Goal: Task Accomplishment & Management: Manage account settings

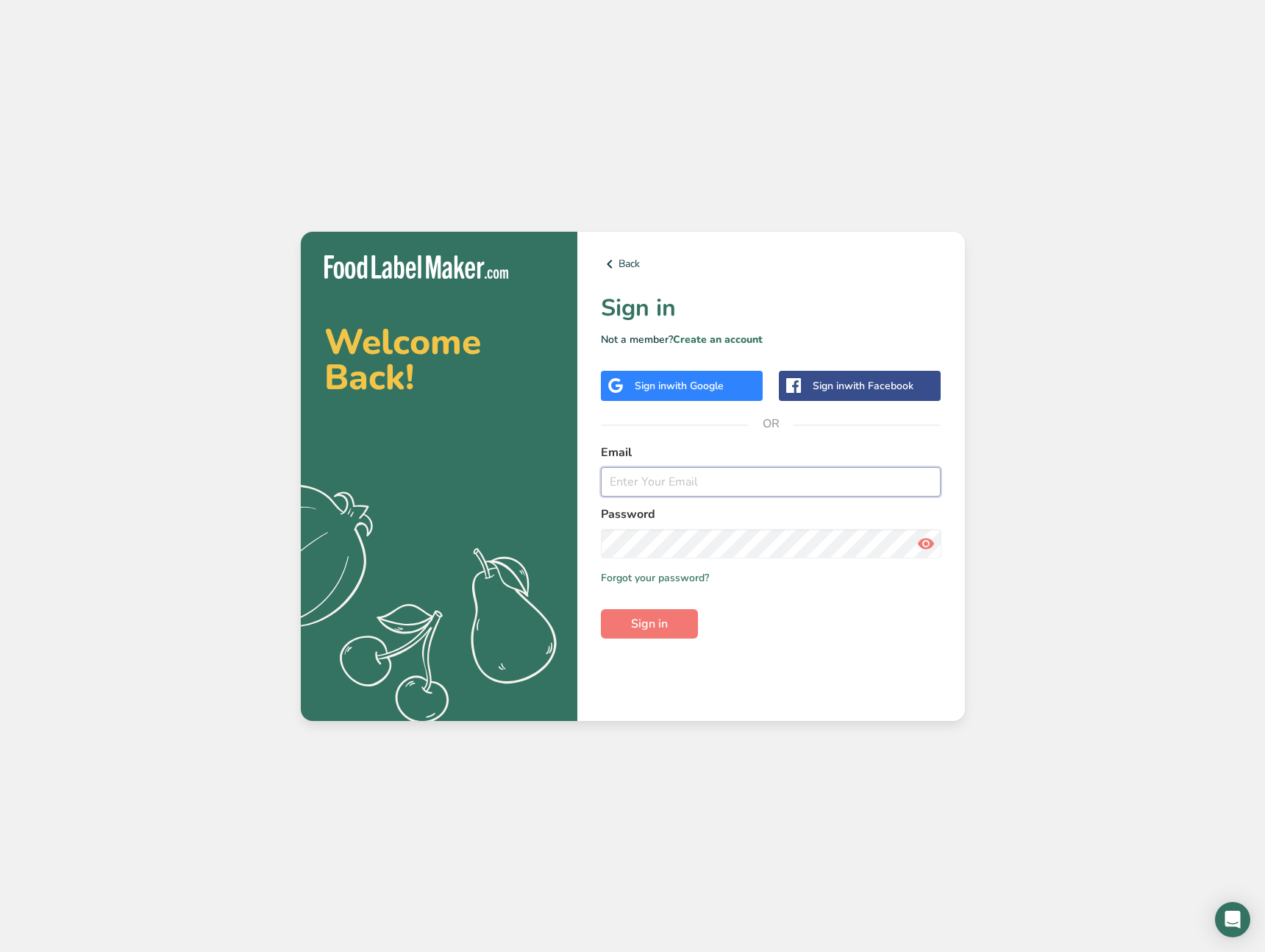
click at [731, 476] on input "email" at bounding box center [771, 482] width 341 height 30
type input "ahmad@foodlabelmaker.com"
click at [677, 616] on button "Sign in" at bounding box center [649, 624] width 97 height 30
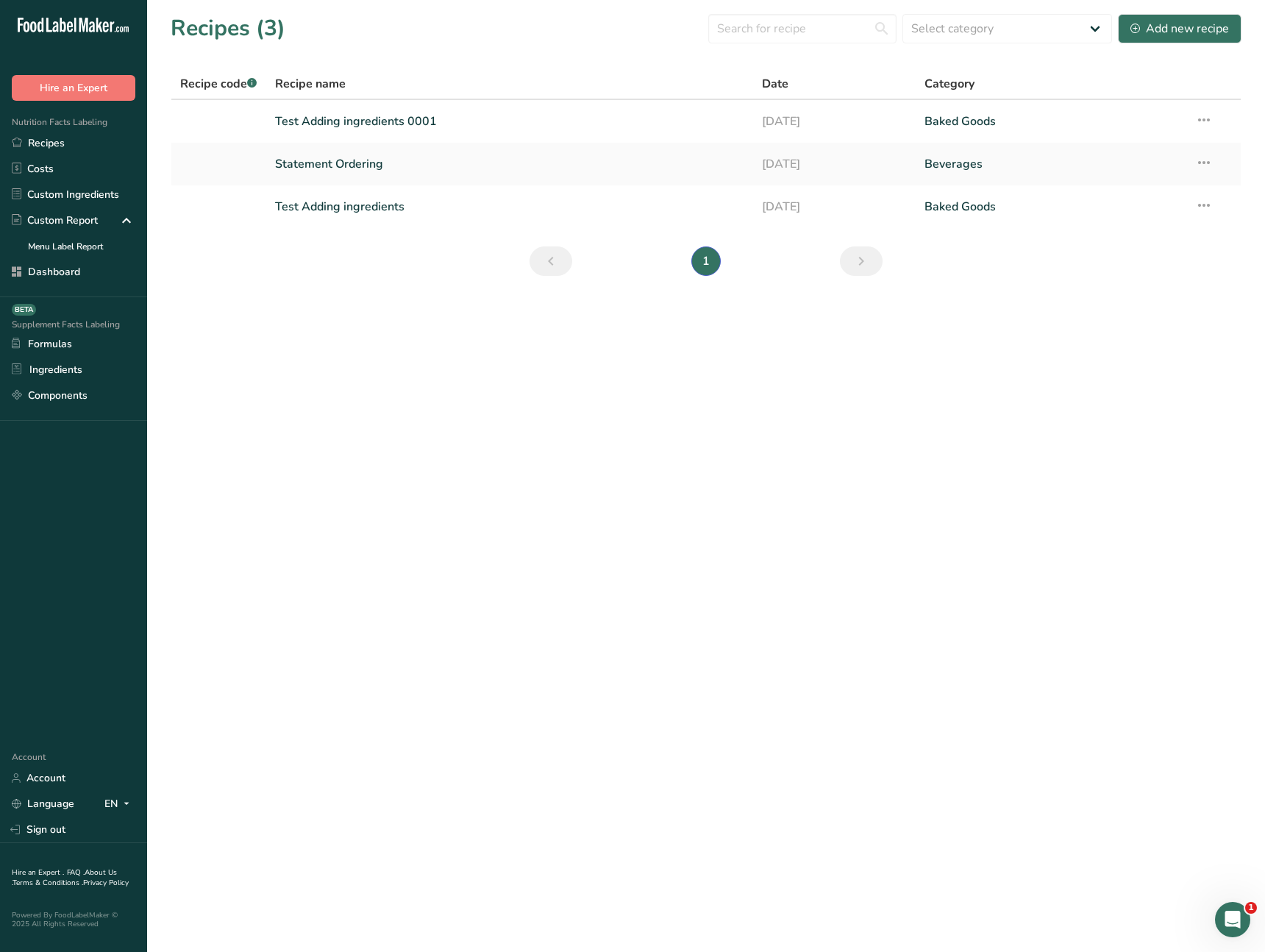
drag, startPoint x: 573, startPoint y: 476, endPoint x: 350, endPoint y: 294, distance: 287.8
click at [573, 476] on main "Recipes (3) Select category All Baked Goods Beverages Confectionery Cooked Meal…" at bounding box center [632, 476] width 1265 height 952
click at [375, 124] on link "Test Adding ingredients 0001" at bounding box center [510, 121] width 470 height 31
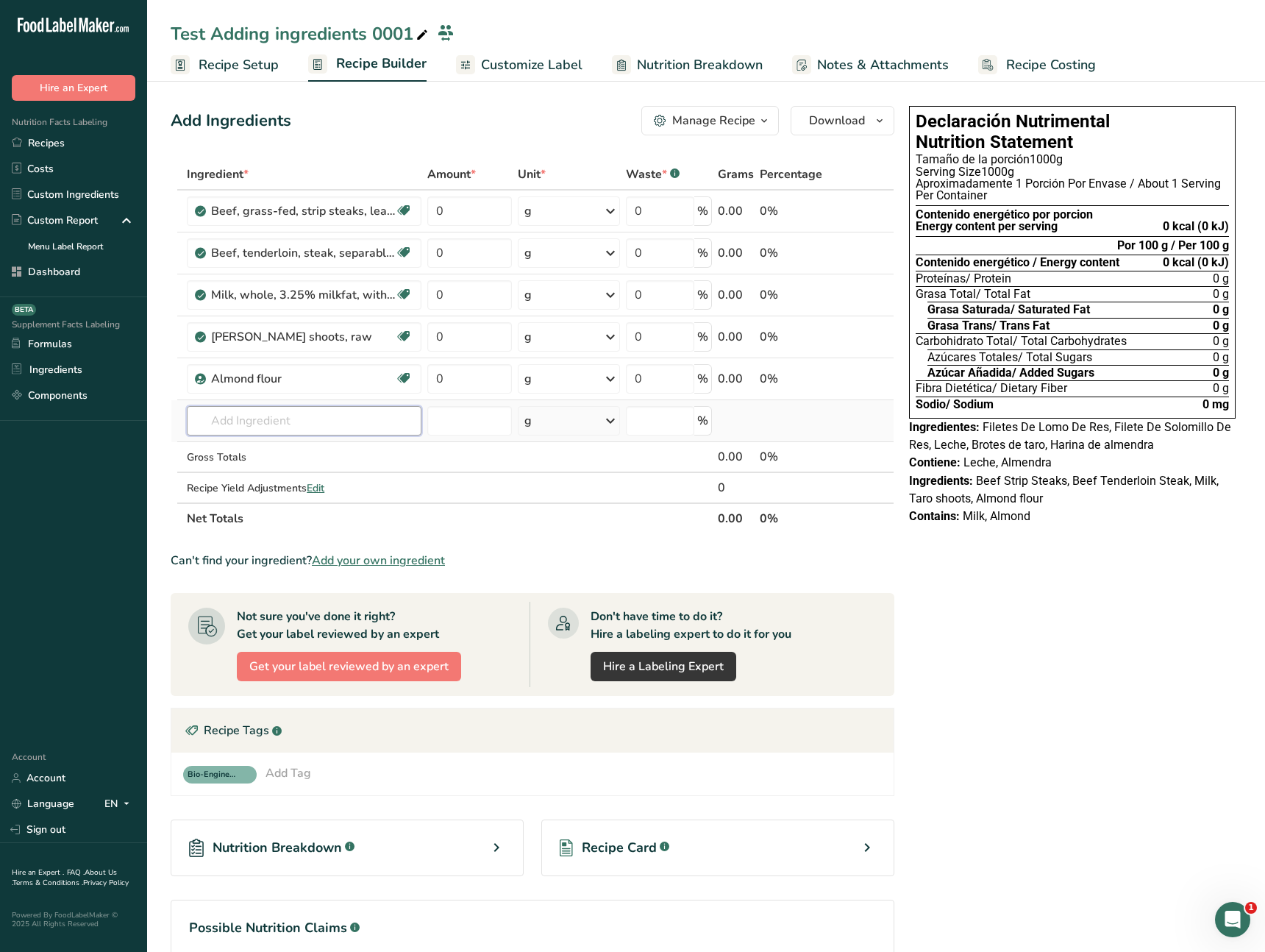
scroll to position [1, 0]
click at [344, 416] on input "text" at bounding box center [303, 419] width 234 height 30
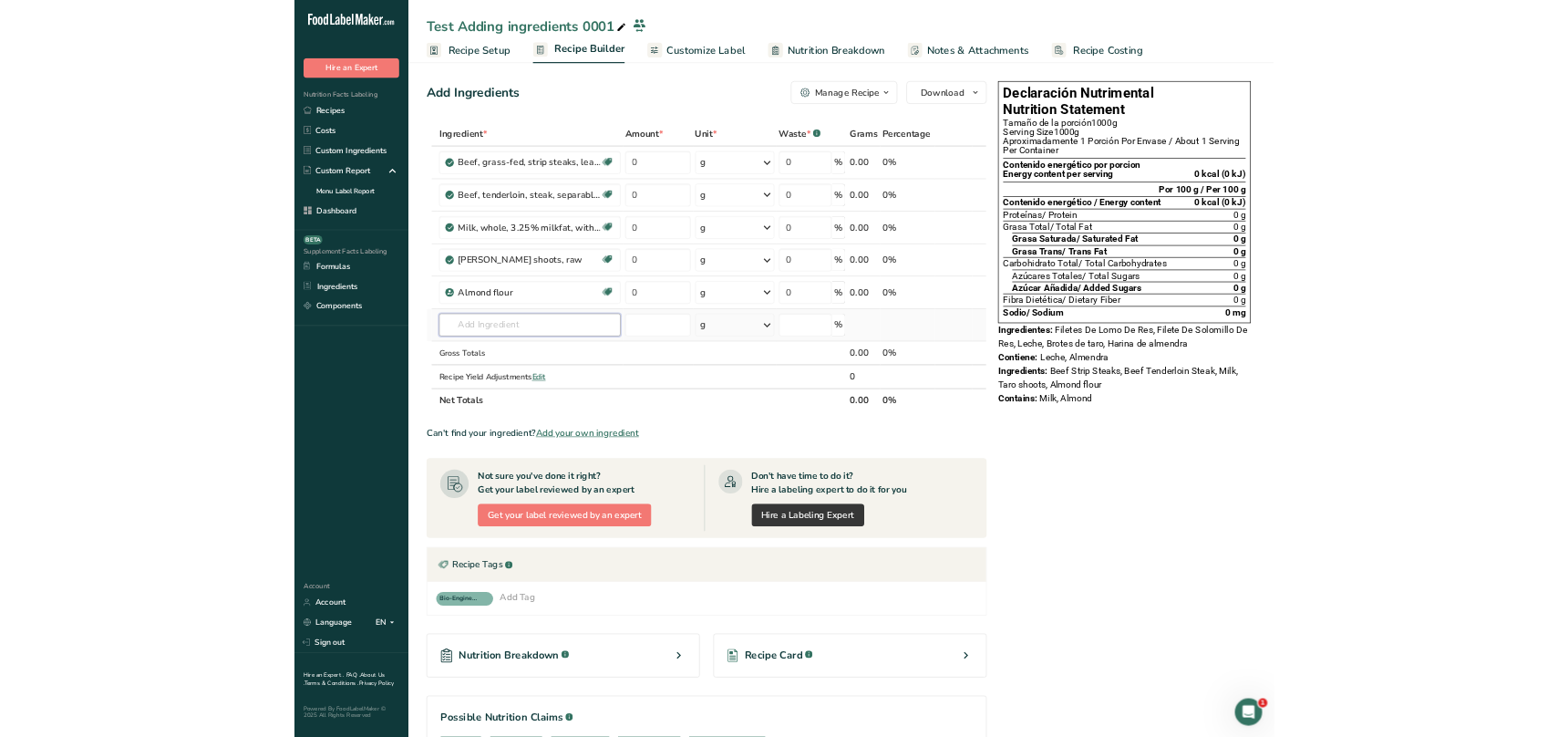
scroll to position [0, 0]
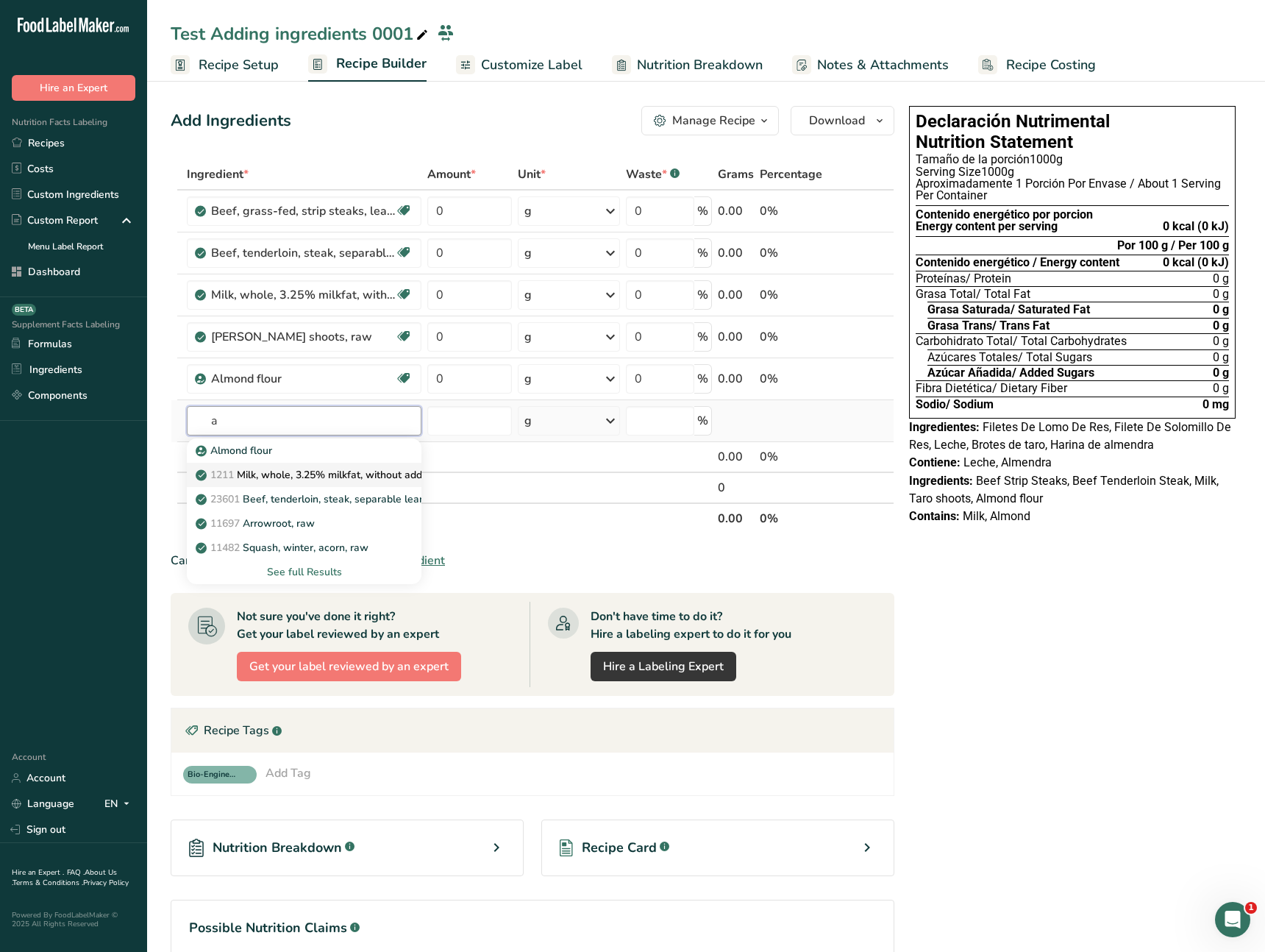
type input "a"
click at [337, 465] on link "1211 Milk, whole, 3.25% milkfat, without added vitamin A and vitamin D" at bounding box center [303, 475] width 234 height 24
type input "Milk, whole, 3.25% milkfat, without added vitamin A and vitamin D"
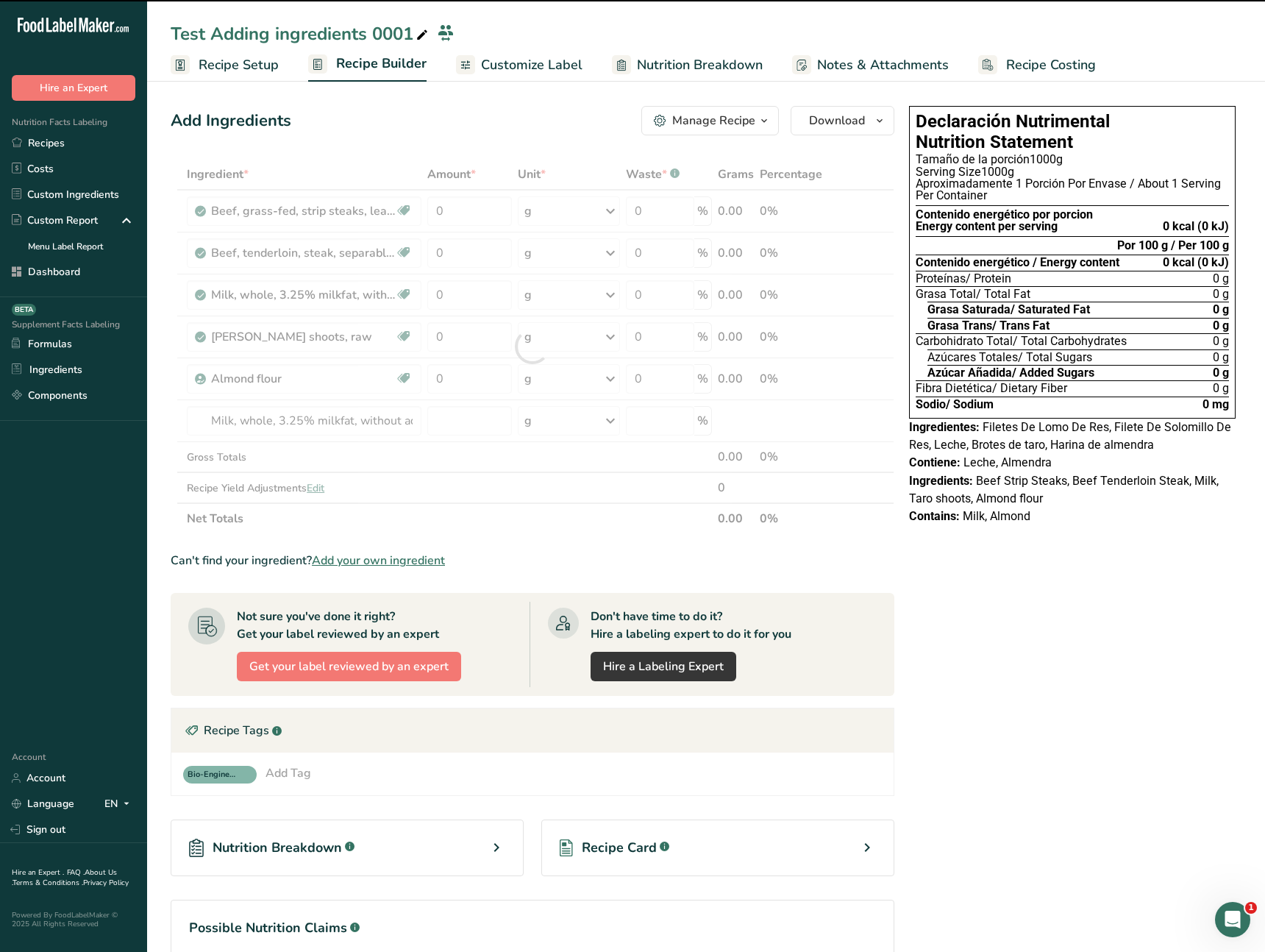
type input "0"
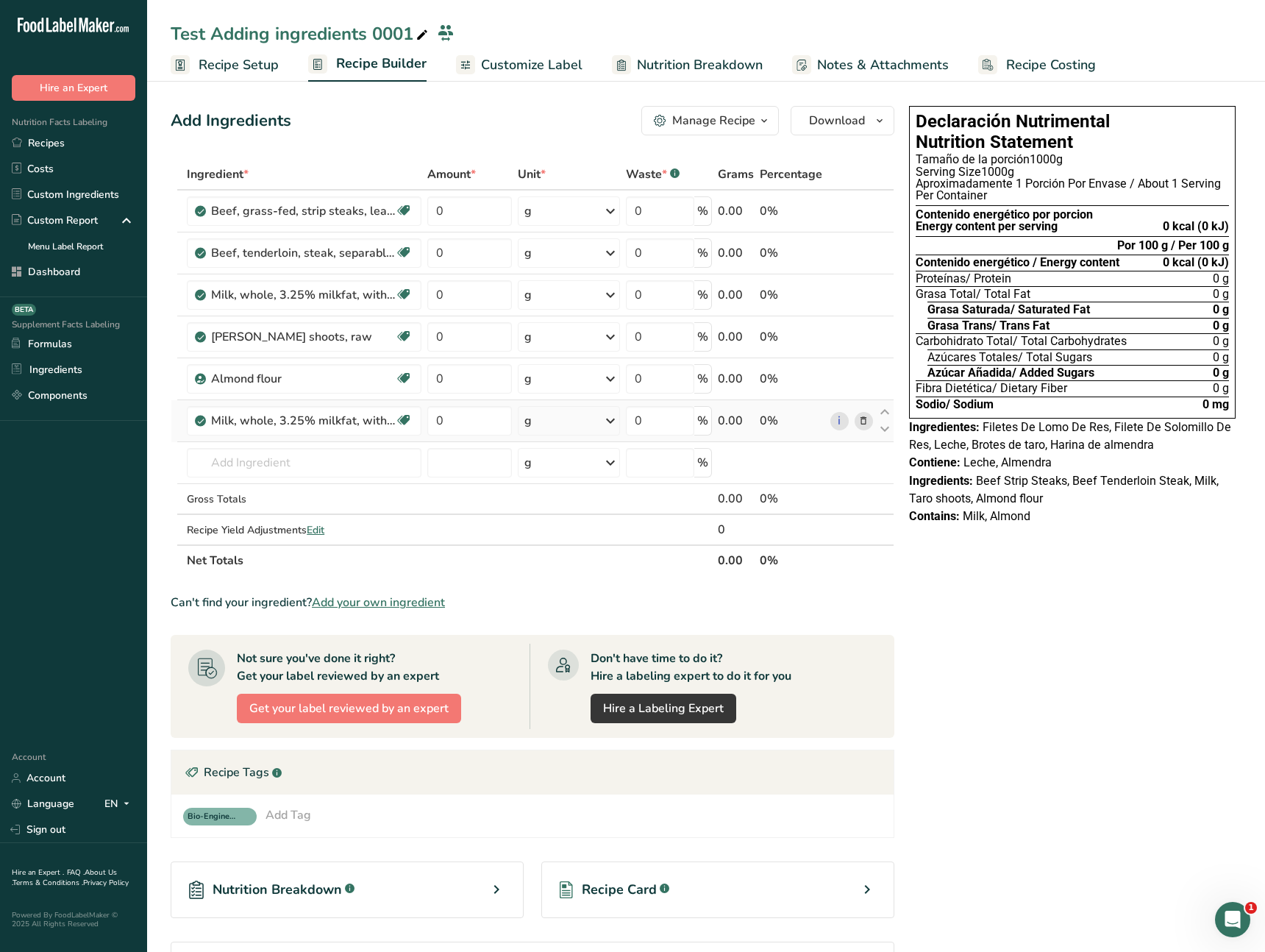
click at [550, 426] on div "g" at bounding box center [569, 420] width 102 height 30
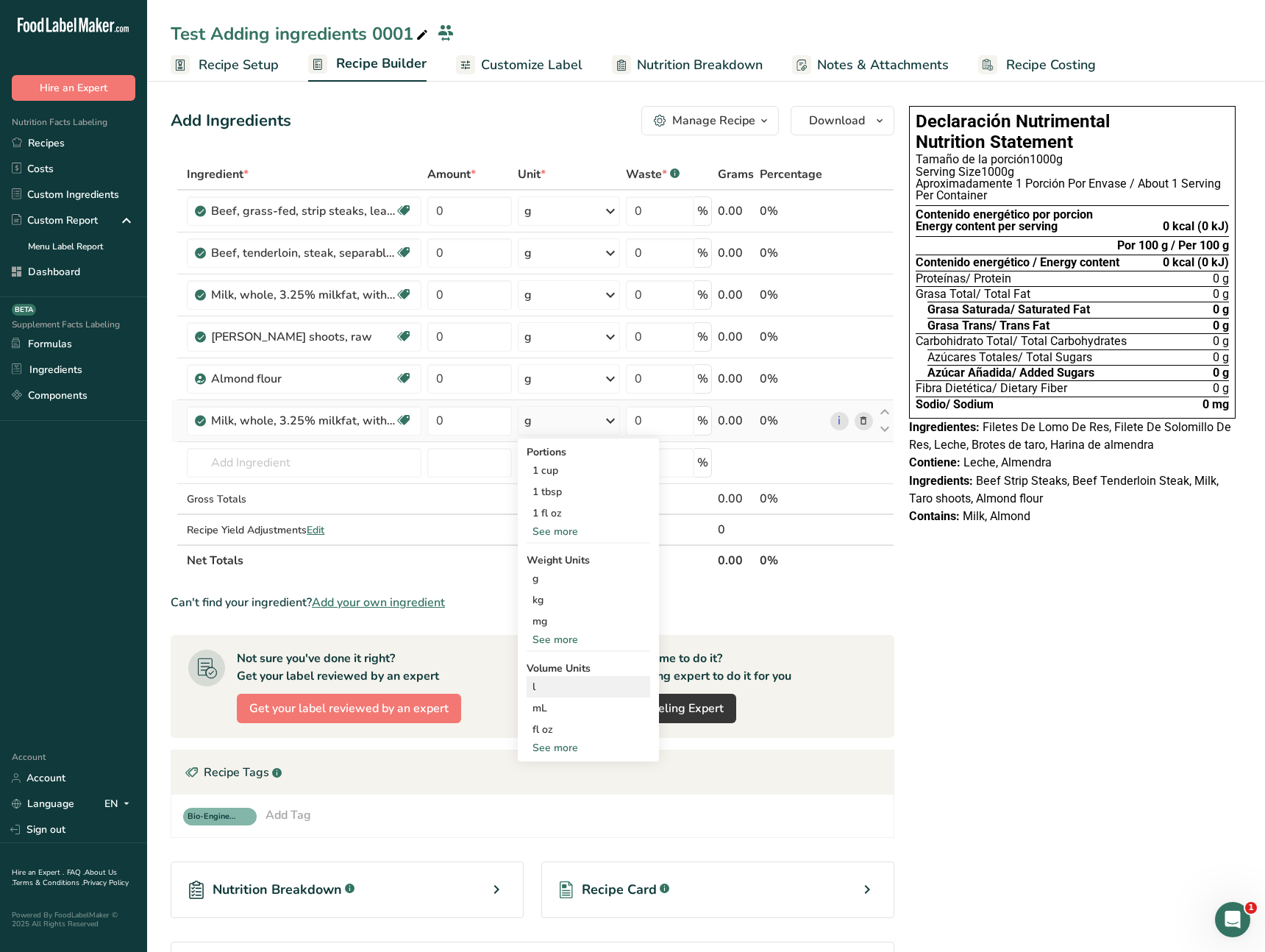
click at [552, 689] on div "l" at bounding box center [588, 687] width 111 height 15
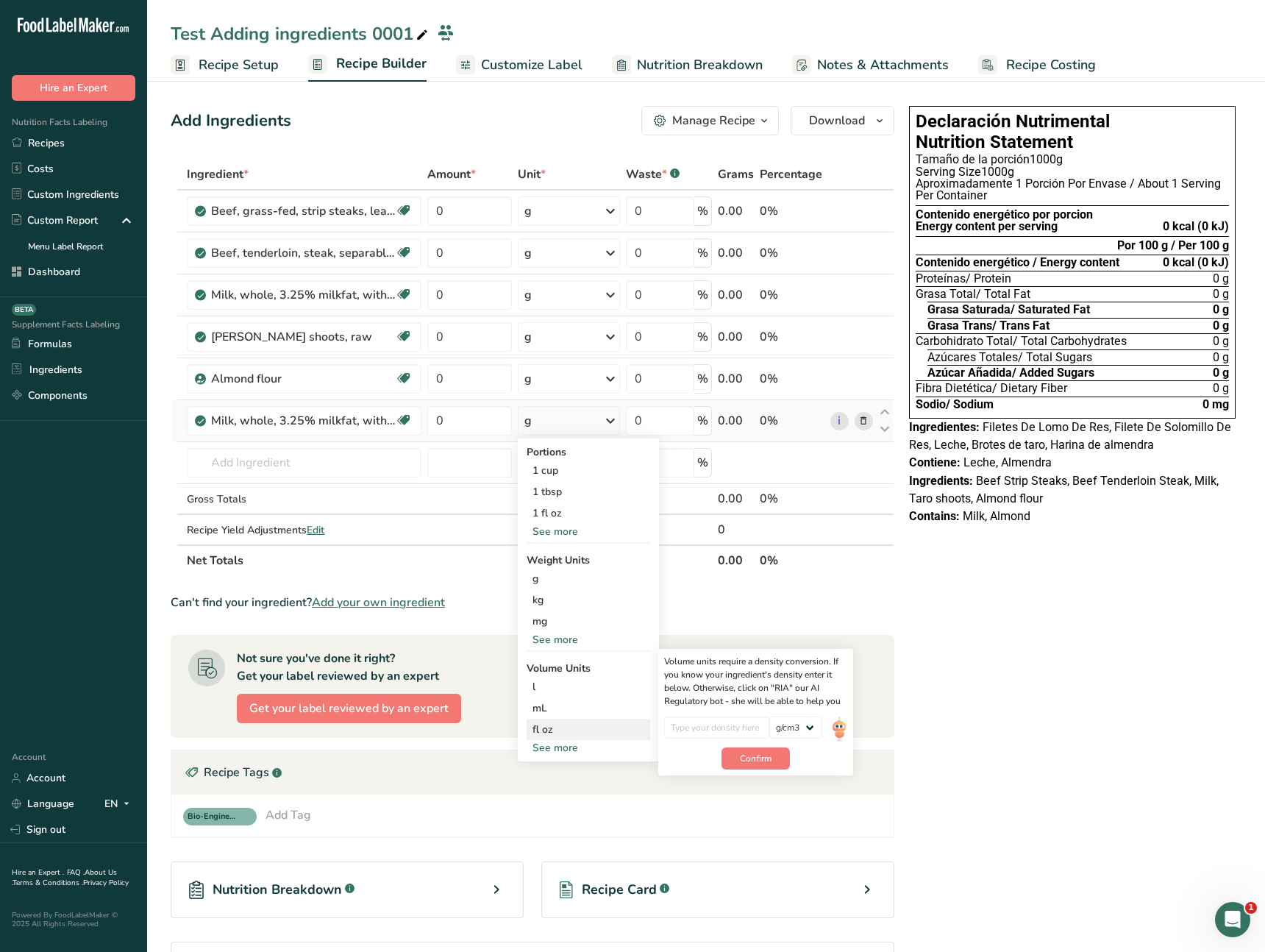
click at [564, 719] on div "fl oz Volume units require a density conversion. If you know your ingredient's …" at bounding box center [588, 730] width 124 height 21
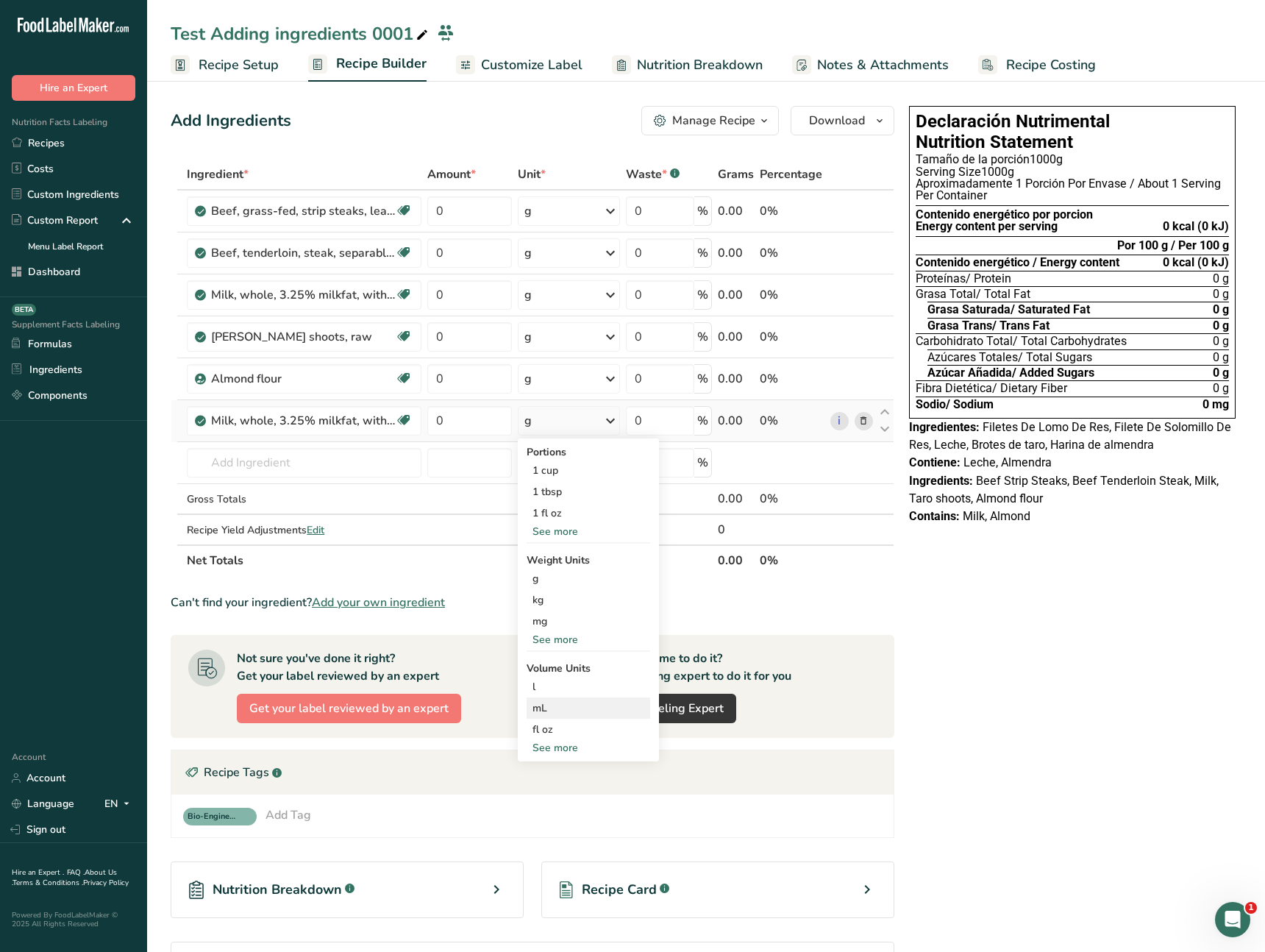
click at [559, 706] on div "mL" at bounding box center [588, 708] width 111 height 15
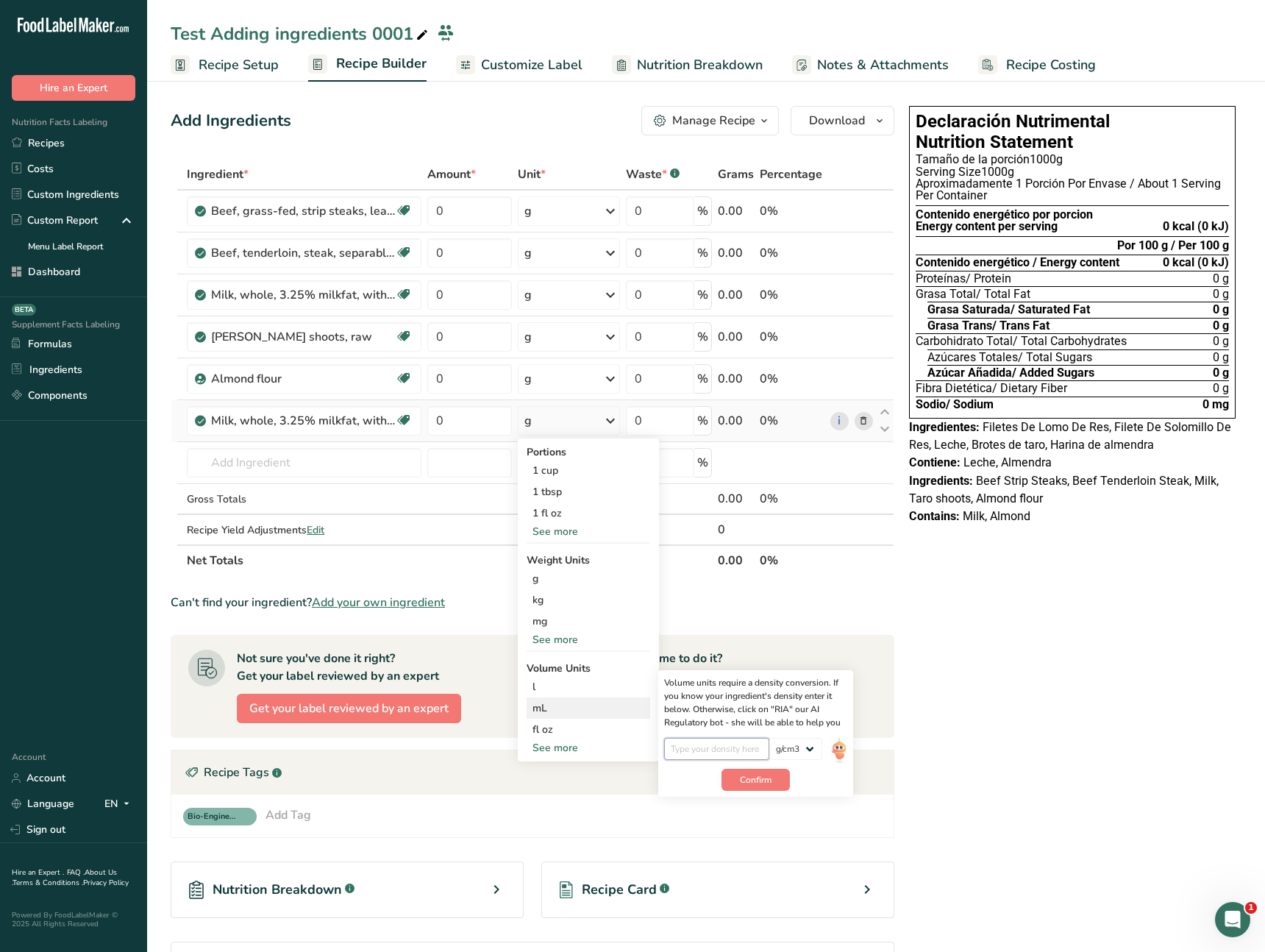
click at [746, 747] on input "number" at bounding box center [717, 749] width 105 height 22
click at [616, 696] on div "l Volume units require a density conversion. If you know your ingredient's dens…" at bounding box center [588, 687] width 124 height 21
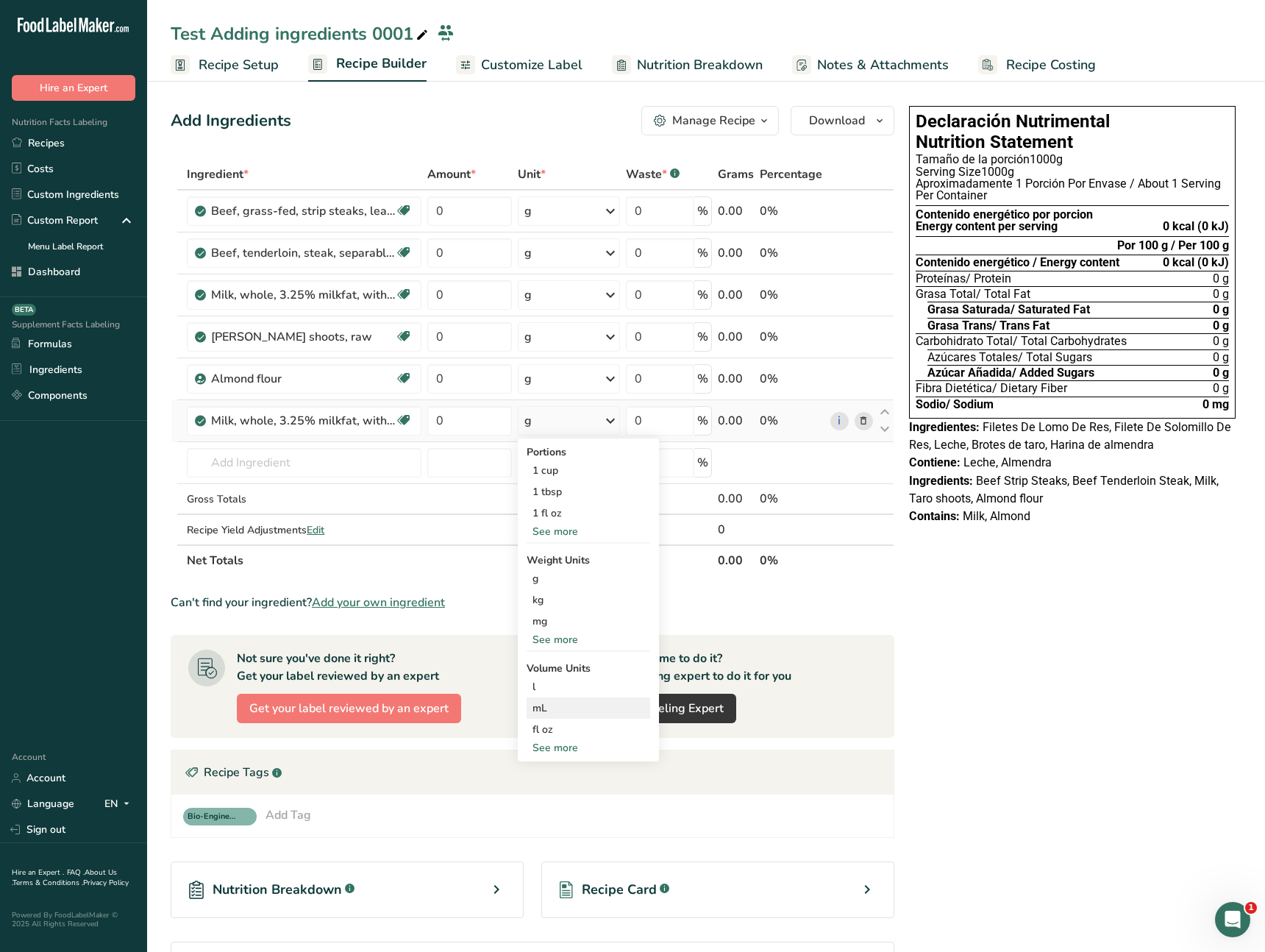
click at [601, 704] on div "mL" at bounding box center [588, 708] width 111 height 15
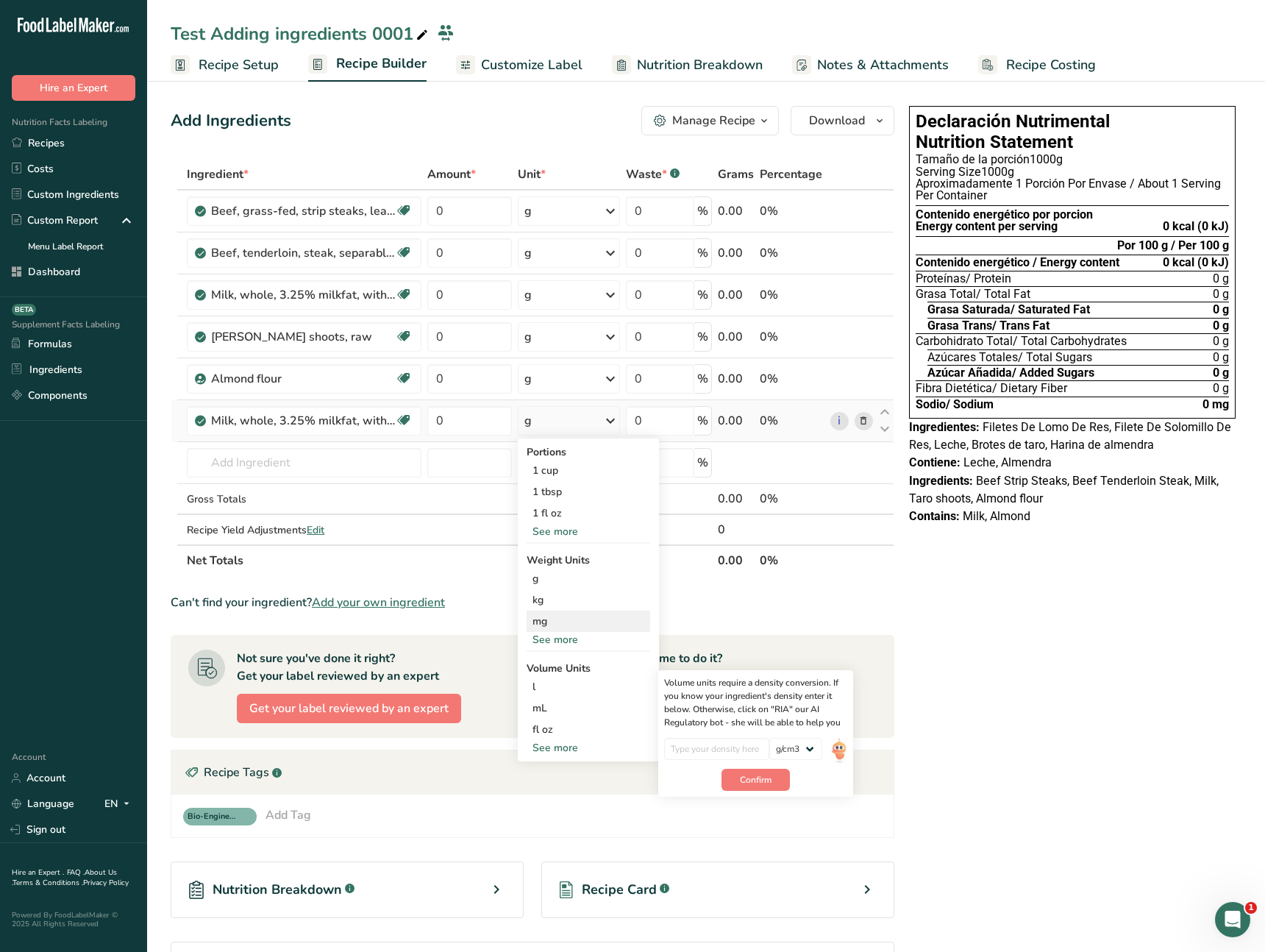
click at [573, 611] on div "mg" at bounding box center [588, 621] width 124 height 21
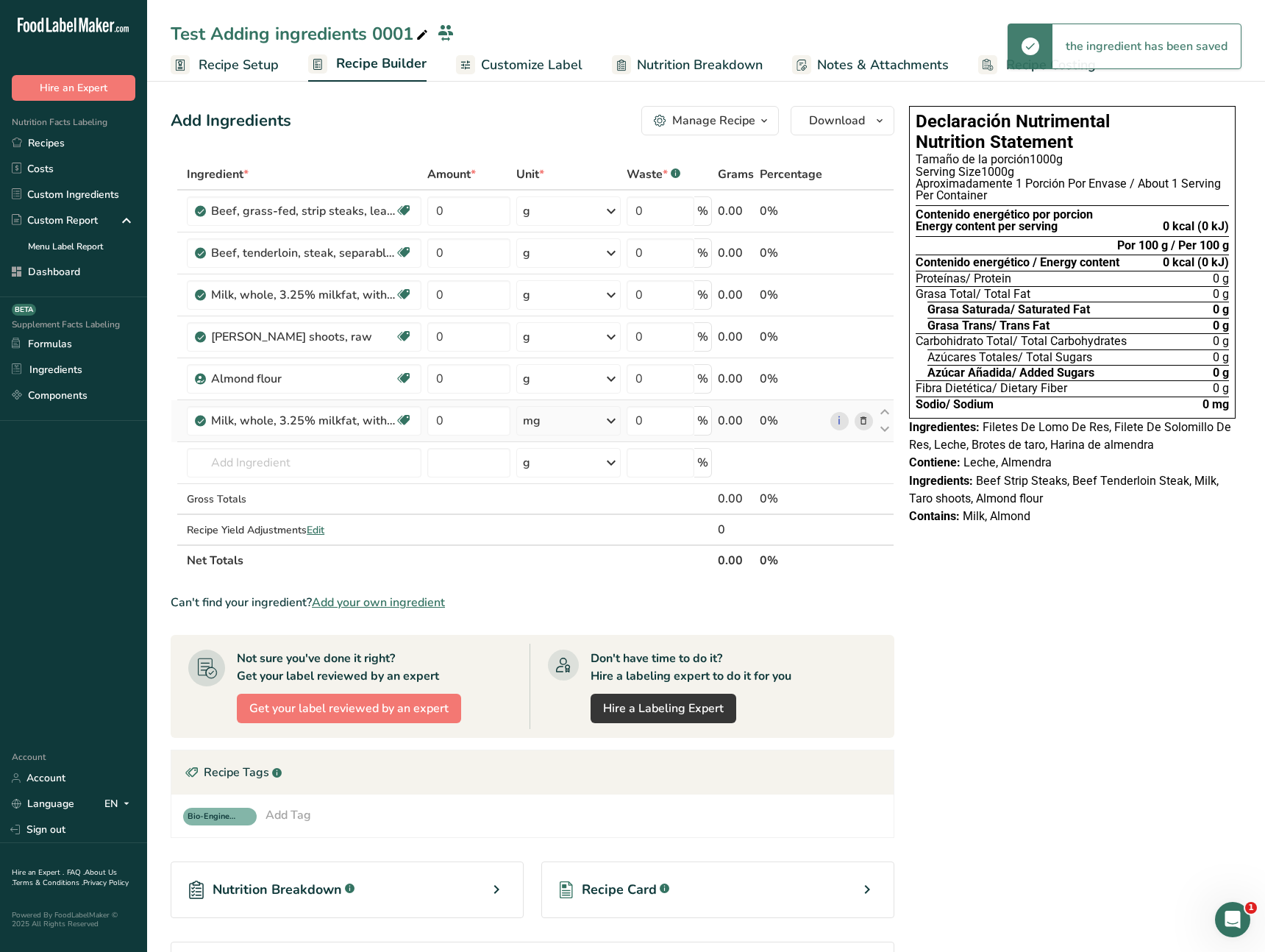
click at [558, 422] on div "mg" at bounding box center [569, 420] width 105 height 30
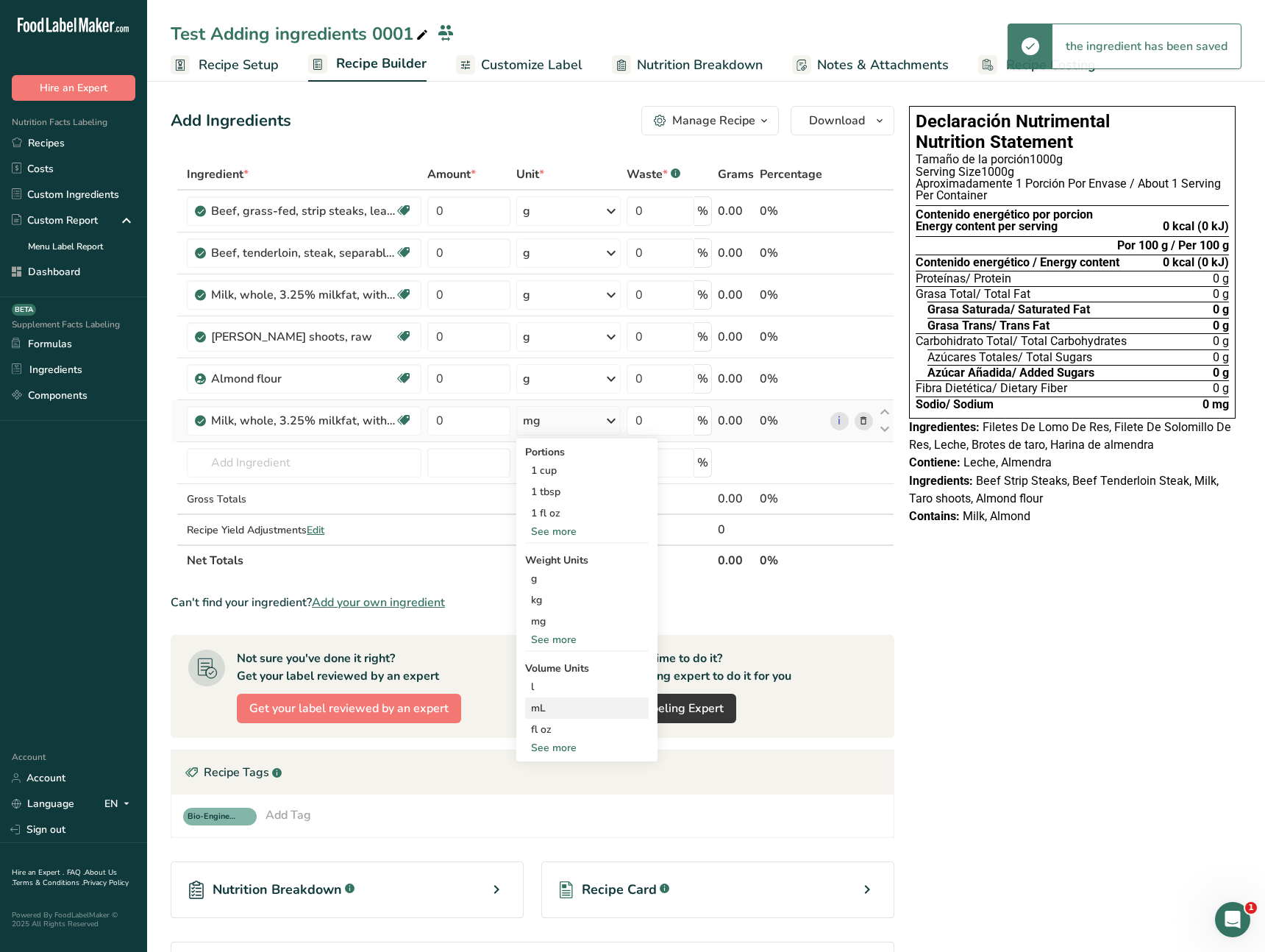
click at [552, 705] on div "mL" at bounding box center [586, 708] width 111 height 15
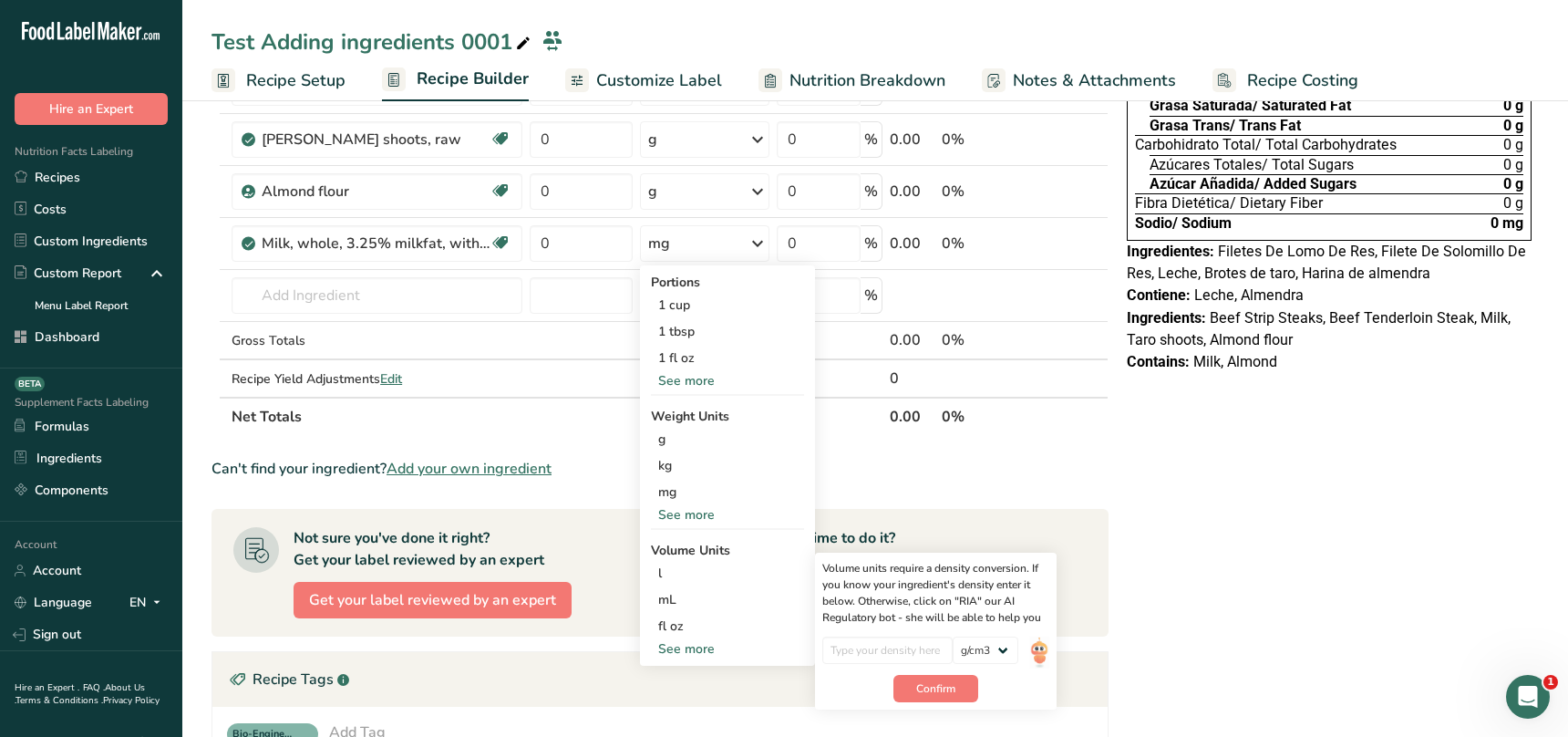
scroll to position [302, 0]
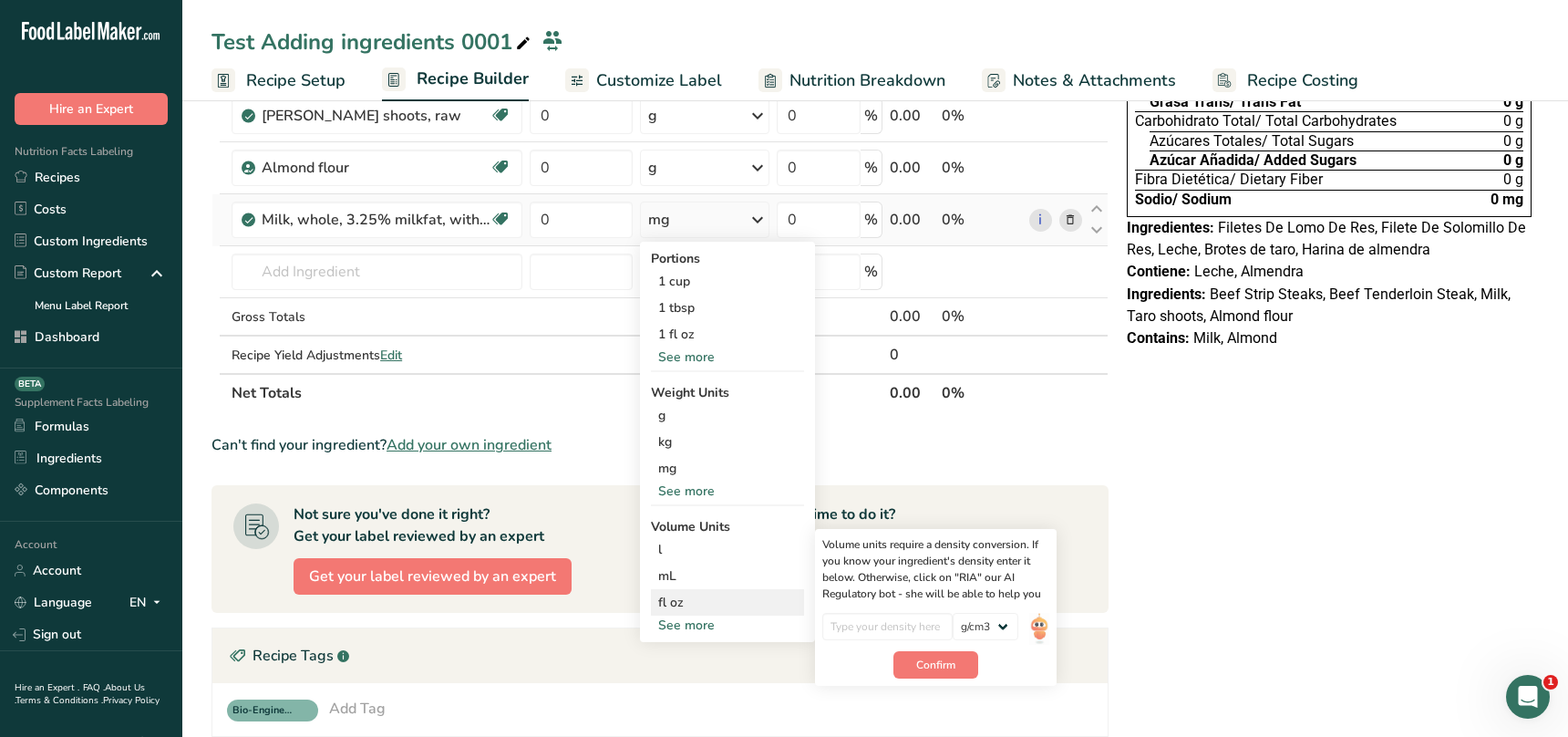
click at [689, 598] on div "fl oz" at bounding box center [727, 602] width 138 height 19
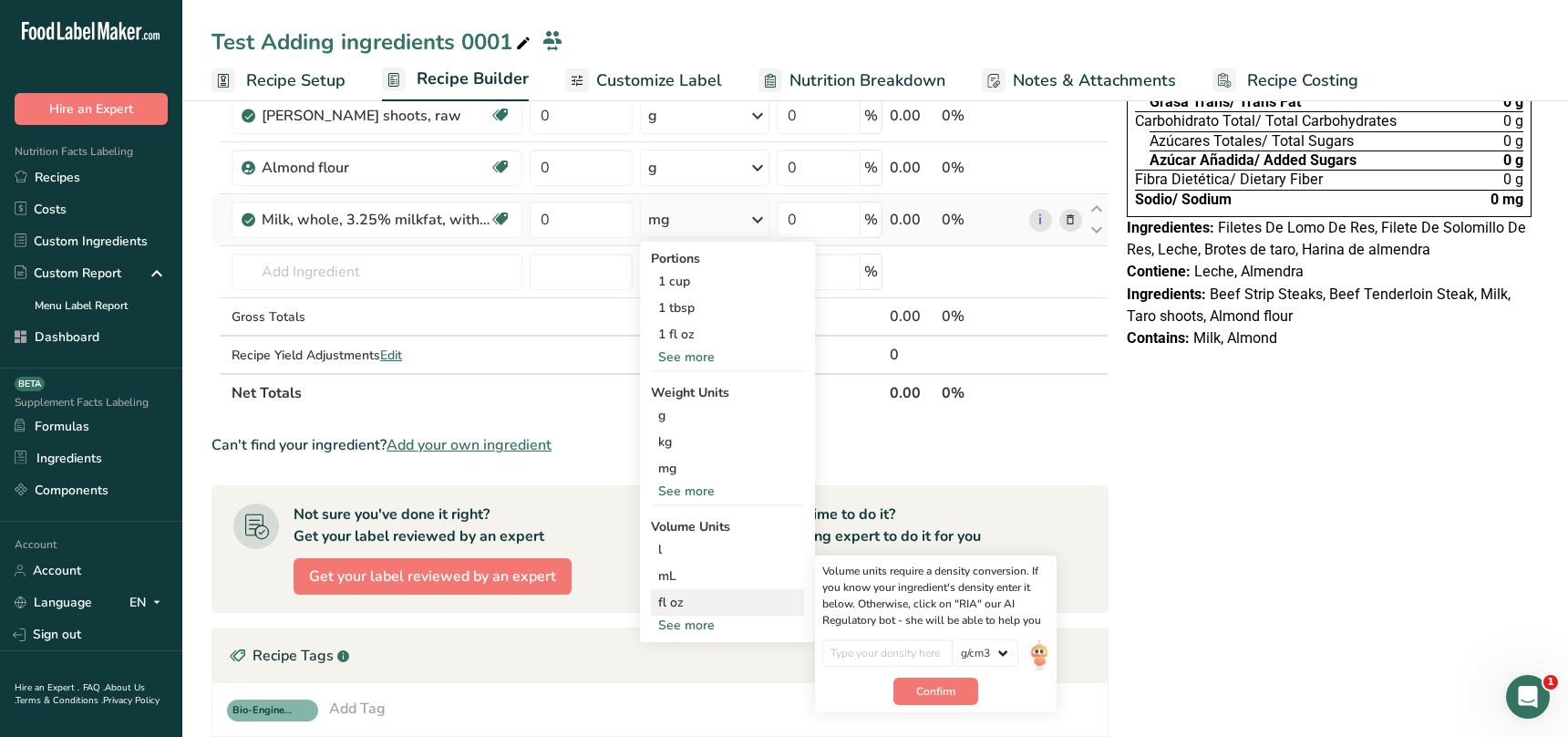
click at [693, 607] on div "fl oz" at bounding box center [727, 602] width 138 height 19
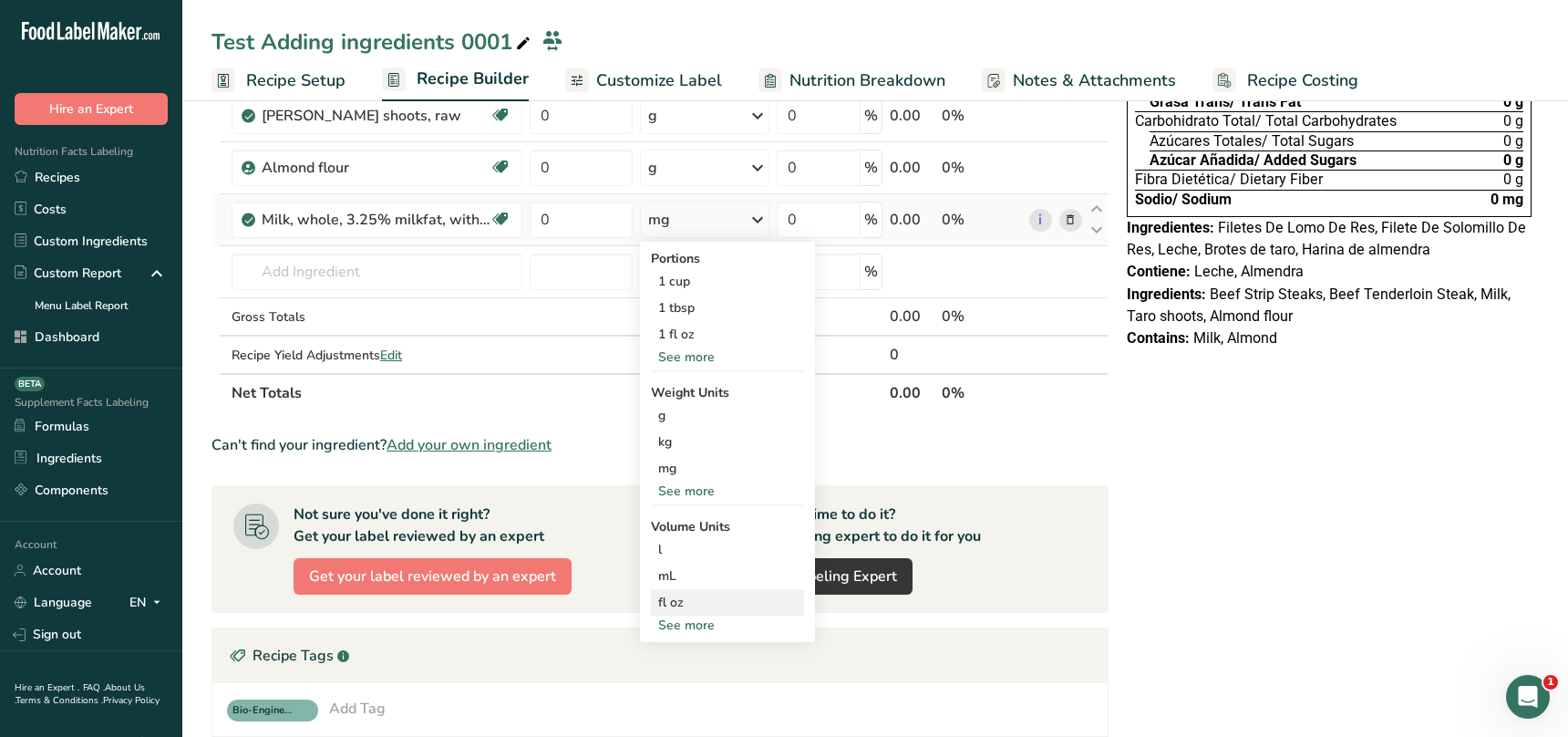
click at [693, 607] on div "fl oz" at bounding box center [727, 602] width 138 height 19
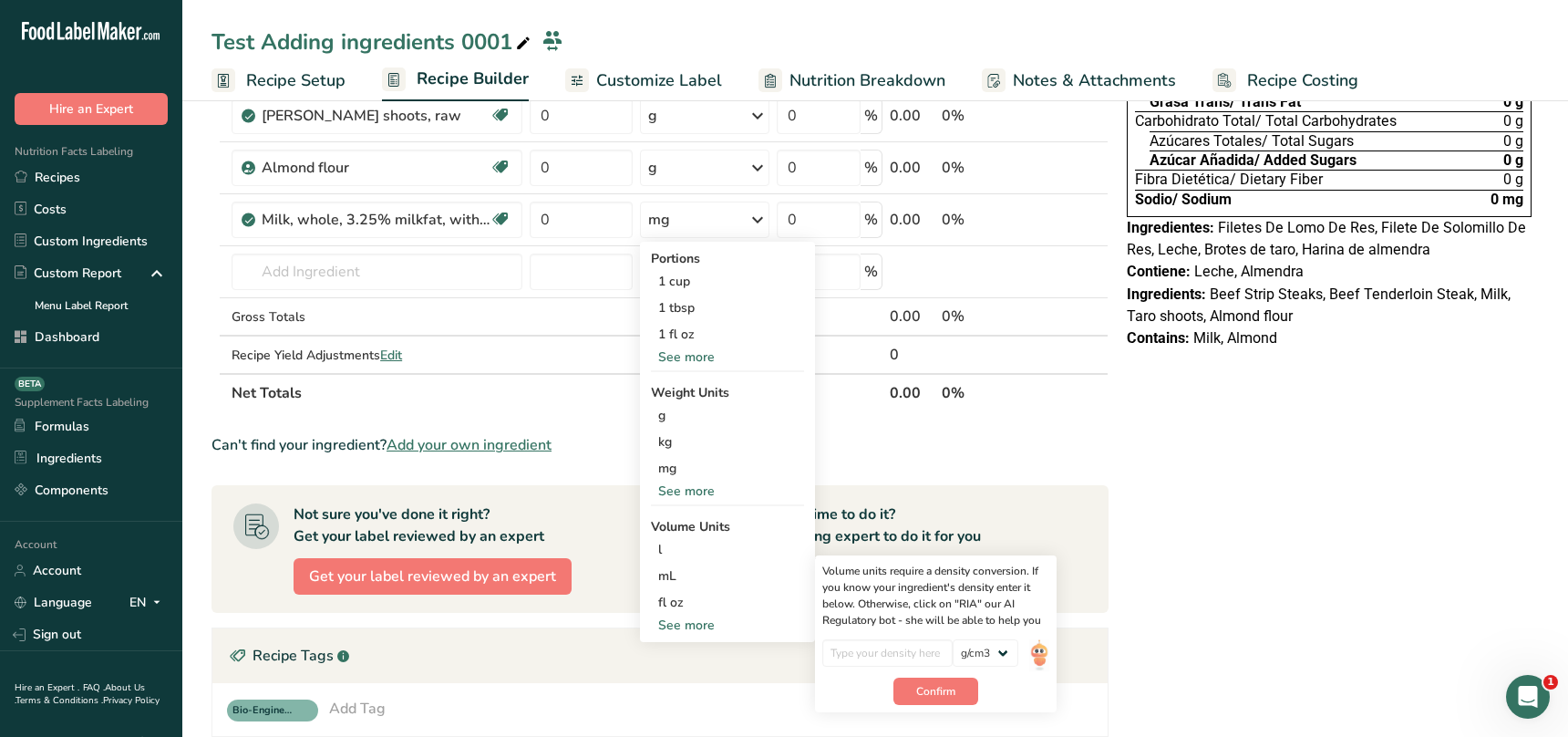
click at [1235, 457] on div "Declaración Nutrimental Nutrition Statement Tamaño de la porción 1000g Serving …" at bounding box center [1329, 432] width 419 height 1221
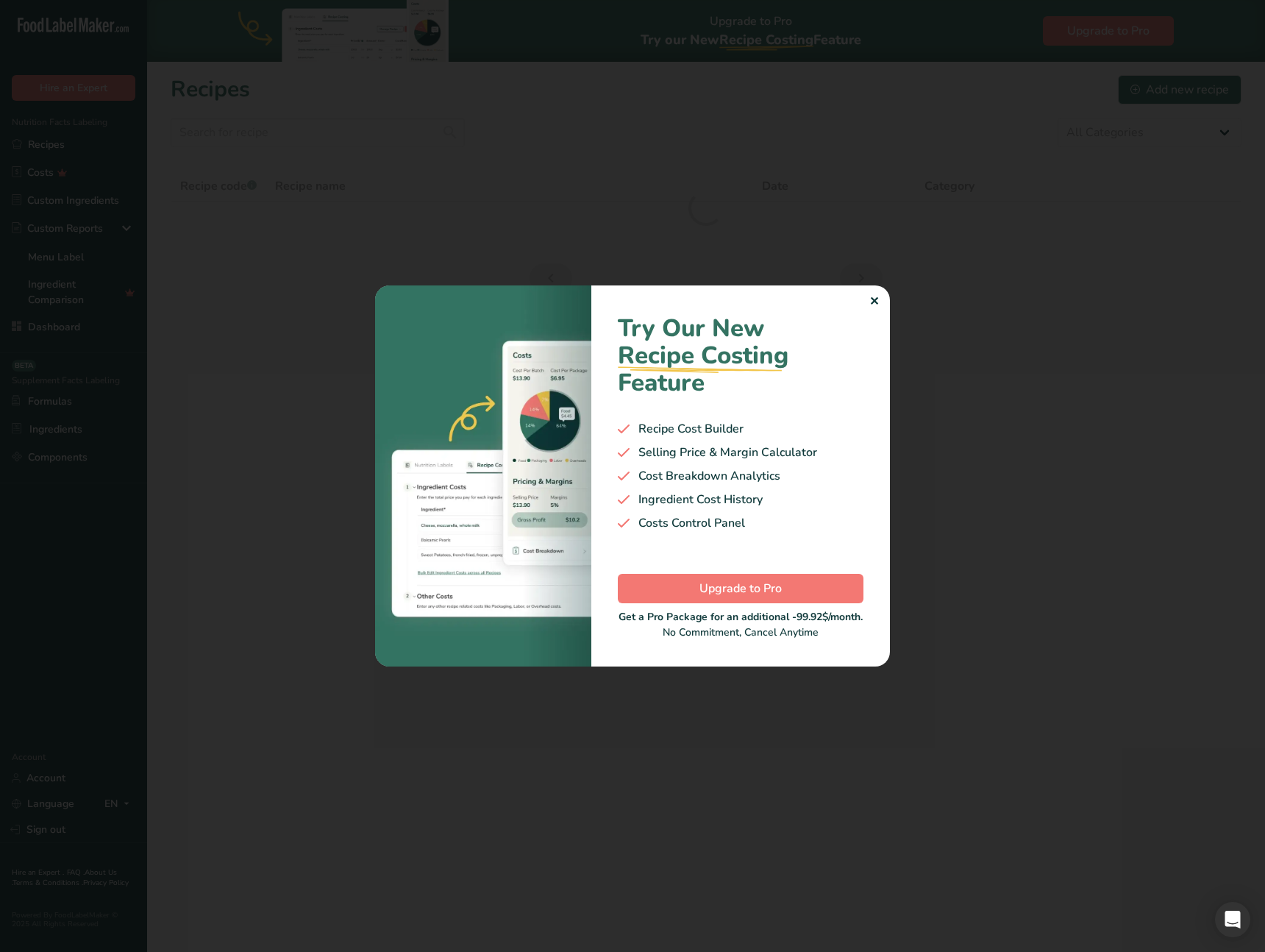
click at [874, 303] on div "✕" at bounding box center [874, 301] width 10 height 17
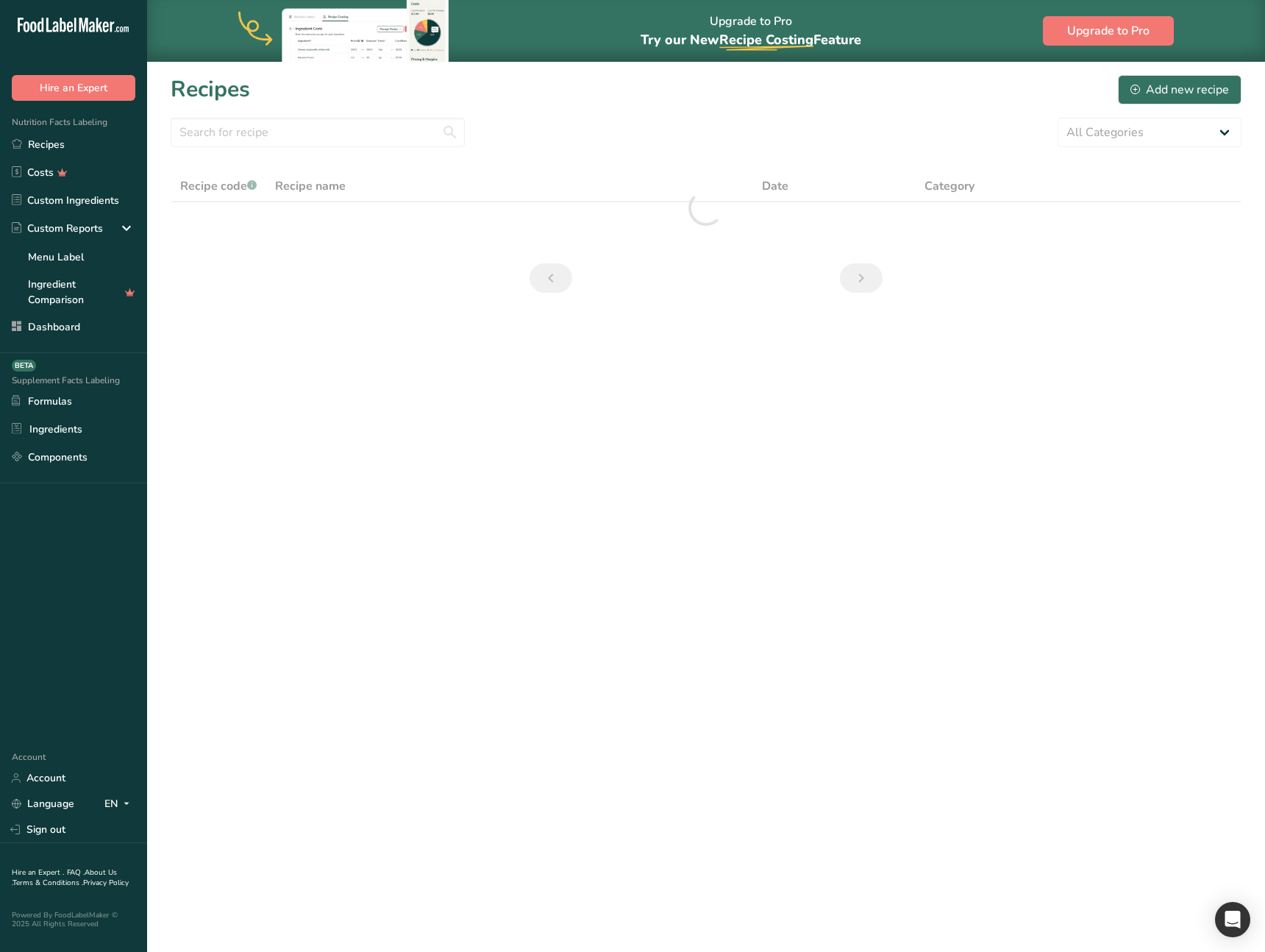
drag, startPoint x: 584, startPoint y: 555, endPoint x: 554, endPoint y: 549, distance: 30.6
click at [580, 554] on main "Upgrade to Pro Try our New Recipe Costing .a-29{fill:none;stroke-linecap:round;…" at bounding box center [632, 476] width 1265 height 952
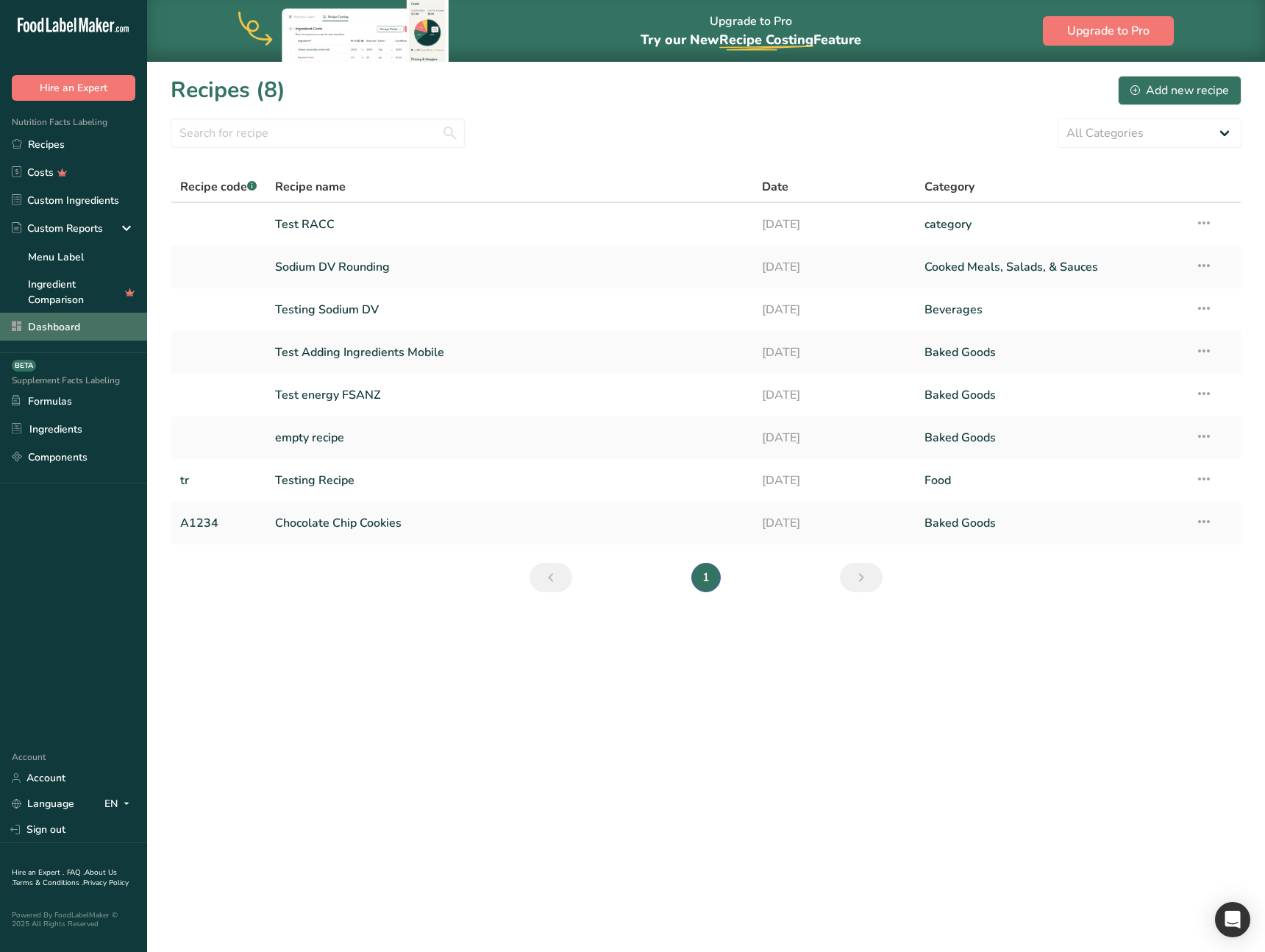
click at [83, 325] on link "Dashboard" at bounding box center [74, 326] width 147 height 28
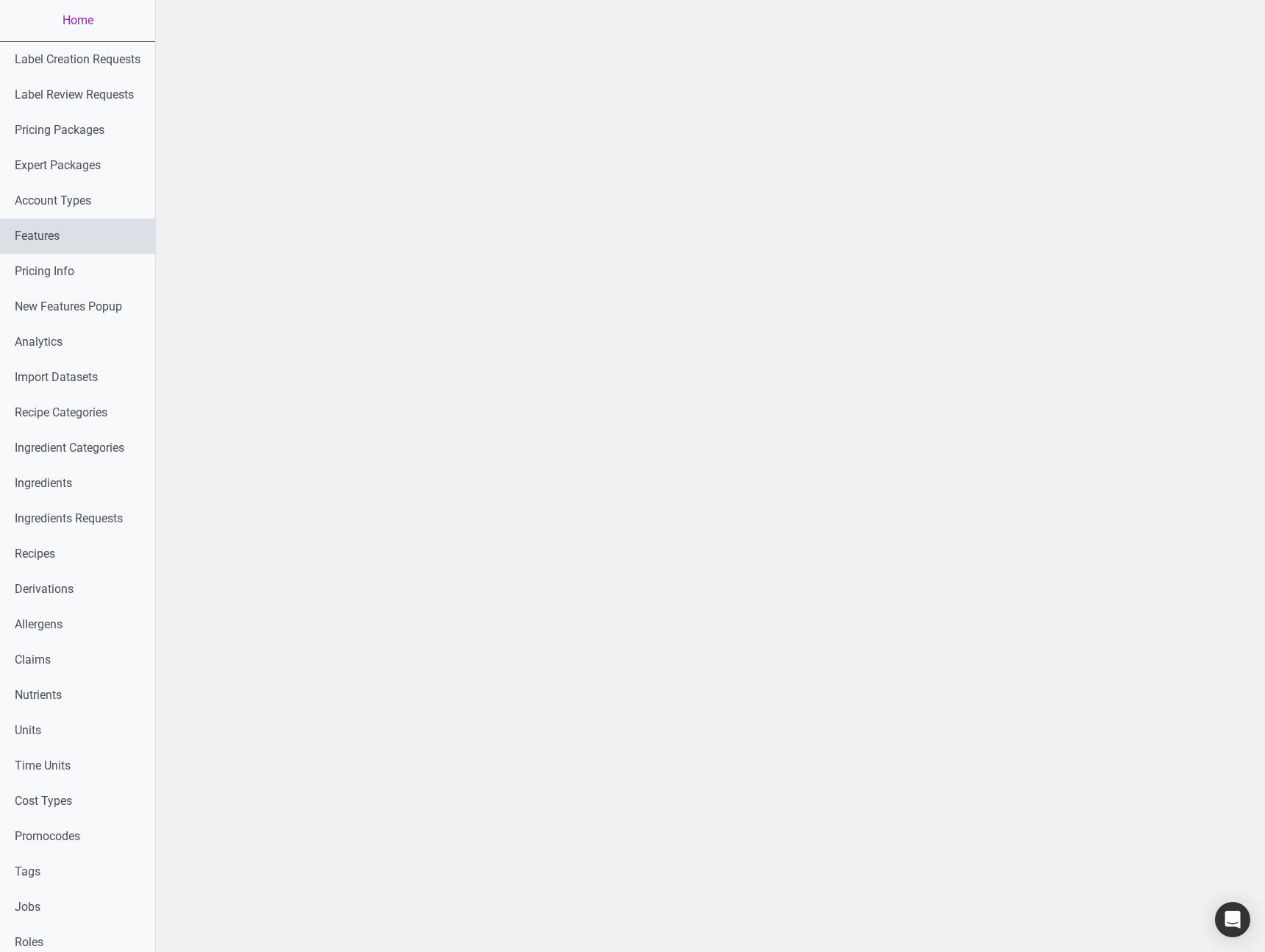
click at [96, 242] on link "Features" at bounding box center [77, 236] width 155 height 36
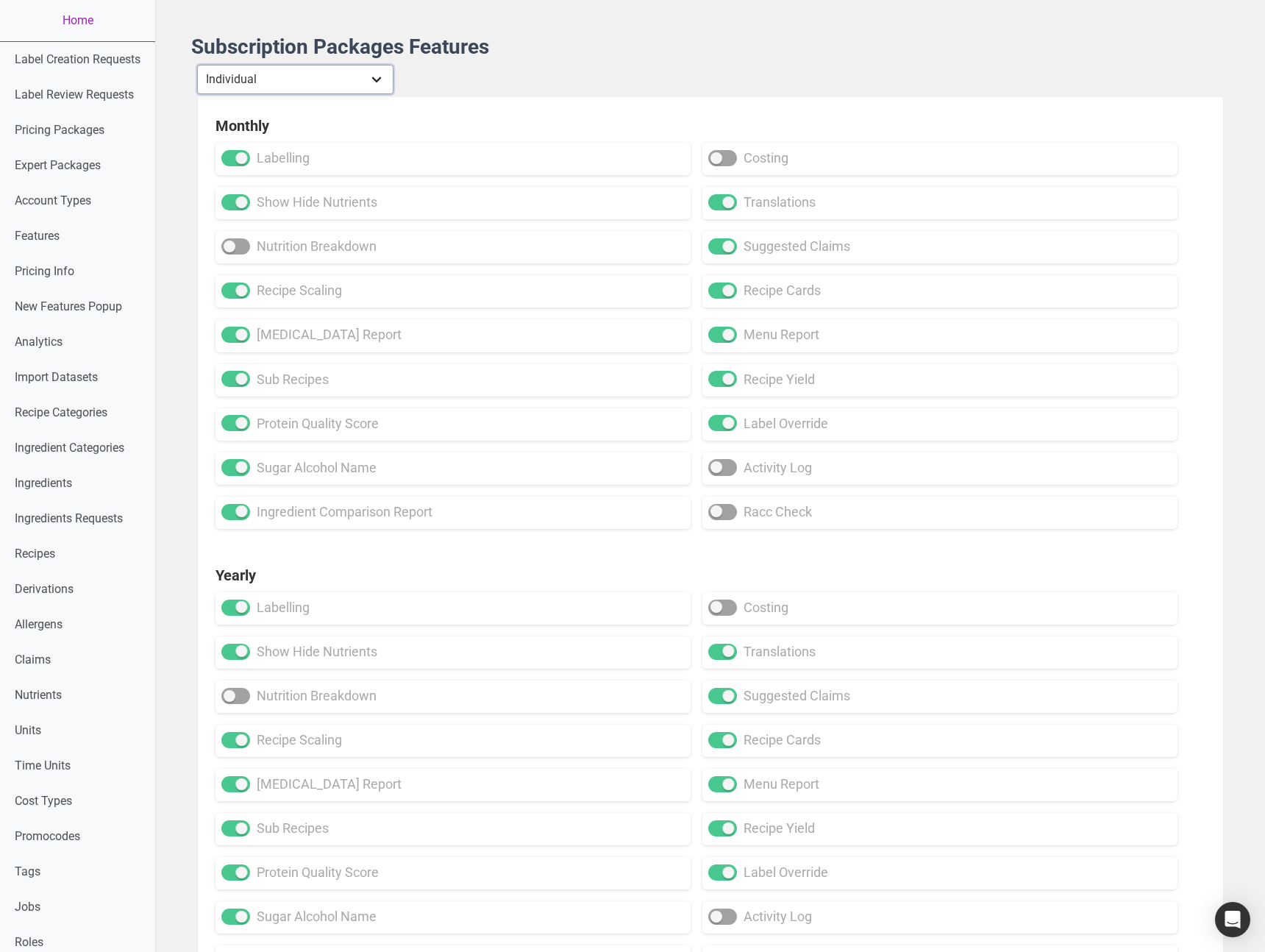
click at [301, 80] on select "Individual Essential Pro Business Old Enterprise 3 Users (799$) Old Enterprise …" at bounding box center [295, 79] width 196 height 30
select select "13"
click at [199, 64] on select "Individual Essential Pro Business Old Enterprise 3 Users (799$) Old Enterprise …" at bounding box center [295, 79] width 196 height 30
checkbox input "true"
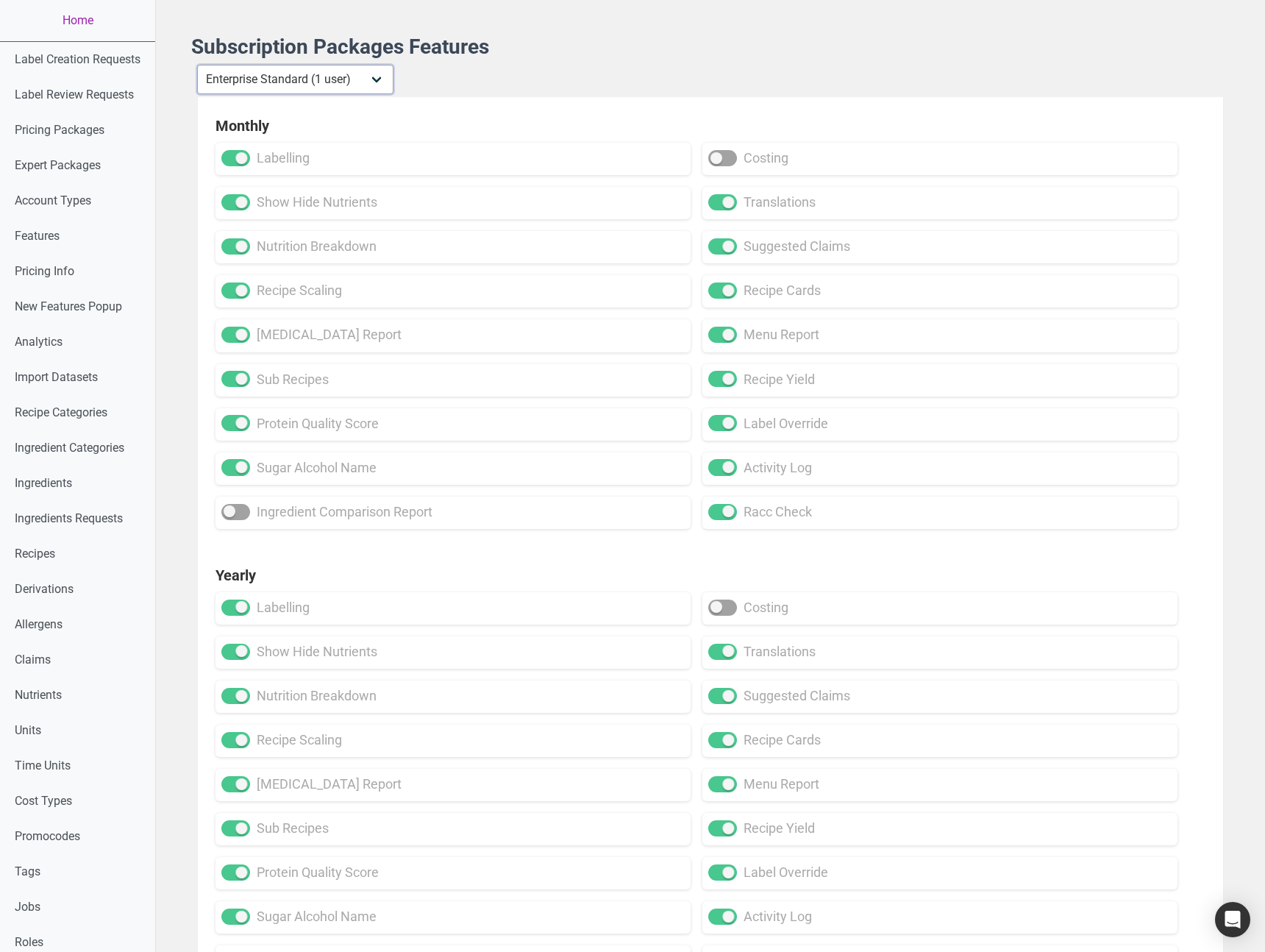
checkbox input "false"
checkbox input "true"
checkbox input "false"
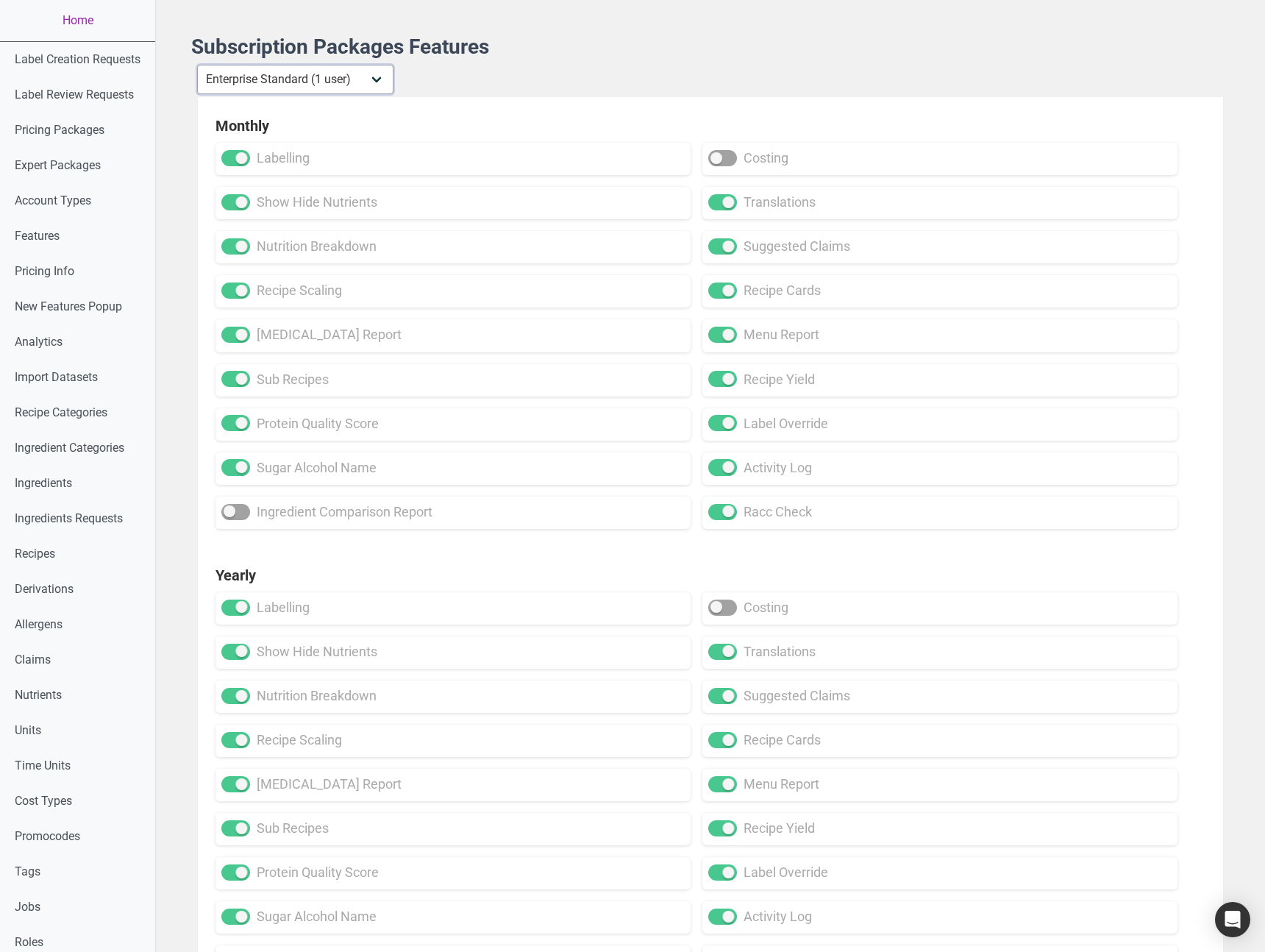
checkbox input "true"
click at [727, 159] on span at bounding box center [723, 158] width 29 height 16
click at [718, 159] on input "costing" at bounding box center [713, 159] width 10 height 10
checkbox input "true"
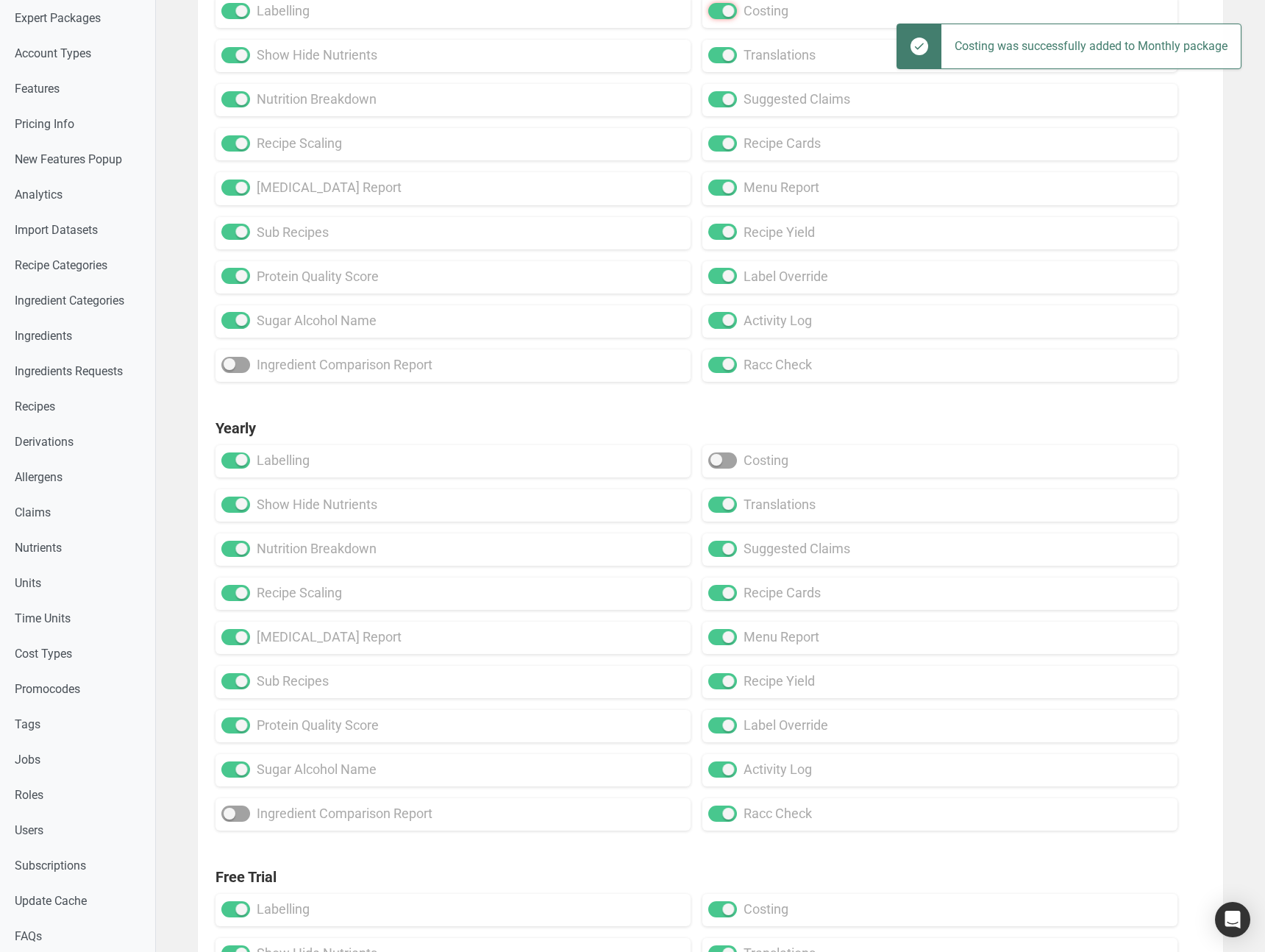
scroll to position [149, 0]
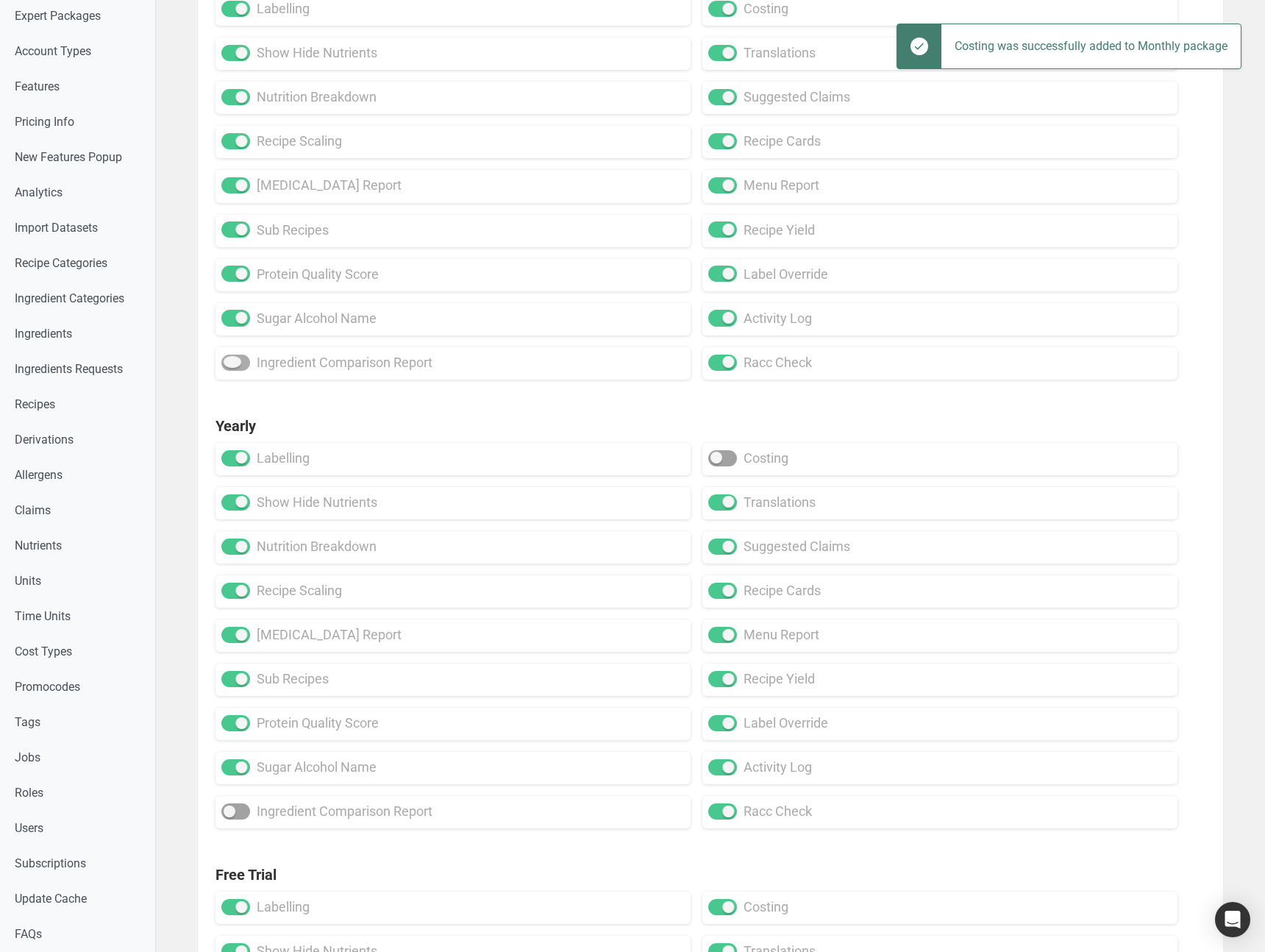
click at [243, 364] on span at bounding box center [236, 362] width 29 height 16
click at [231, 364] on input "ingredient comparison report" at bounding box center [226, 362] width 10 height 10
checkbox input "true"
click at [724, 460] on span at bounding box center [723, 458] width 29 height 16
click at [718, 460] on input "costing" at bounding box center [713, 457] width 10 height 10
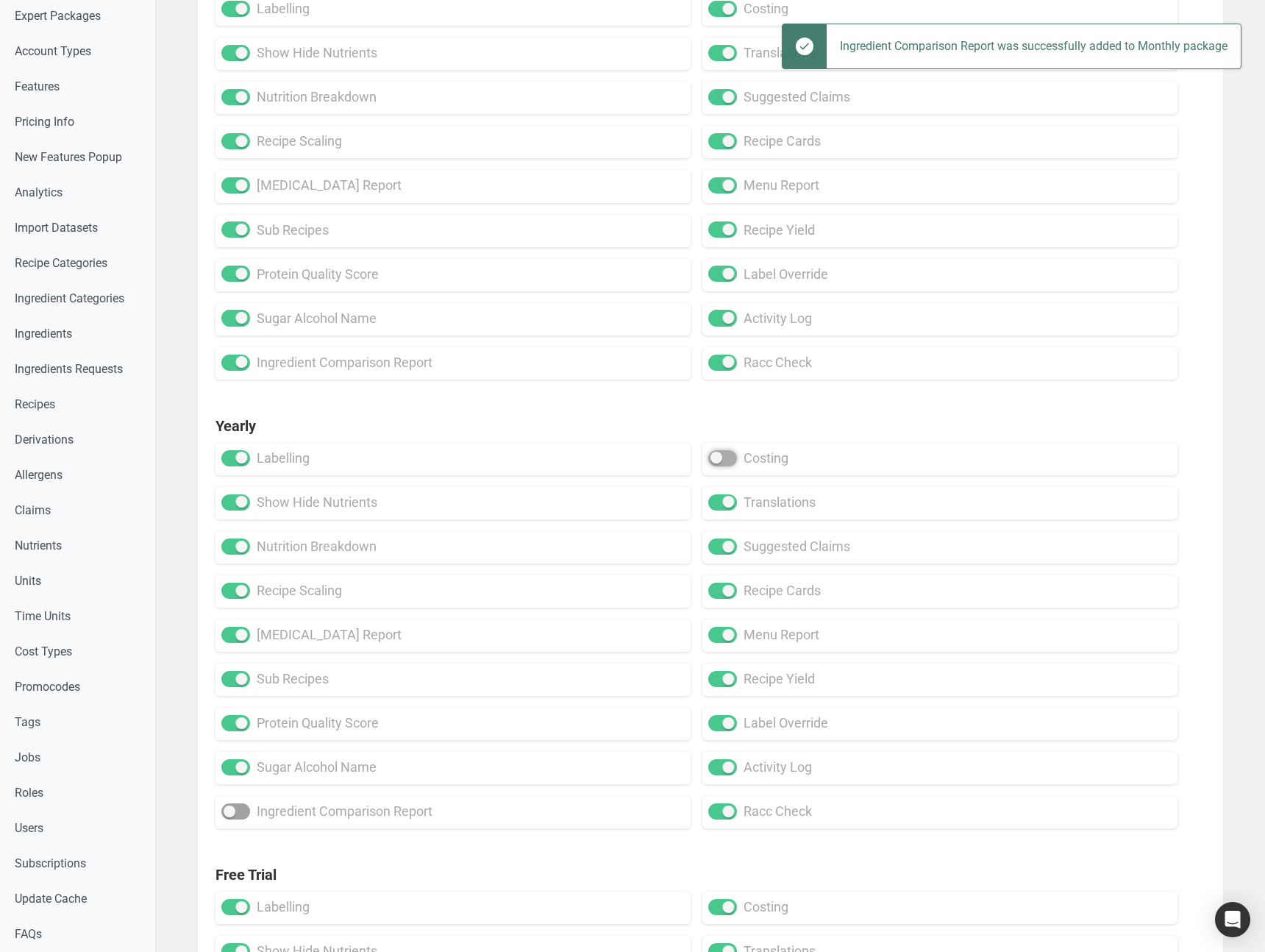
checkbox input "true"
click at [243, 816] on span at bounding box center [236, 811] width 29 height 16
click at [231, 816] on input "ingredient comparison report" at bounding box center [226, 812] width 10 height 10
checkbox input "true"
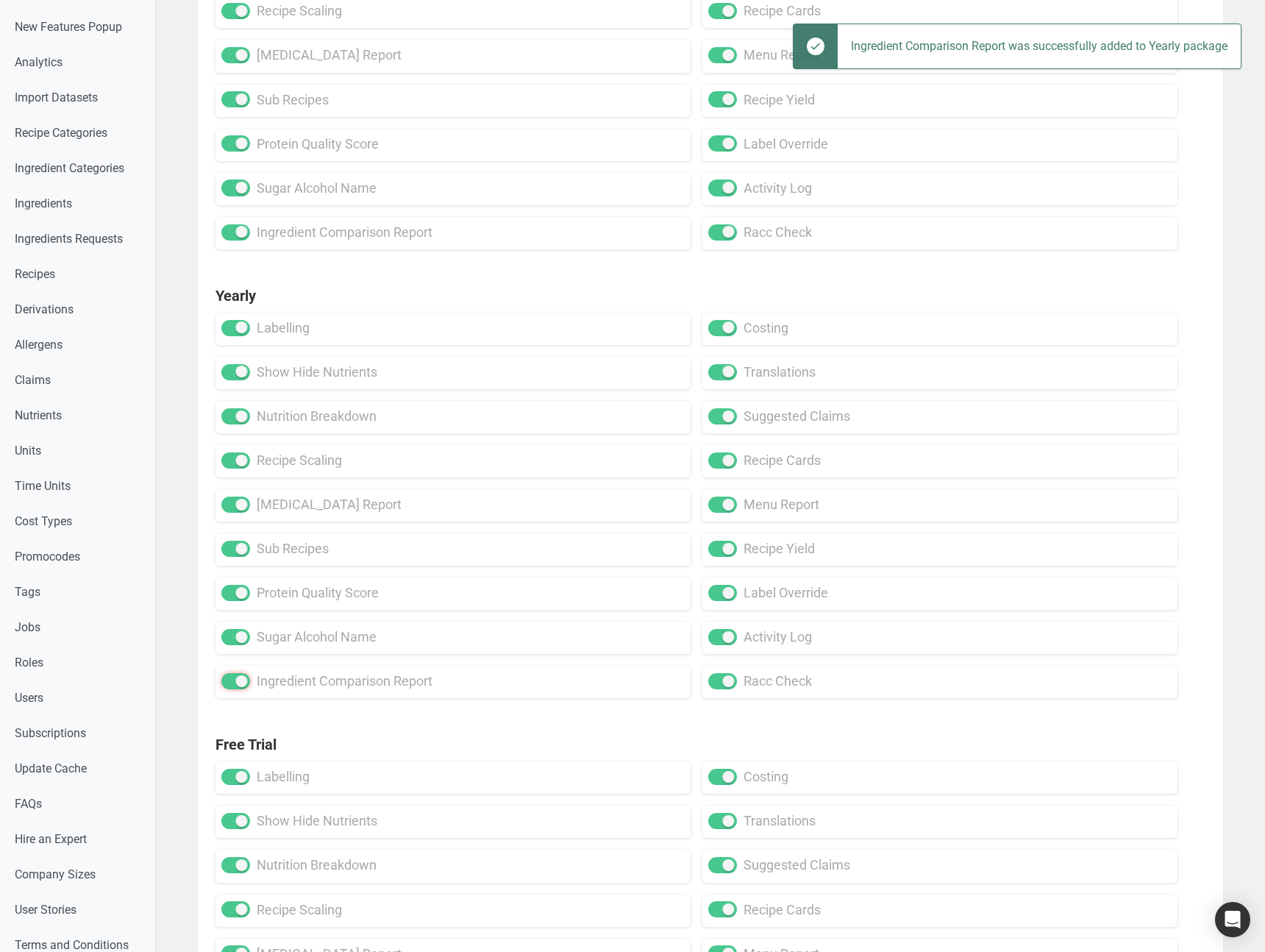
scroll to position [551, 0]
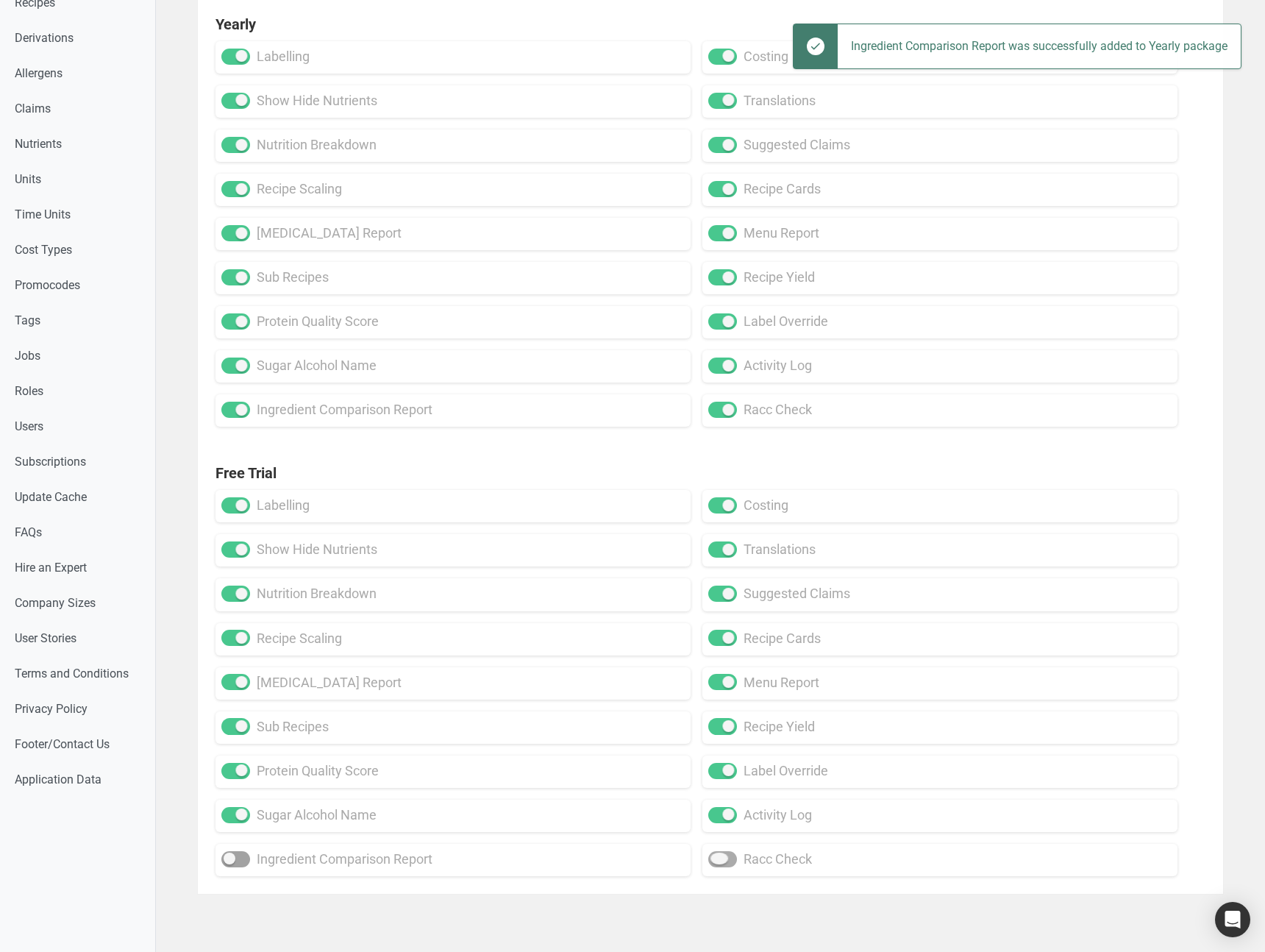
click at [727, 860] on span at bounding box center [723, 859] width 29 height 16
click at [718, 860] on input "racc check" at bounding box center [713, 859] width 10 height 10
checkbox input "true"
click at [244, 863] on span at bounding box center [236, 859] width 29 height 16
click at [231, 863] on input "ingredient comparison report" at bounding box center [226, 859] width 10 height 10
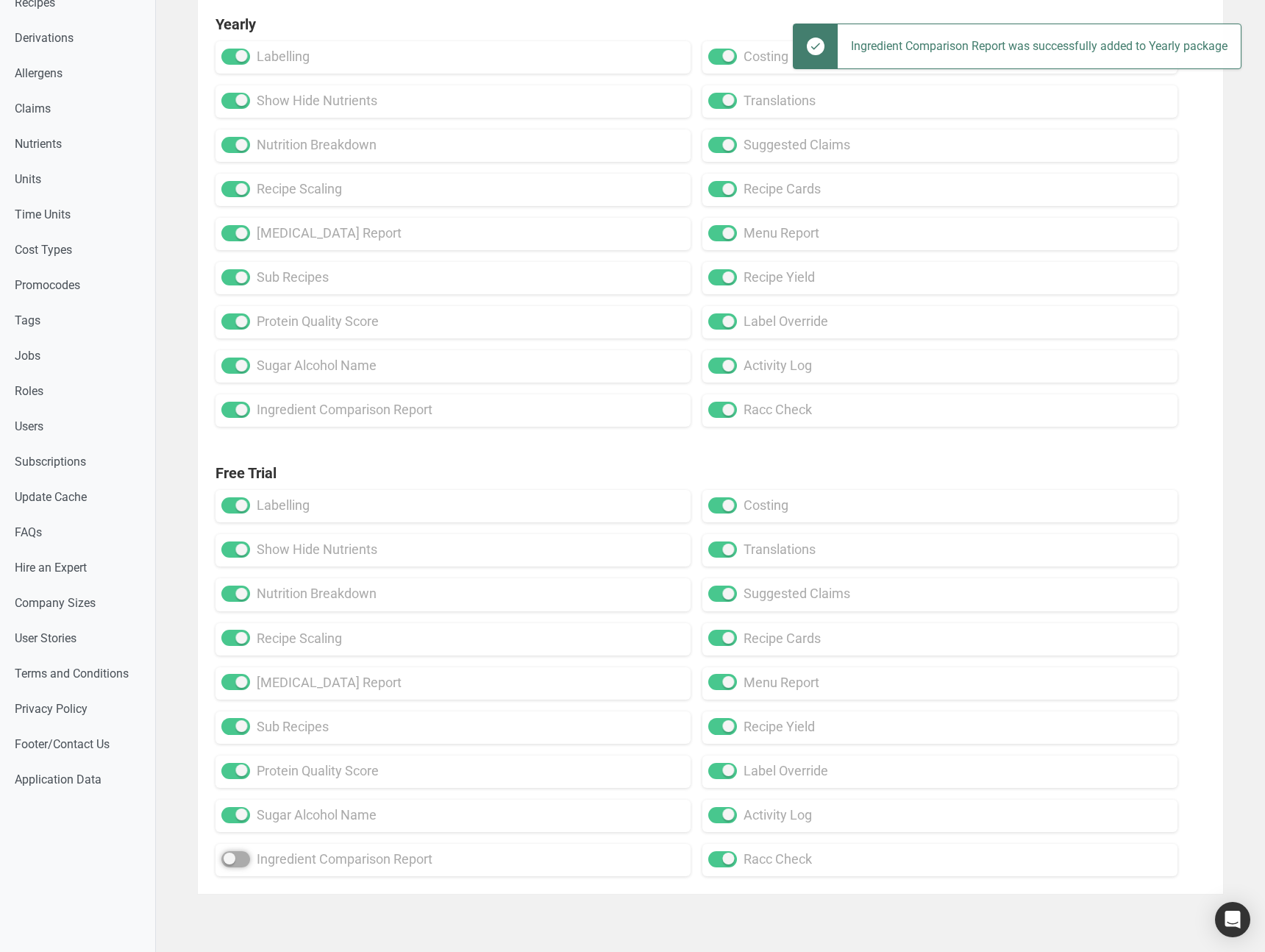
checkbox input "true"
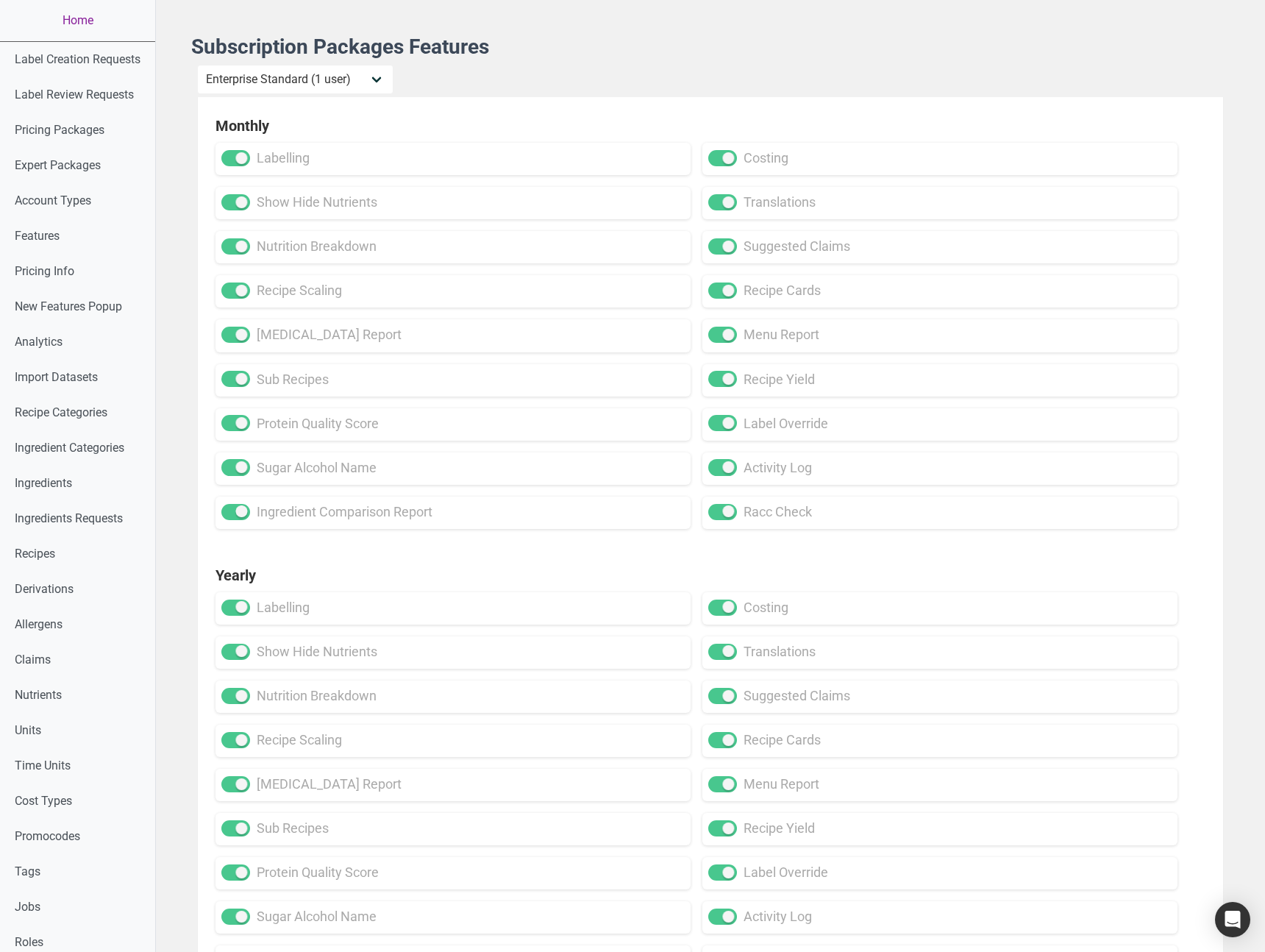
drag, startPoint x: 89, startPoint y: 19, endPoint x: 107, endPoint y: 18, distance: 18.0
click at [89, 19] on link "Home" at bounding box center [77, 20] width 155 height 41
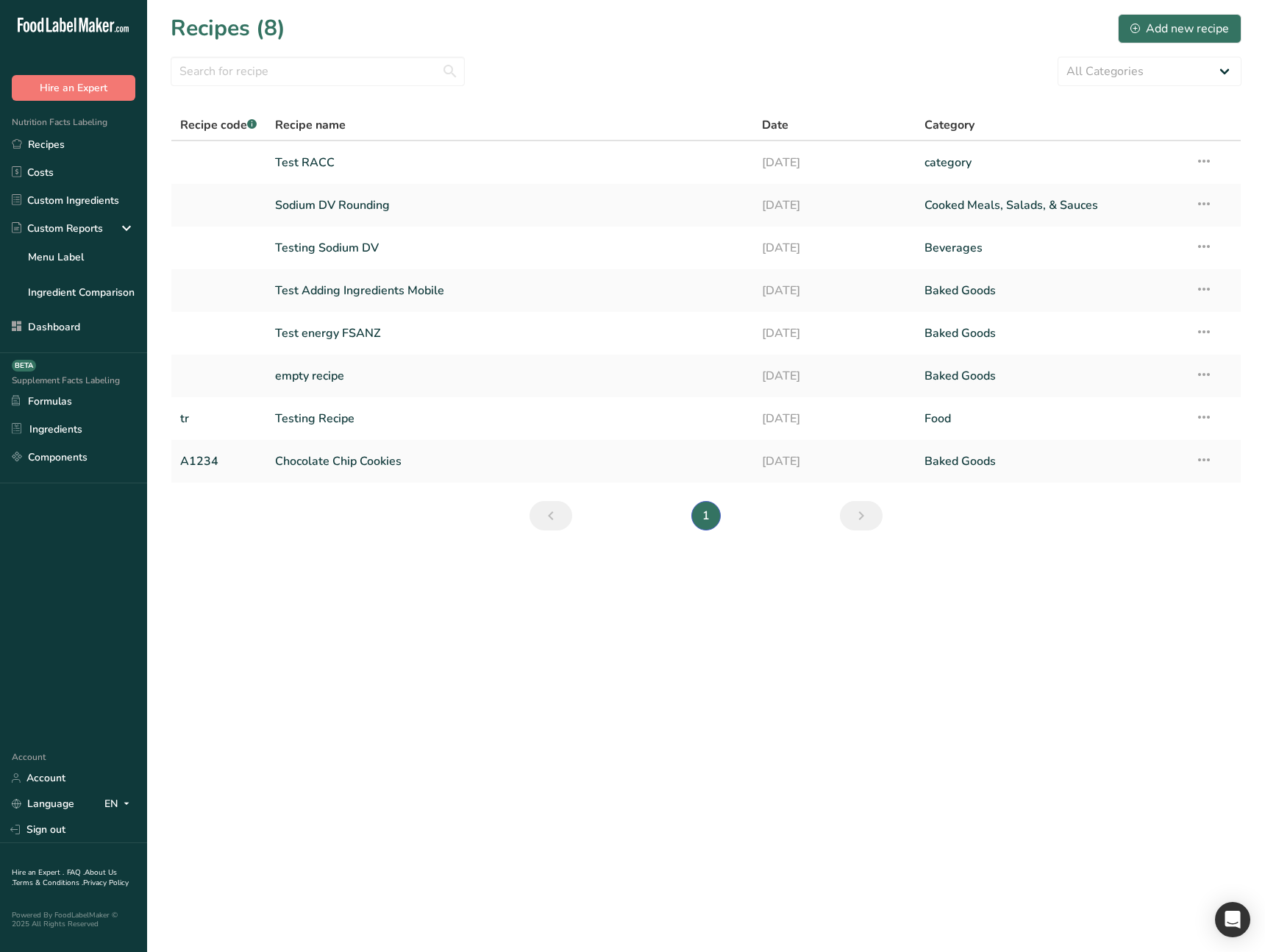
click at [455, 625] on main "Recipes (8) Add new recipe All Categories Baked Goods Beverages category Cooked…" at bounding box center [632, 476] width 1265 height 952
click at [77, 146] on link "Recipes" at bounding box center [74, 144] width 147 height 28
click at [337, 147] on link "Test RACC" at bounding box center [510, 162] width 470 height 31
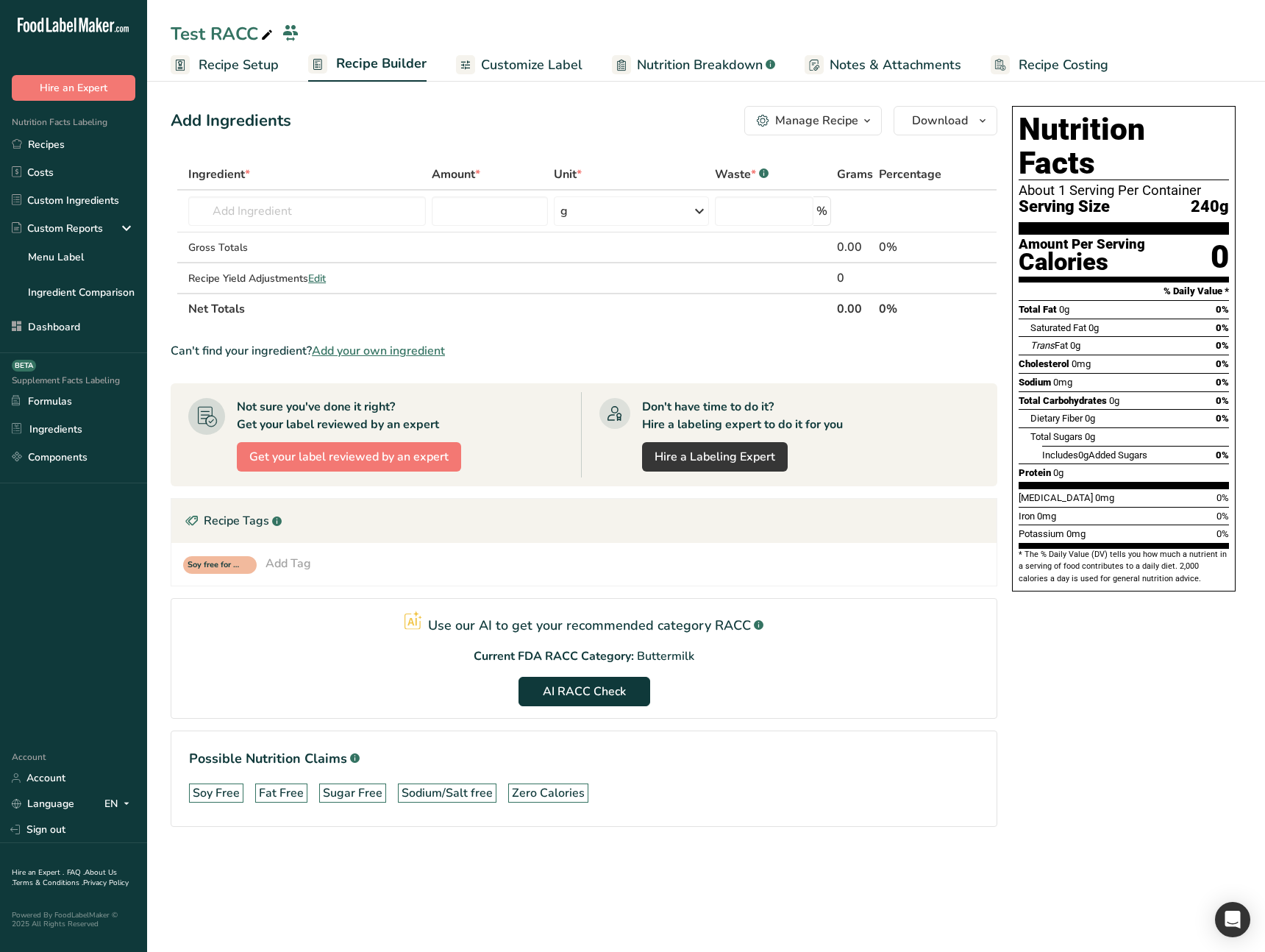
click at [262, 79] on link "Recipe Setup" at bounding box center [224, 65] width 108 height 33
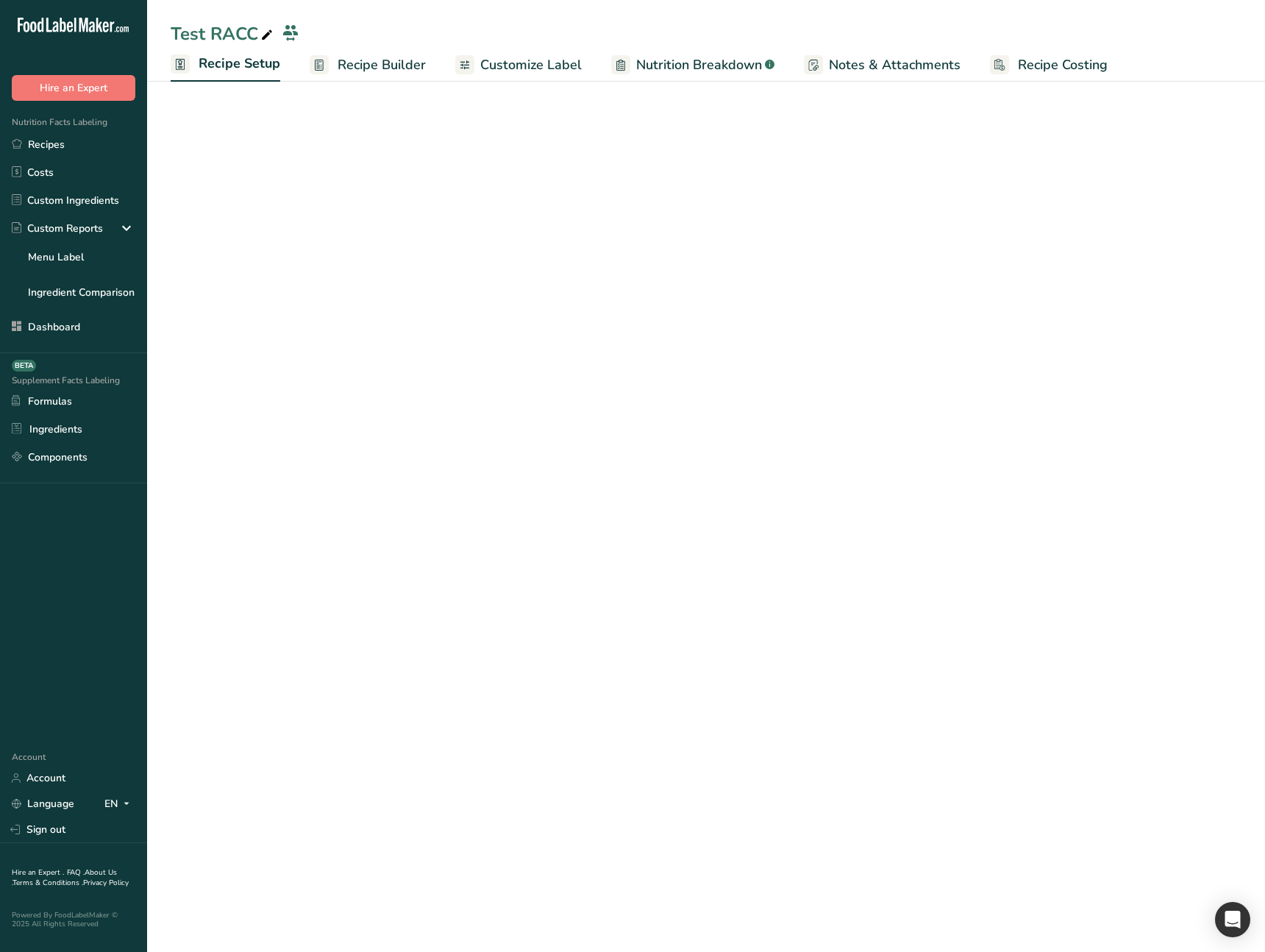
select select "27"
select select "29"
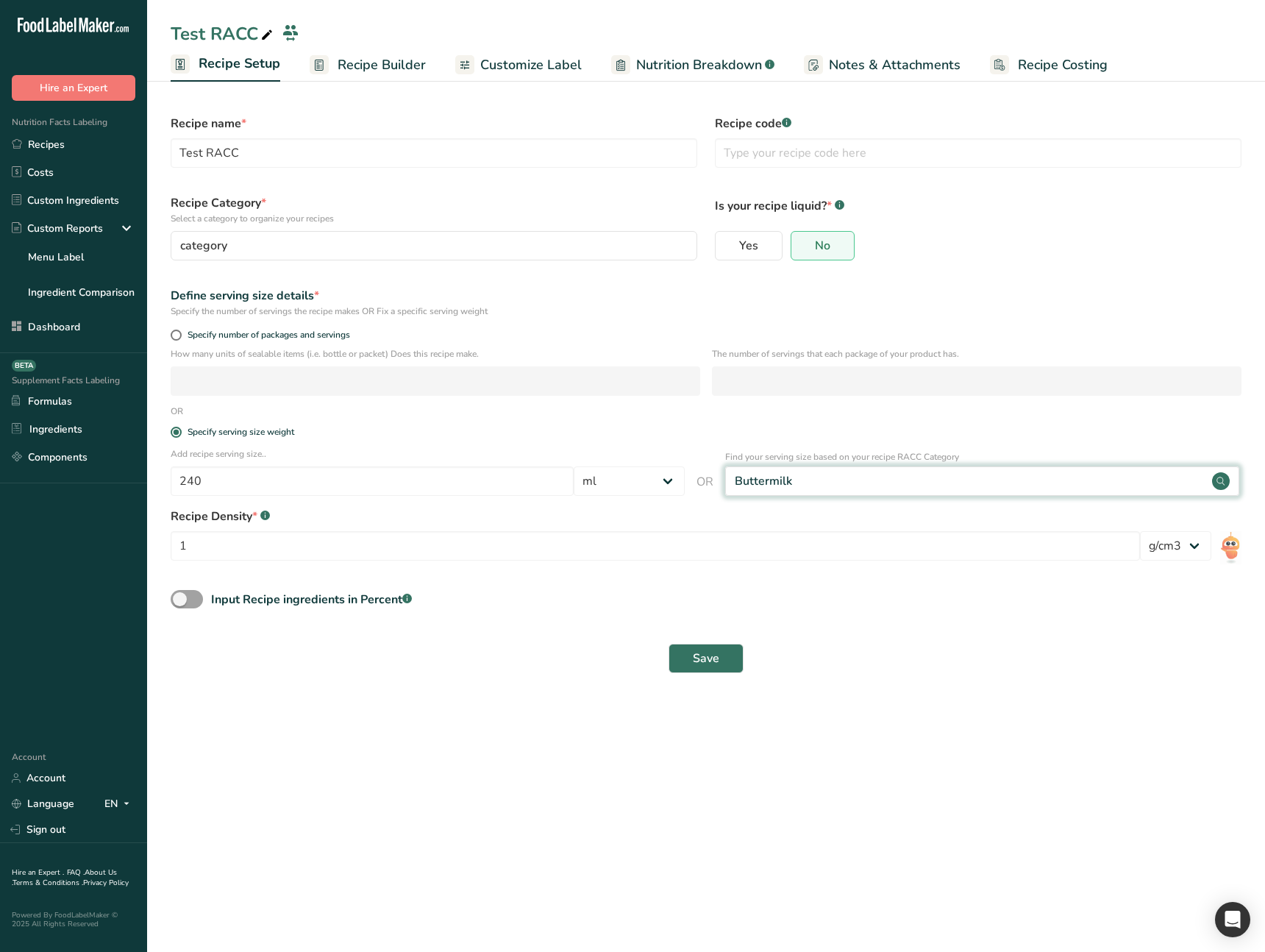
click at [924, 486] on div "Buttermilk" at bounding box center [982, 481] width 514 height 30
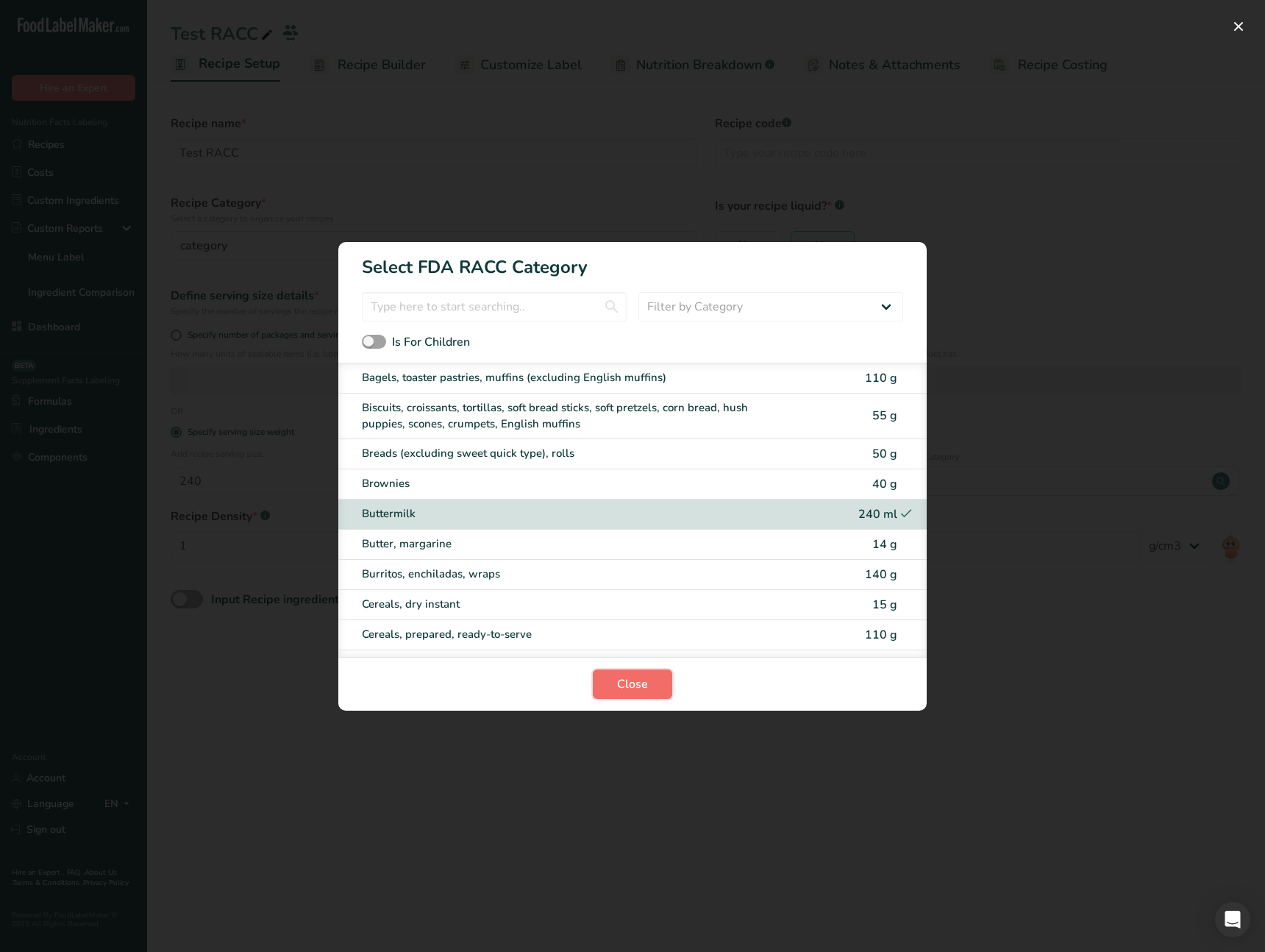
click at [646, 689] on span "Close" at bounding box center [632, 683] width 31 height 17
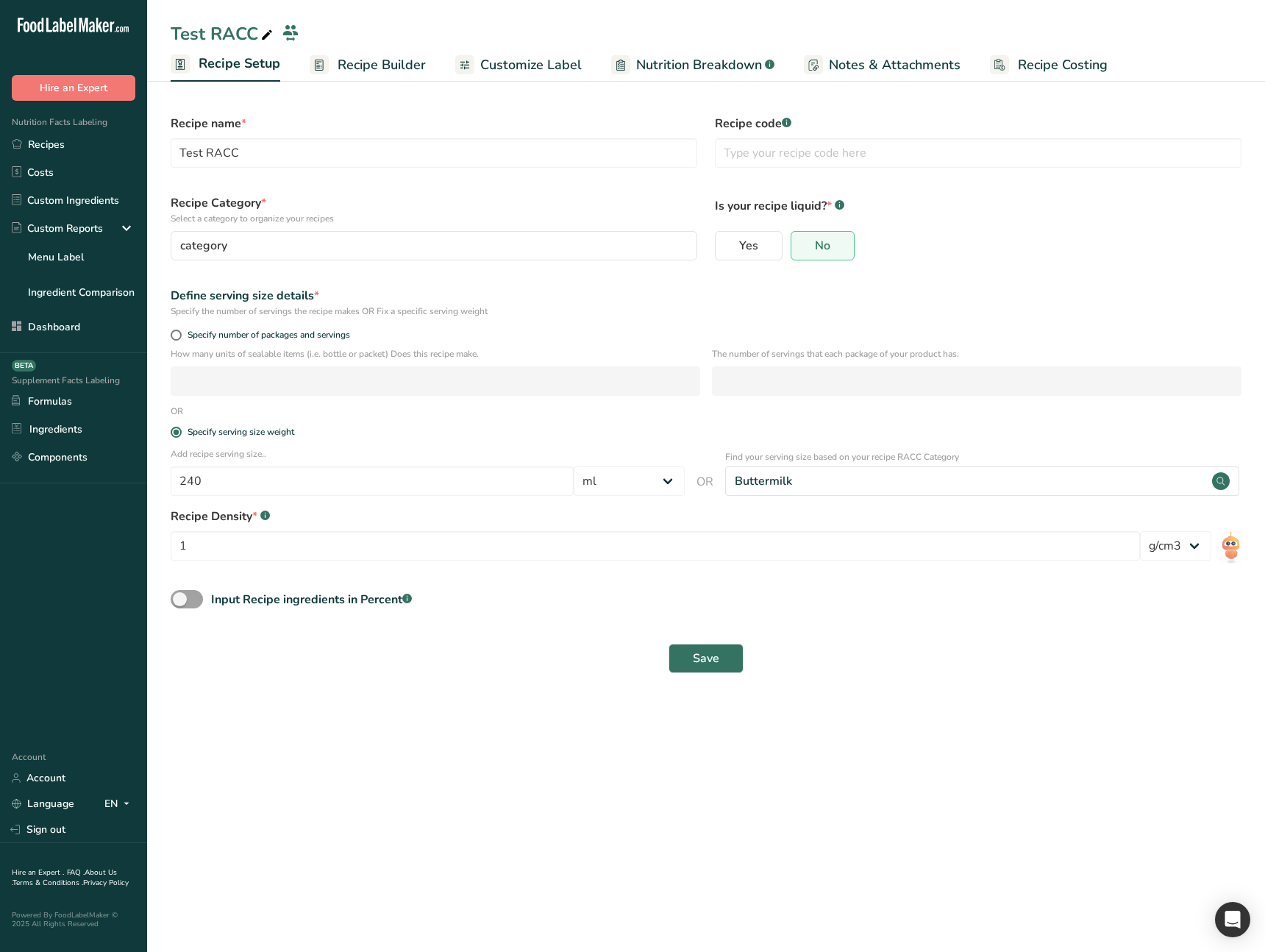
click at [451, 794] on main "Test RACC Recipe Setup Recipe Builder Customize Label Nutrition Breakdown .a-a{…" at bounding box center [632, 476] width 1265 height 952
click at [96, 150] on link "Recipes" at bounding box center [74, 144] width 147 height 28
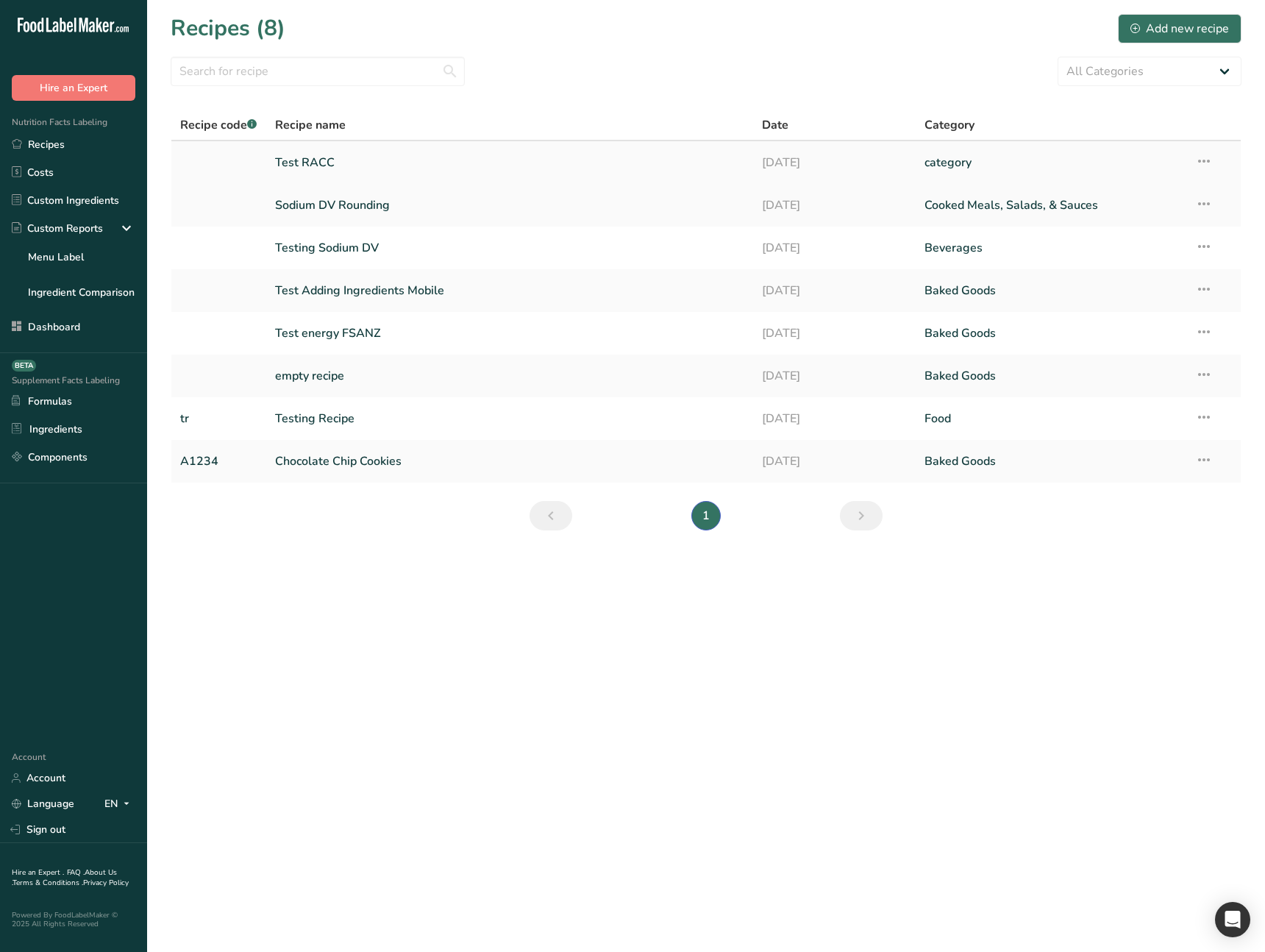
click at [355, 168] on link "Test RACC" at bounding box center [510, 162] width 470 height 31
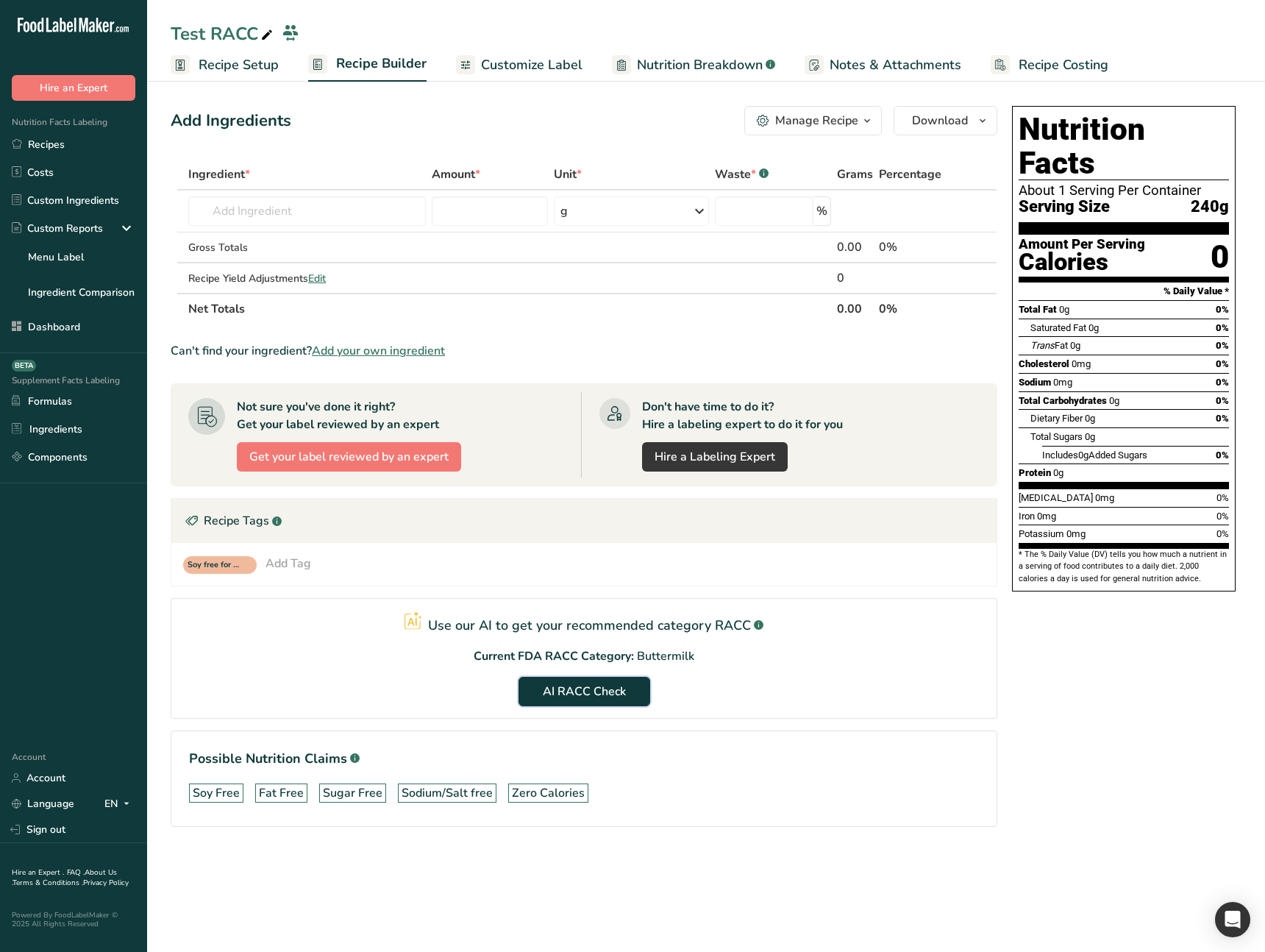
click at [583, 696] on span "AI RACC Check" at bounding box center [585, 691] width 83 height 17
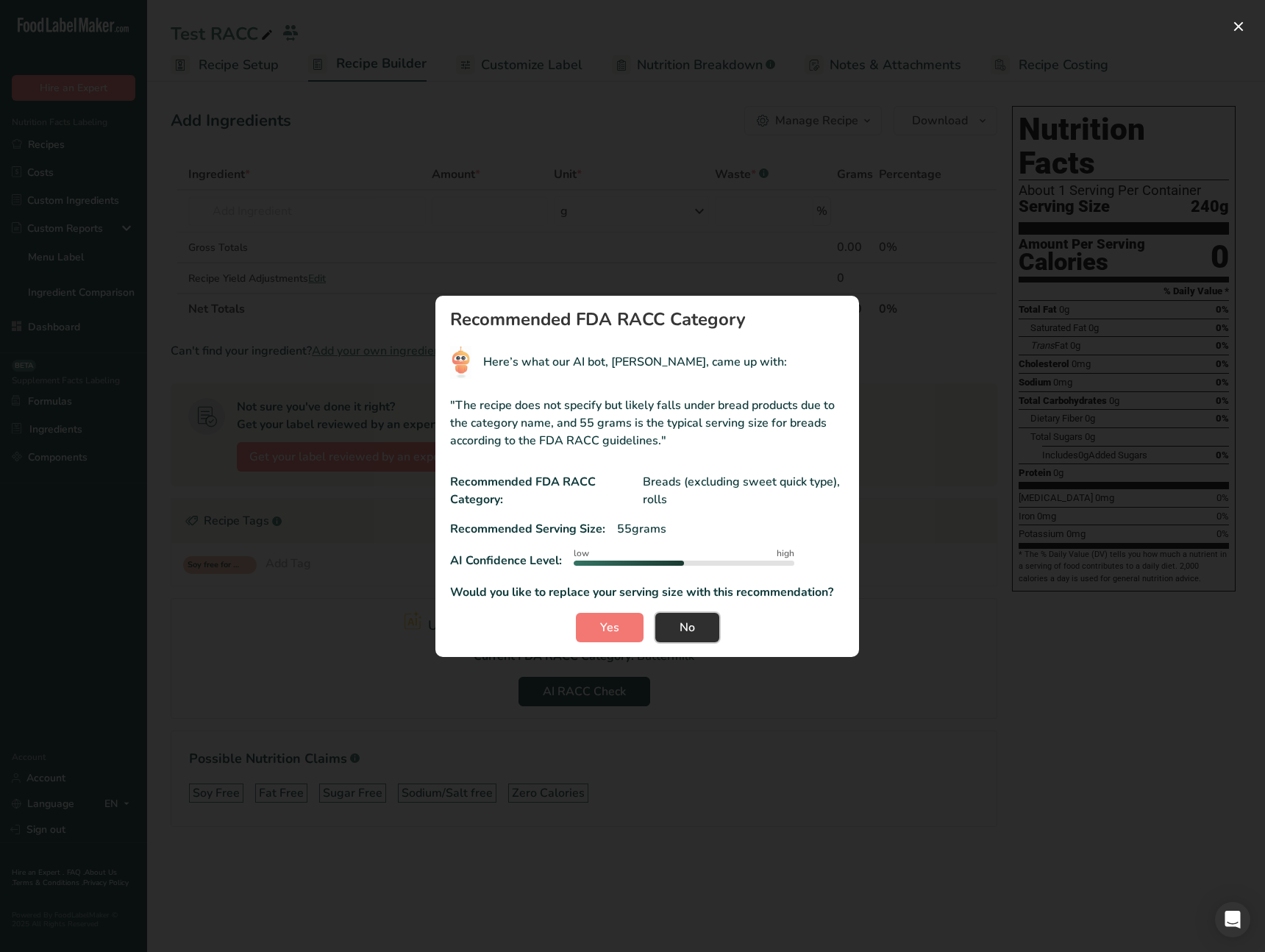
drag, startPoint x: 701, startPoint y: 614, endPoint x: 695, endPoint y: 637, distance: 23.8
click at [695, 633] on button "No" at bounding box center [687, 627] width 64 height 30
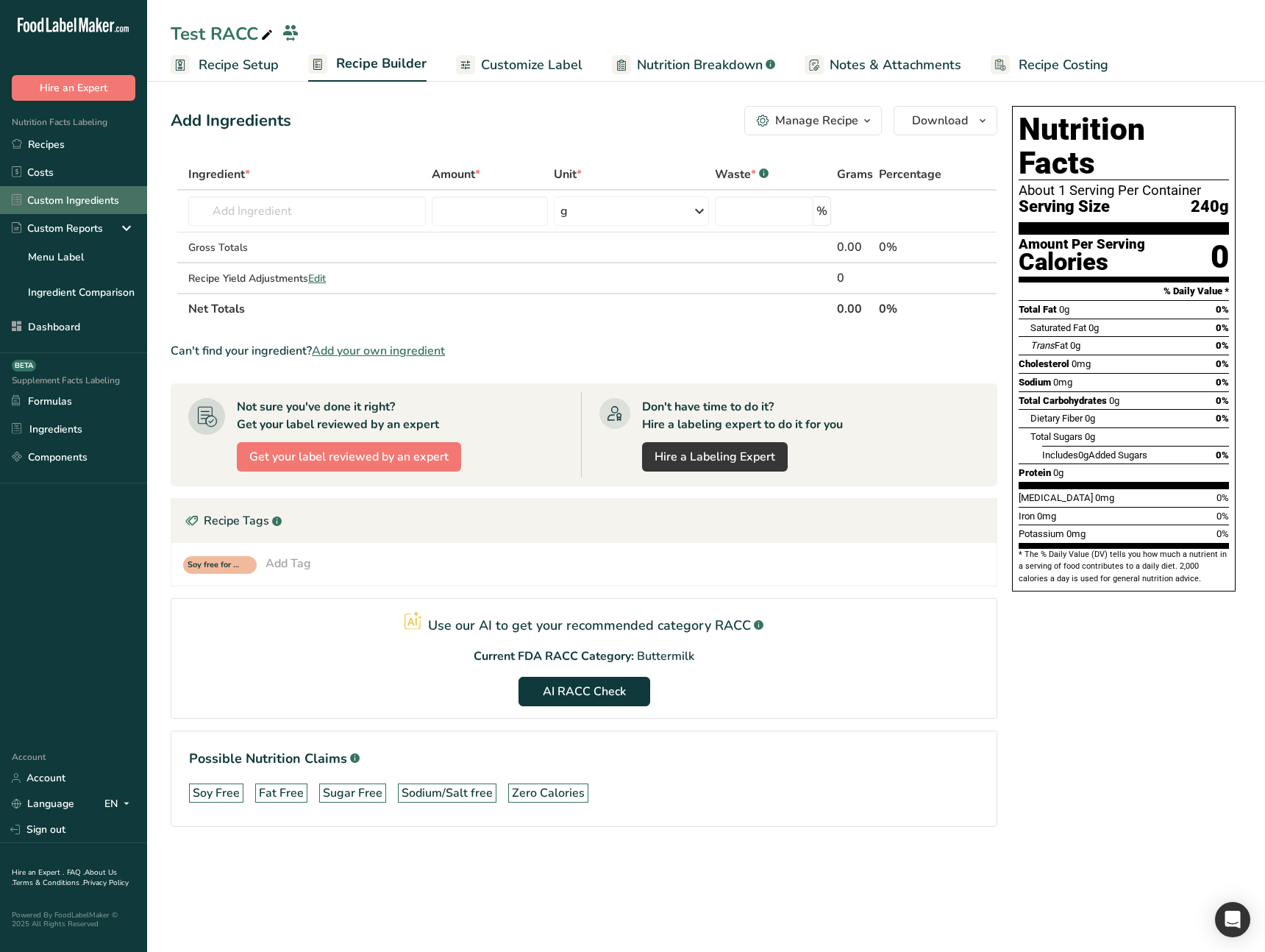
click at [74, 202] on link "Custom Ingredients" at bounding box center [74, 200] width 147 height 28
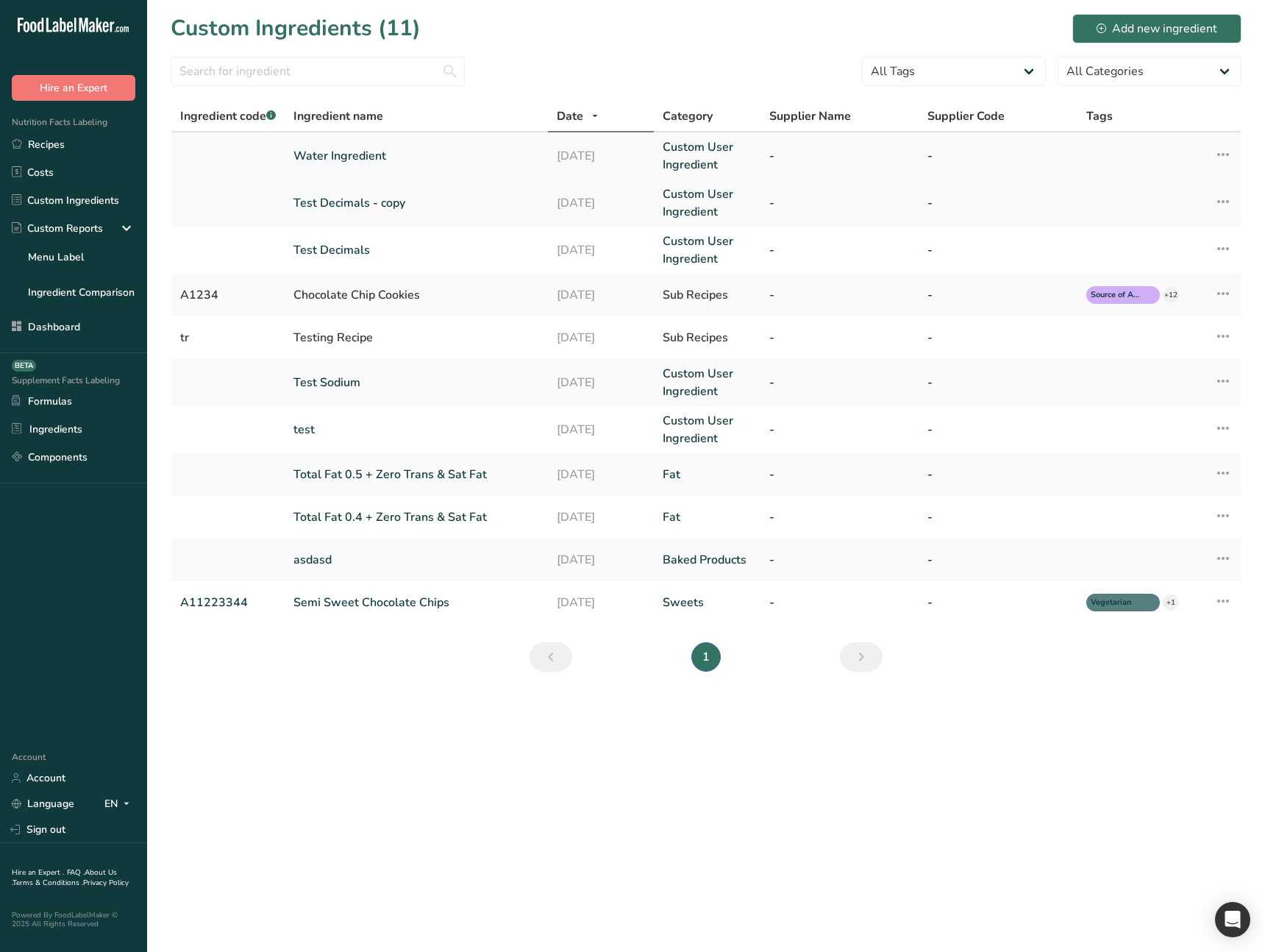
click at [491, 159] on link "Water Ingredient" at bounding box center [416, 156] width 246 height 17
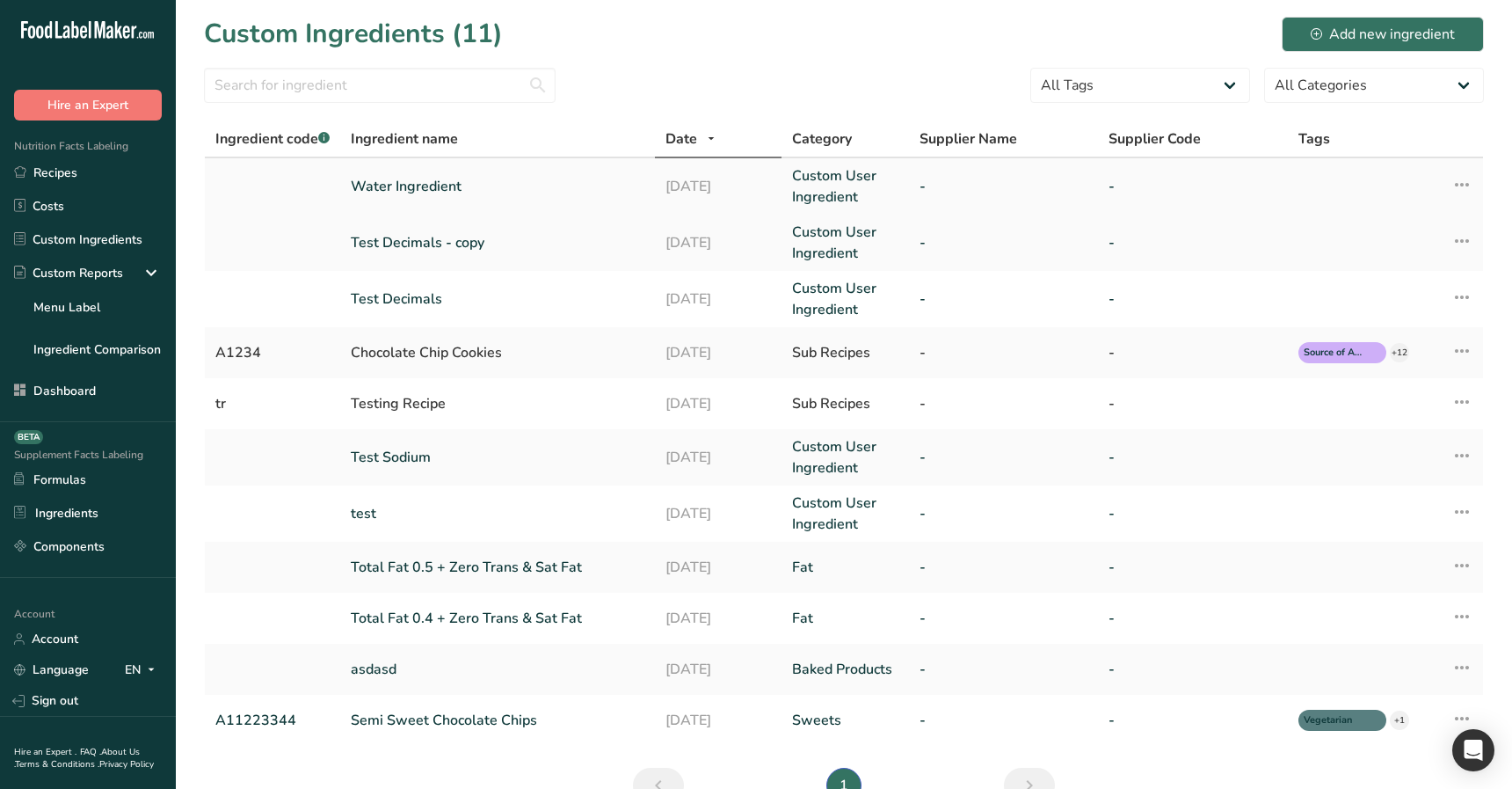
click at [445, 190] on link "Water Ingredient" at bounding box center [498, 186] width 294 height 21
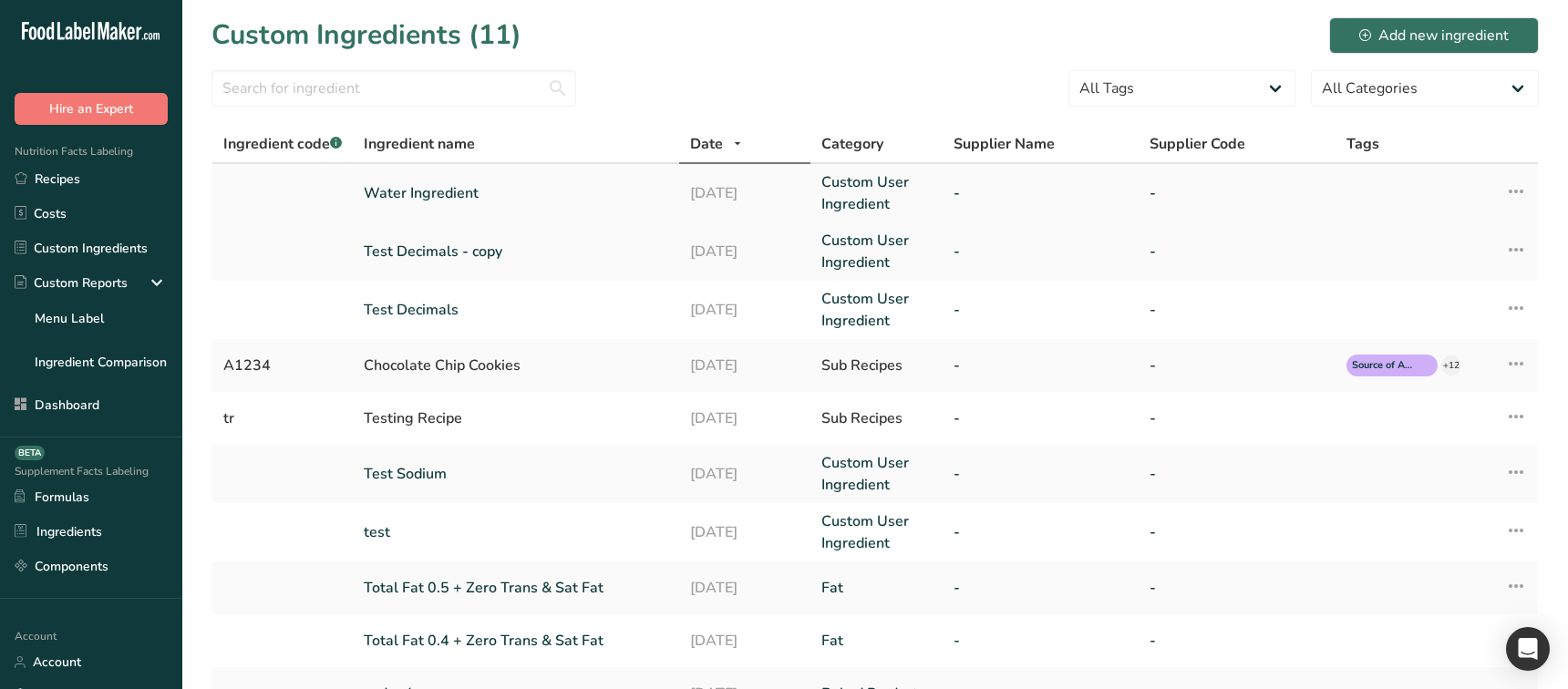
click at [439, 198] on link "Water Ingredient" at bounding box center [516, 193] width 305 height 22
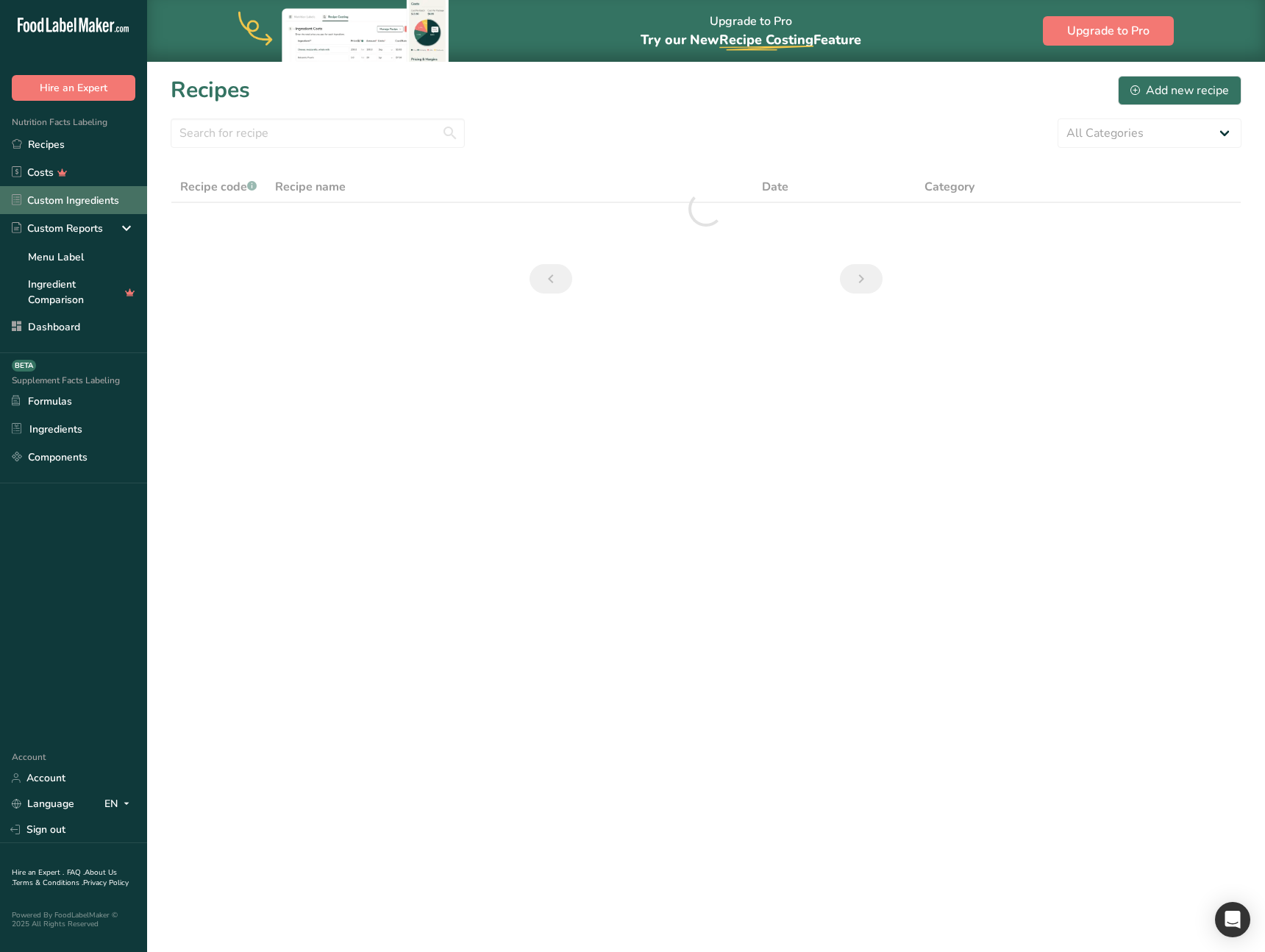
click at [103, 208] on link "Custom Ingredients" at bounding box center [74, 200] width 147 height 28
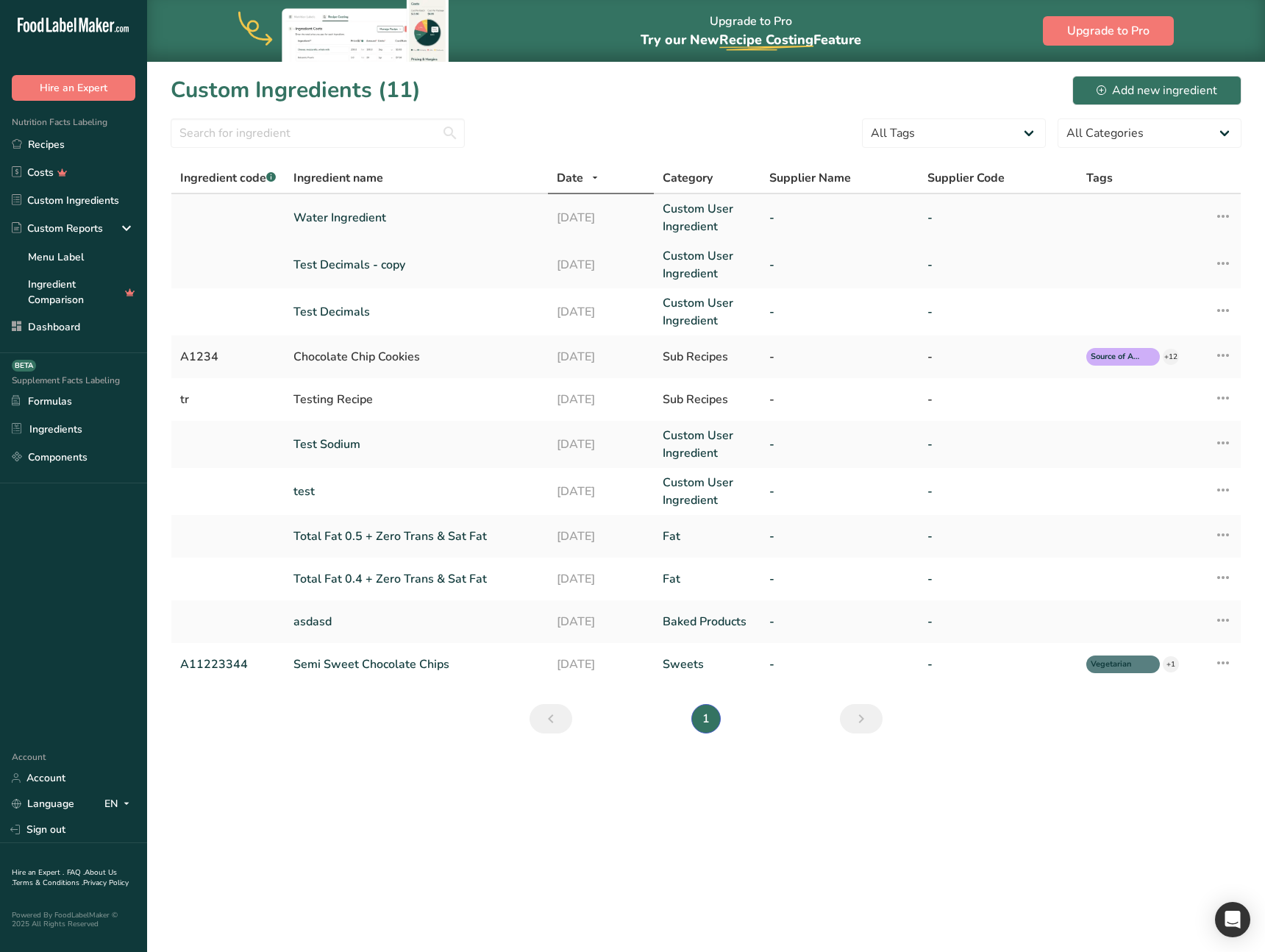
click at [549, 218] on td "[DATE]" at bounding box center [601, 218] width 106 height 47
click at [717, 212] on link "Custom User Ingredient" at bounding box center [707, 218] width 88 height 36
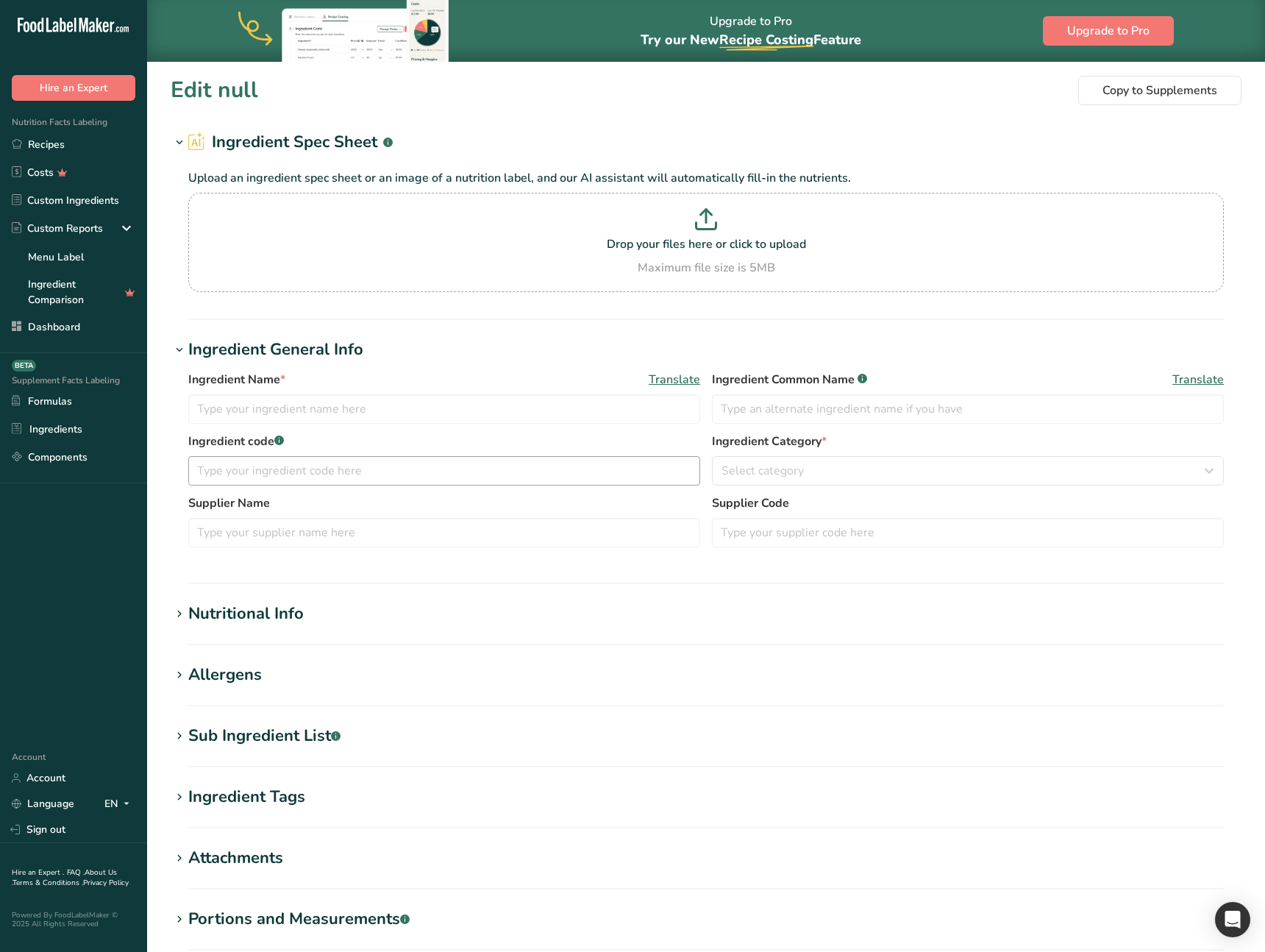
type input "Water Ingredient"
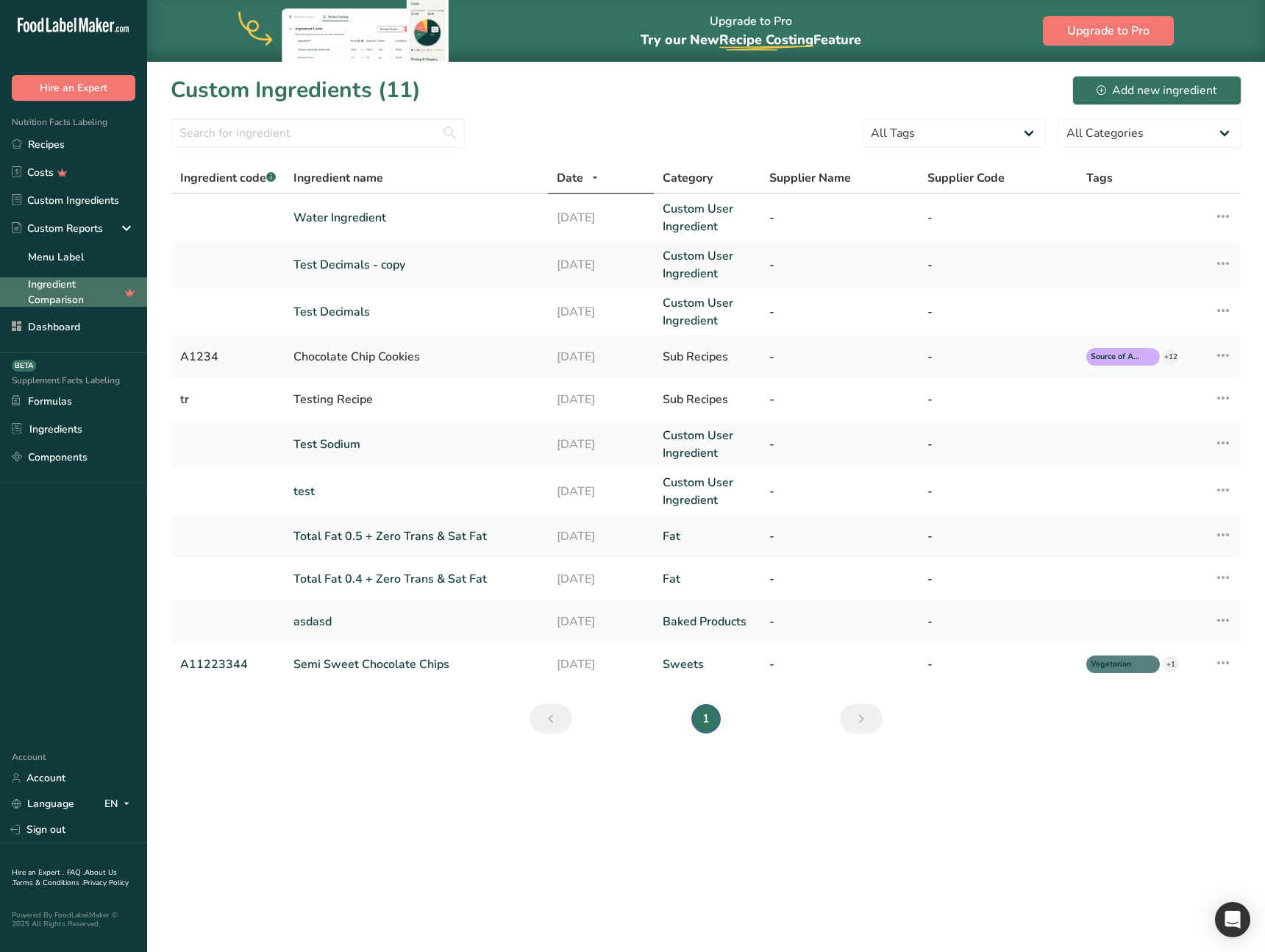
click at [75, 301] on link "Ingredient Comparison" at bounding box center [74, 292] width 147 height 30
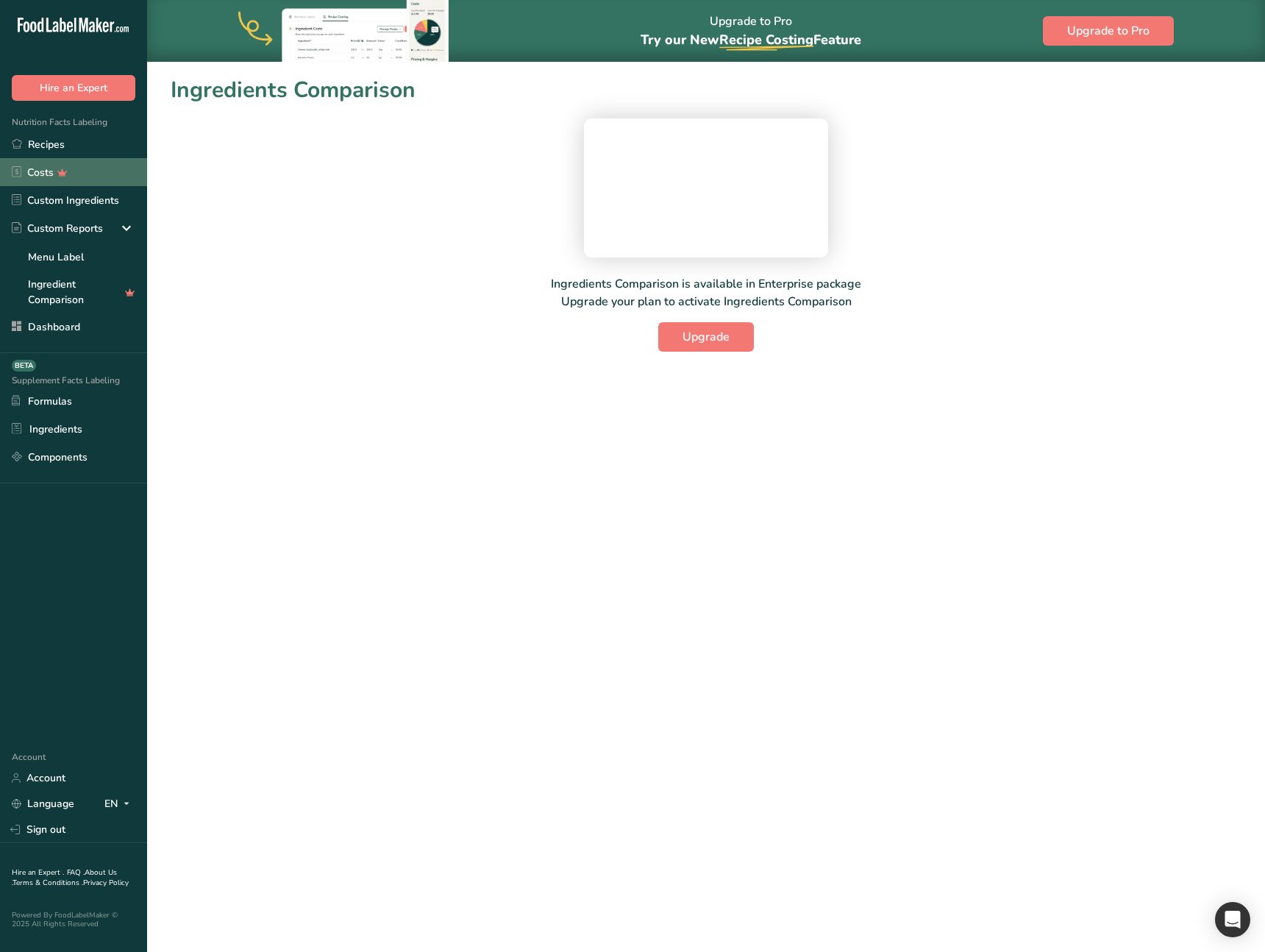
click at [61, 168] on icon at bounding box center [63, 172] width 10 height 8
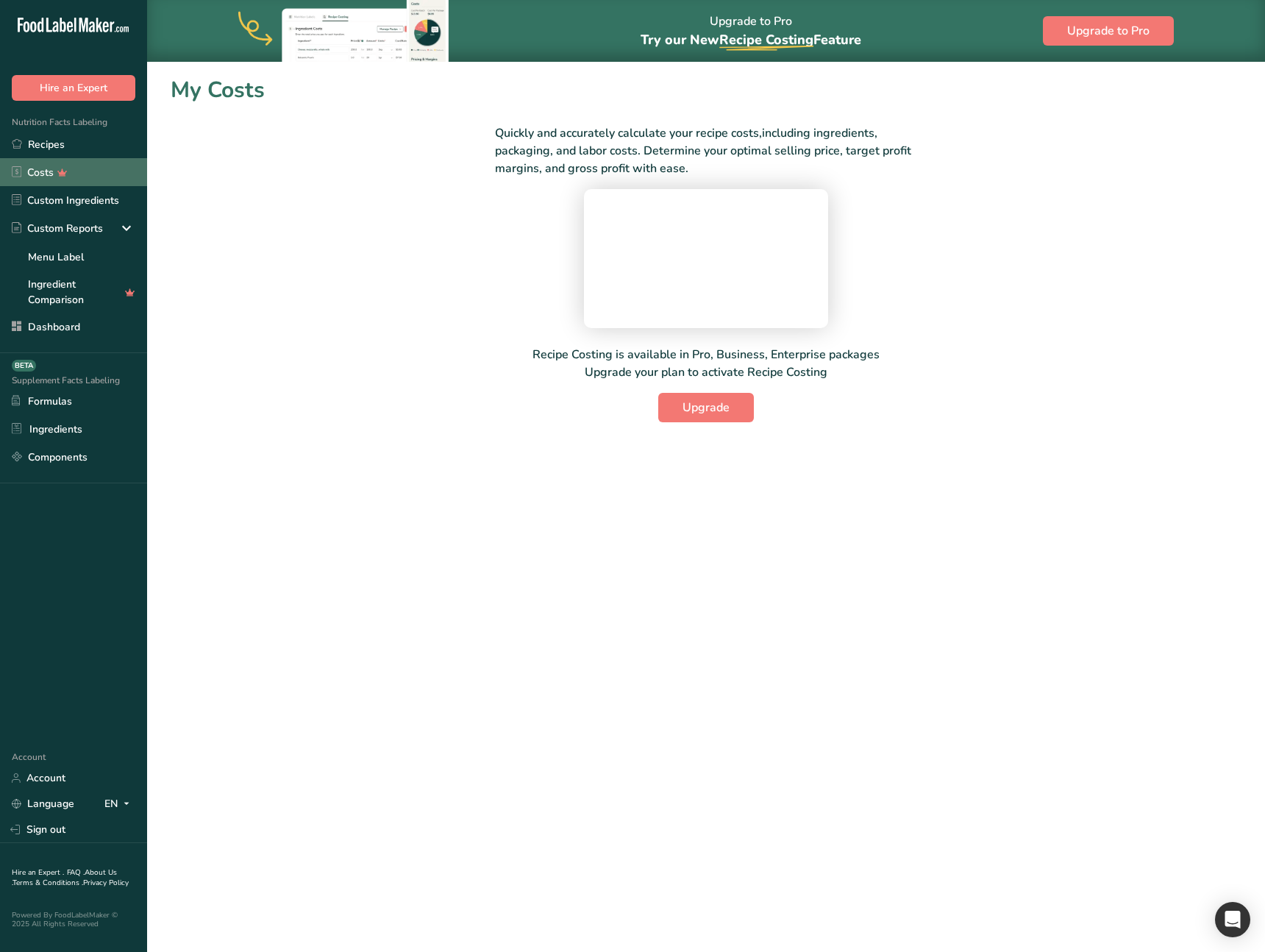
click at [39, 174] on link "Costs" at bounding box center [74, 172] width 147 height 28
click at [377, 653] on main "Upgrade to Pro Try our New Recipe Costing .a-29{fill:none;stroke-linecap:round;…" at bounding box center [632, 476] width 1265 height 952
click at [56, 331] on link "Dashboard" at bounding box center [74, 326] width 147 height 28
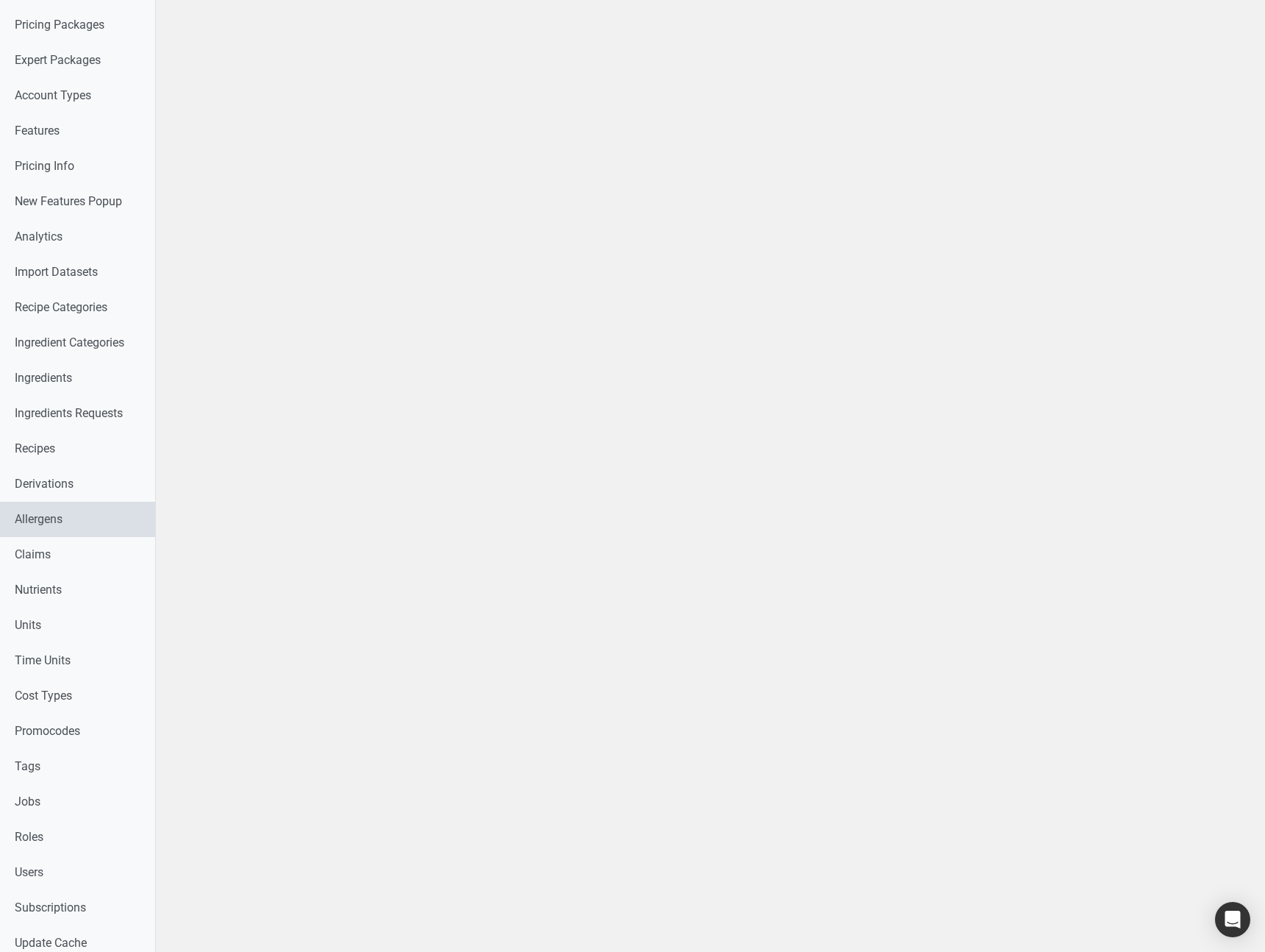
scroll to position [107, 0]
click at [74, 560] on link "Claims" at bounding box center [77, 553] width 155 height 36
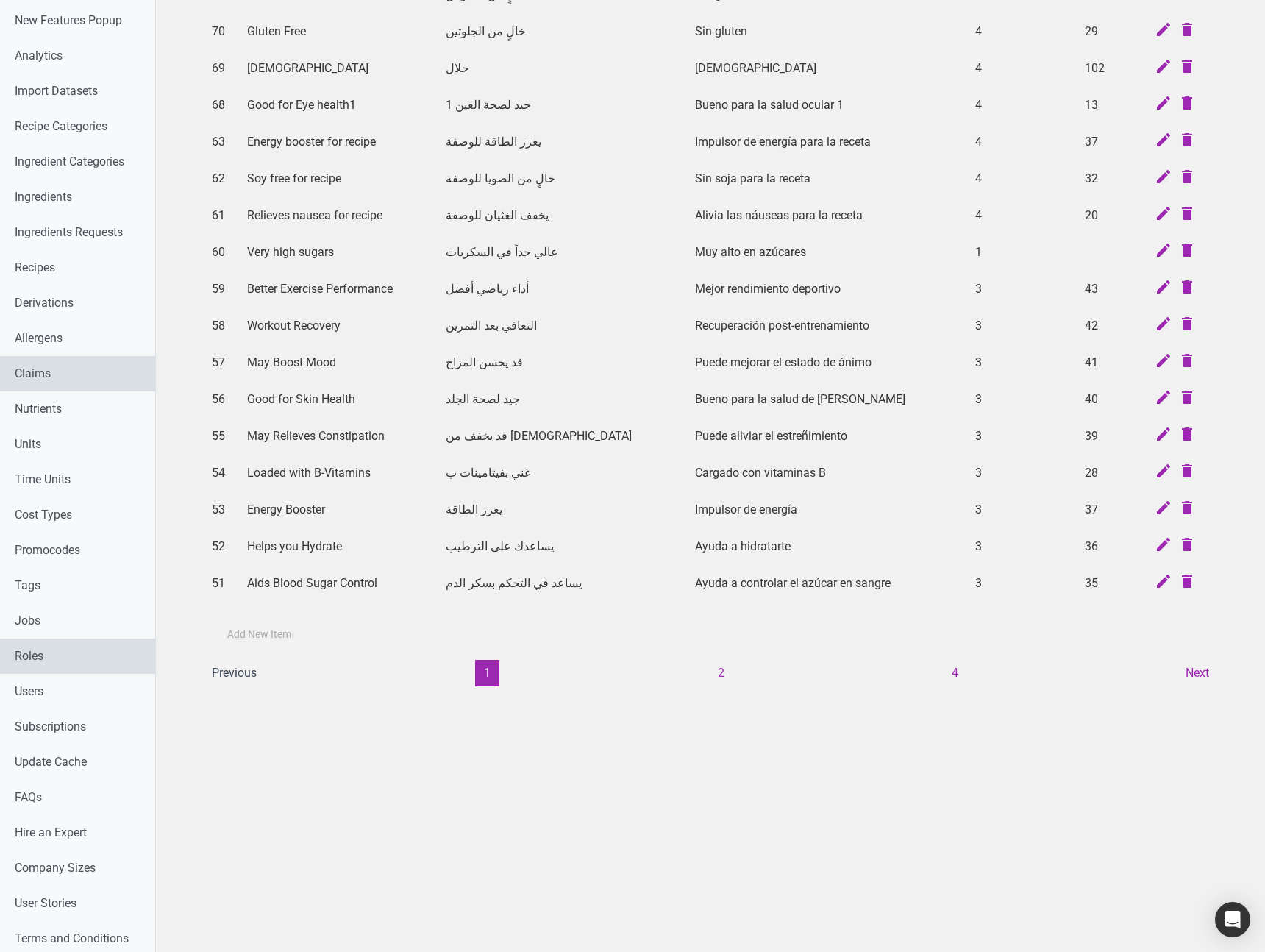
scroll to position [285, 0]
click at [49, 658] on link "Roles" at bounding box center [77, 657] width 155 height 36
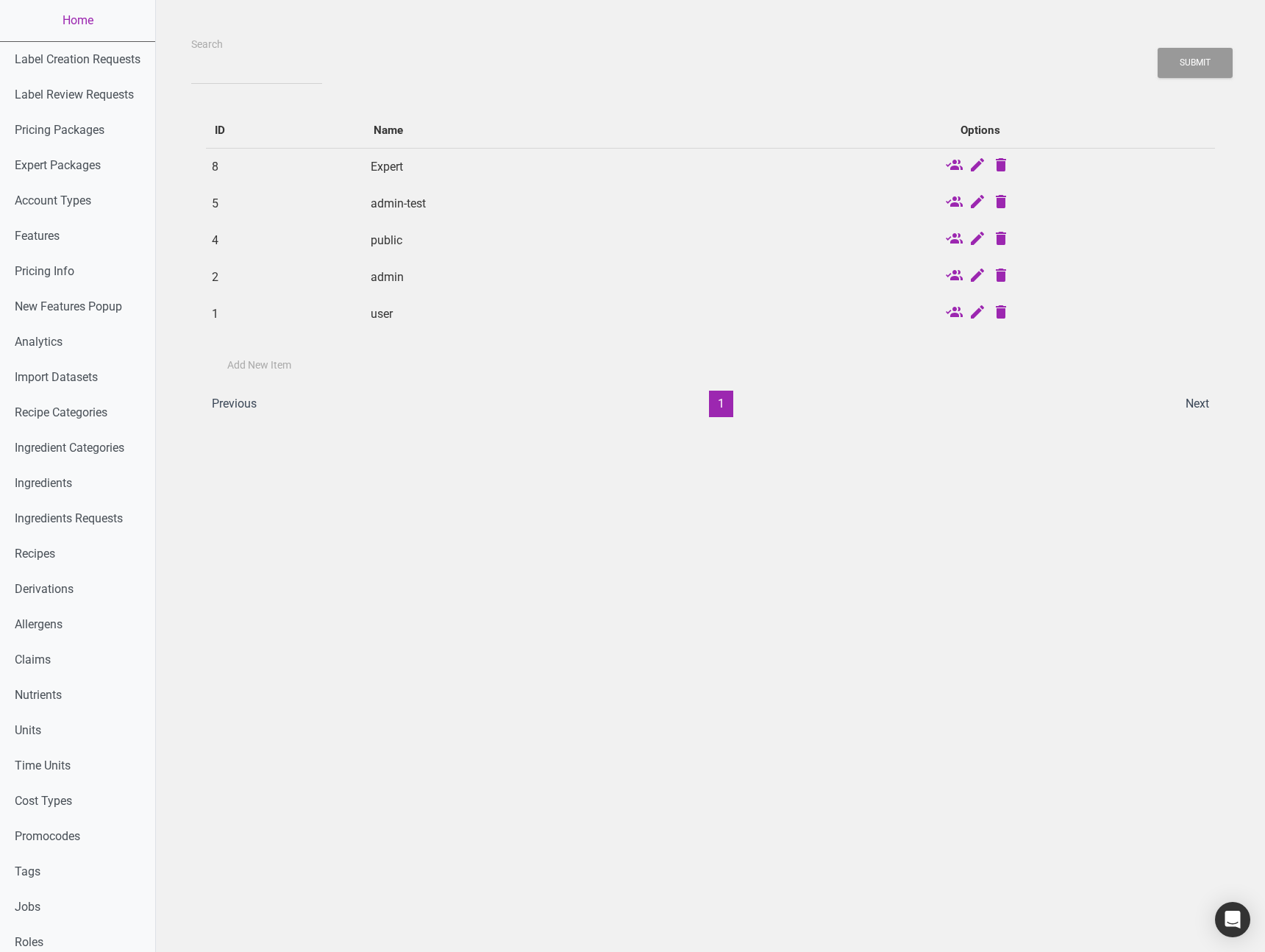
click at [451, 281] on td "admin" at bounding box center [555, 277] width 381 height 36
click at [959, 276] on icon at bounding box center [953, 276] width 17 height 20
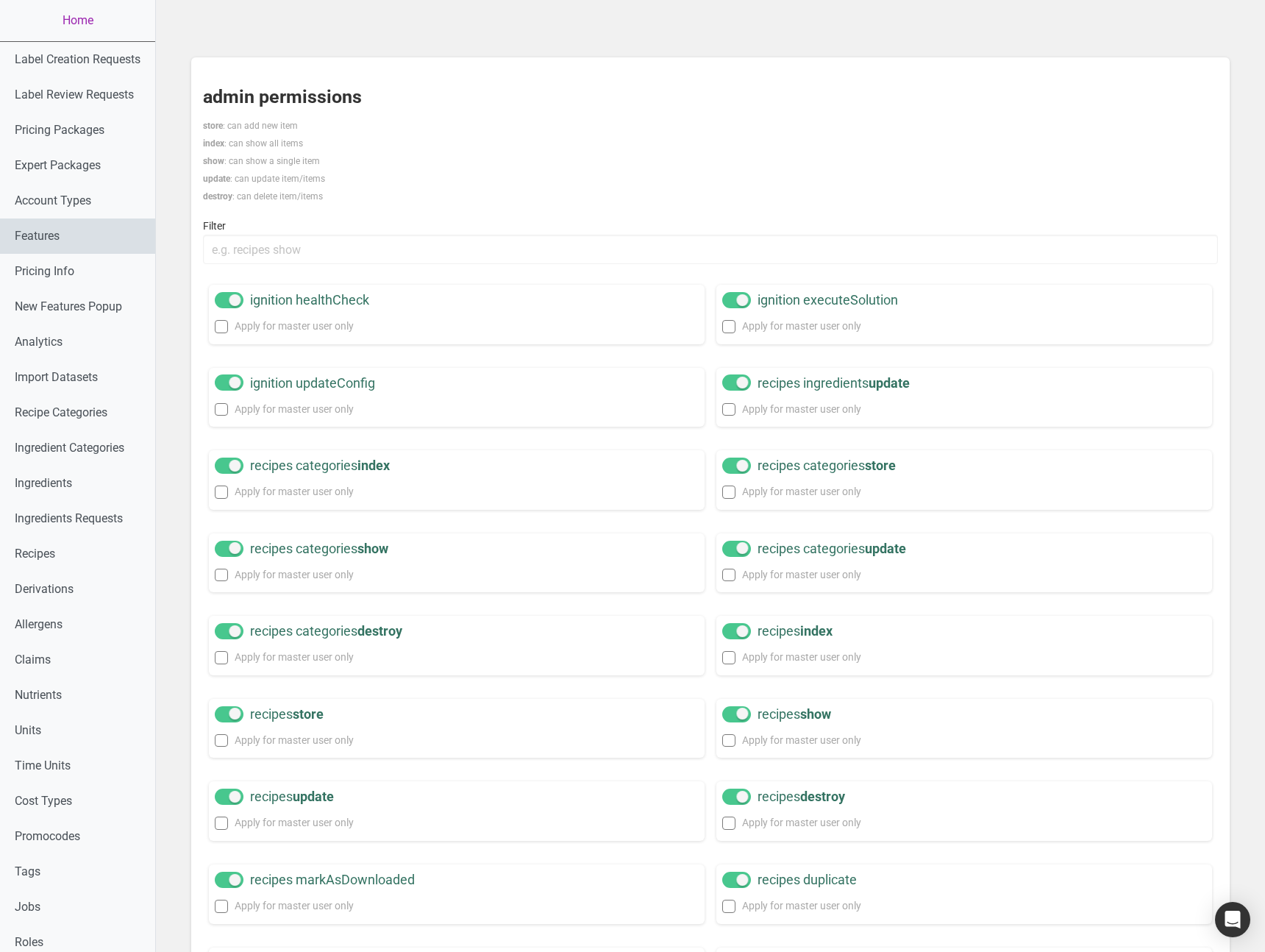
click at [42, 234] on link "Features" at bounding box center [77, 236] width 155 height 36
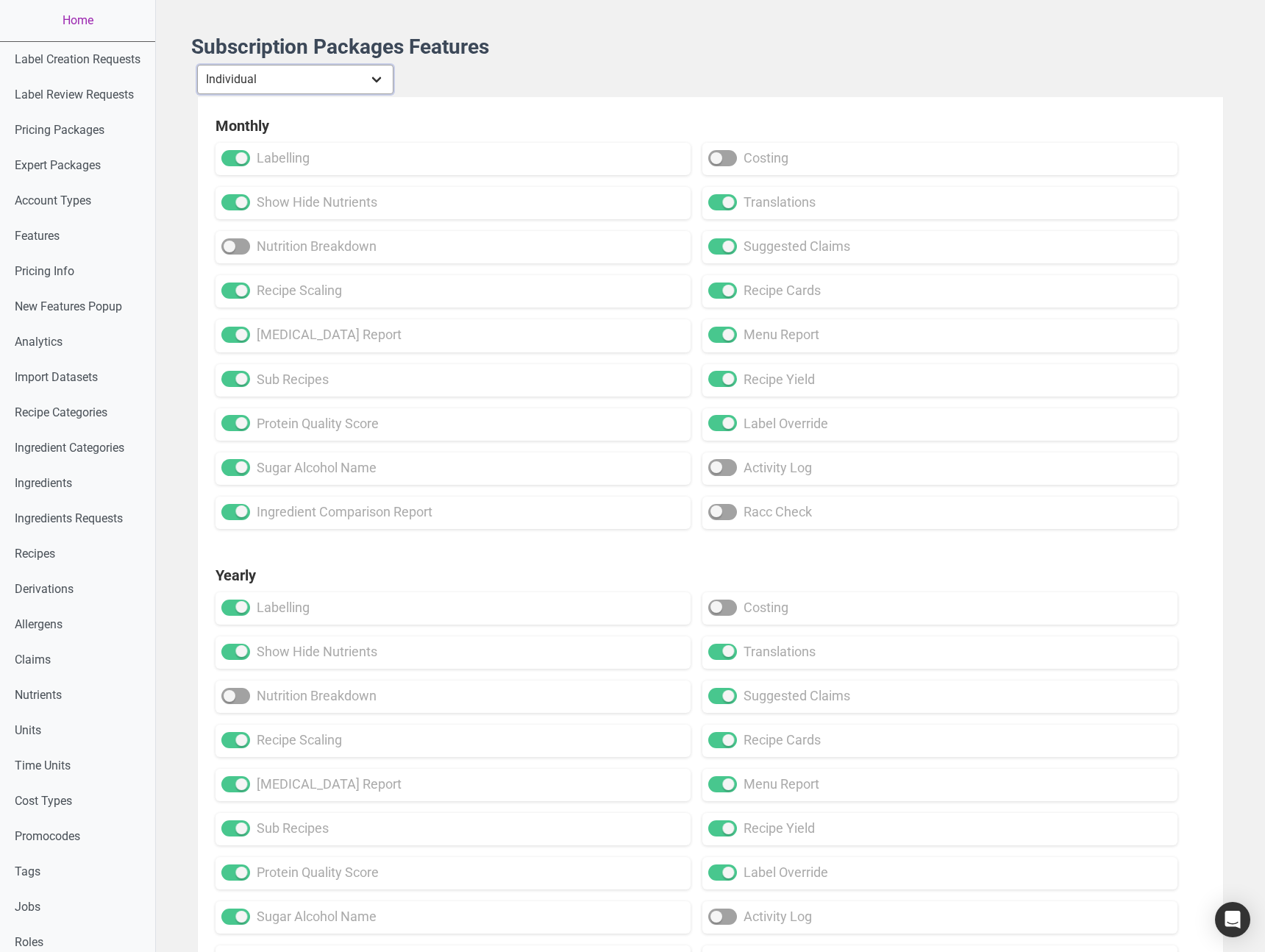
click at [285, 71] on select "Individual Essential Pro Business Old Enterprise 3 Users (799$) Old Enterprise …" at bounding box center [295, 79] width 196 height 30
select select "31"
click at [199, 64] on select "Individual Essential Pro Business Old Enterprise 3 Users (799$) Old Enterprise …" at bounding box center [295, 79] width 196 height 30
checkbox input "true"
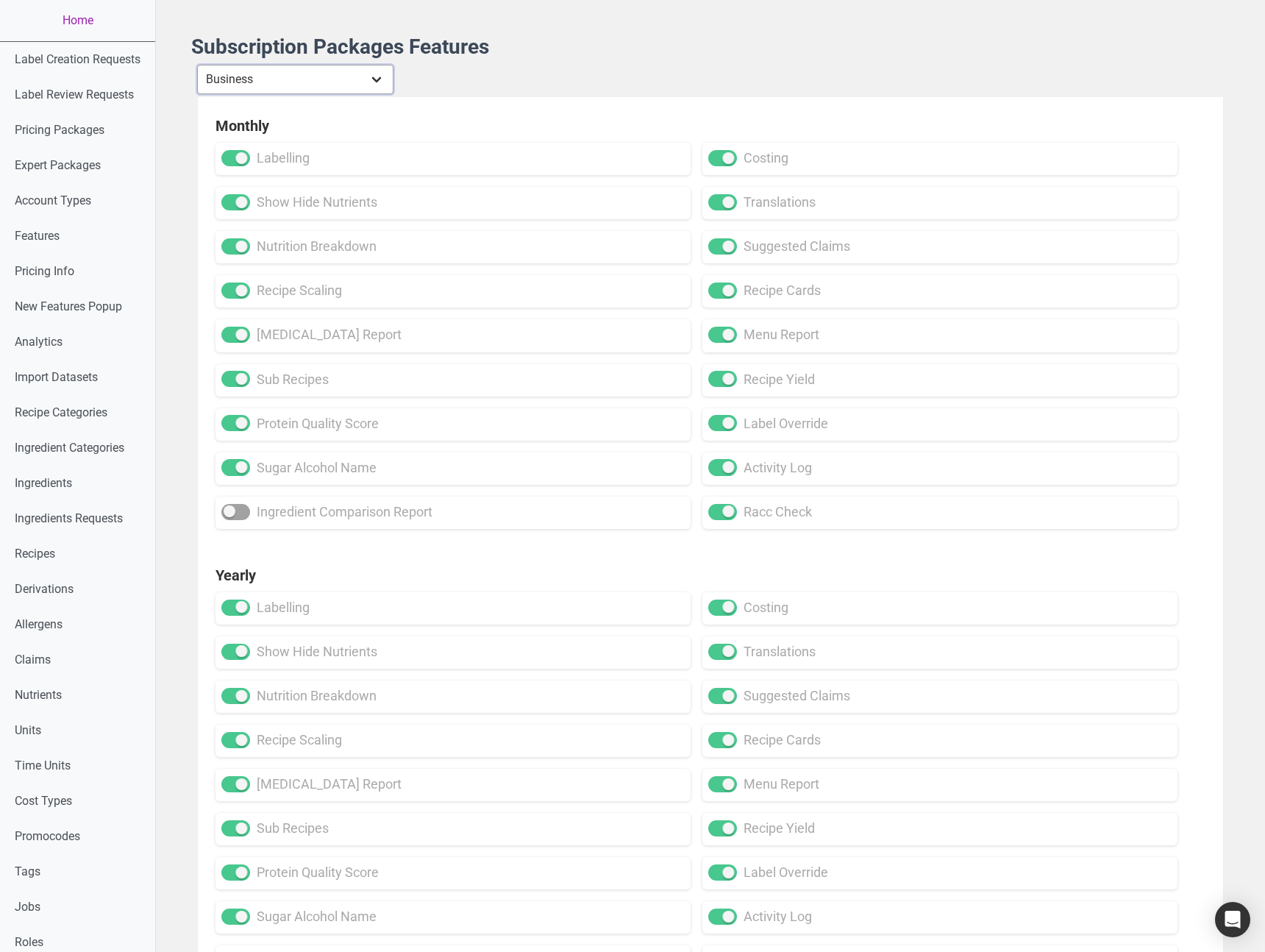
checkbox input "true"
checkbox input "false"
checkbox input "true"
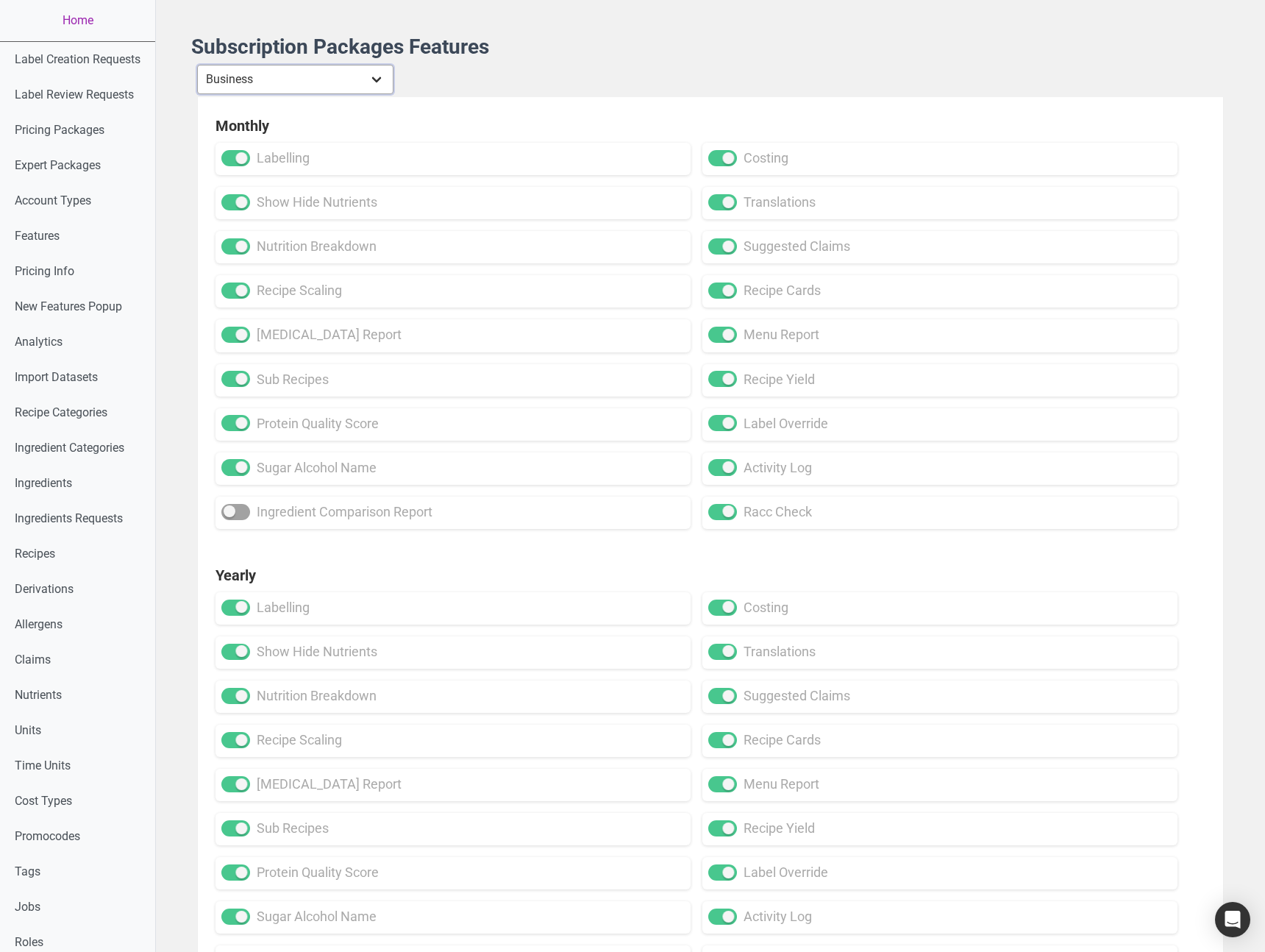
checkbox input "true"
checkbox input "false"
checkbox input "true"
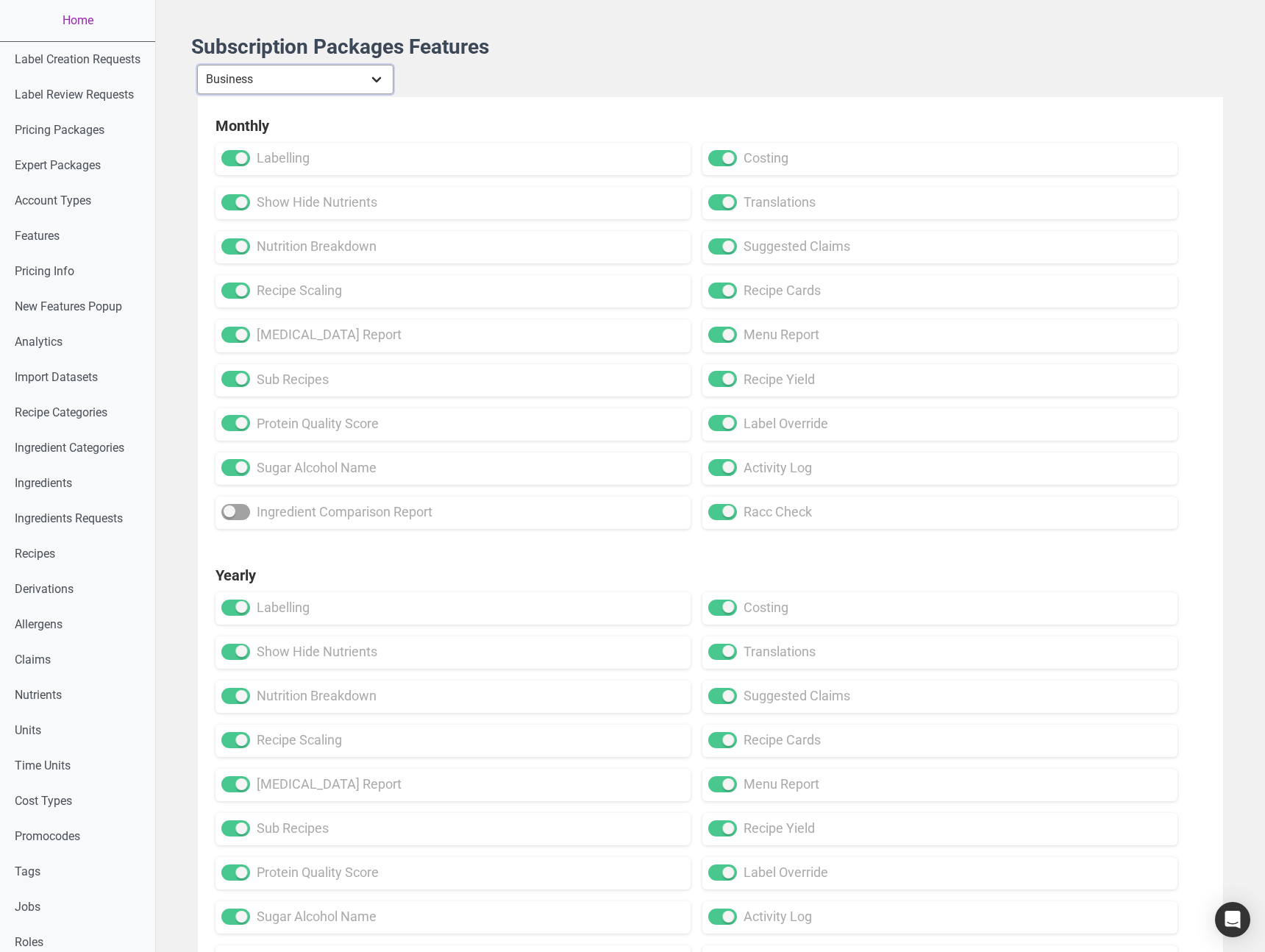
checkbox input "true"
checkbox input "false"
checkbox input "true"
